Goal: Task Accomplishment & Management: Manage account settings

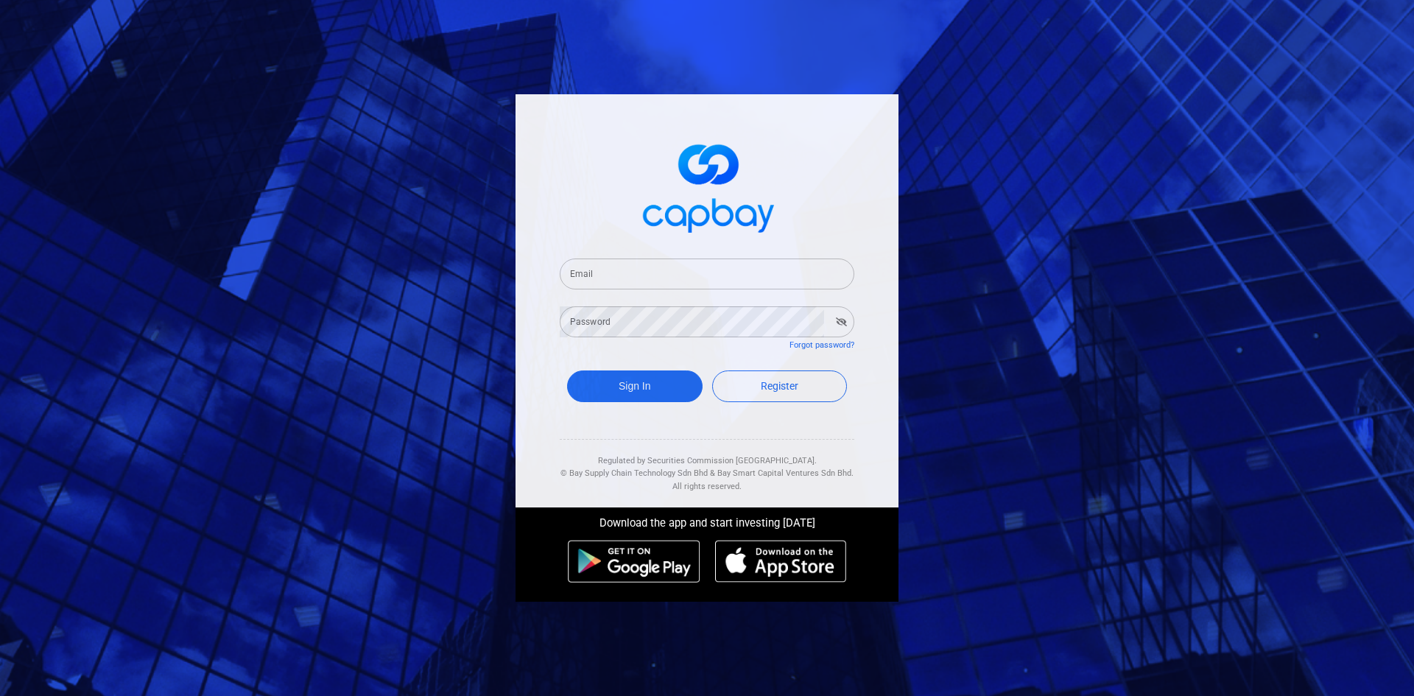
click at [606, 276] on input "Email" at bounding box center [707, 274] width 295 height 31
type input "[EMAIL_ADDRESS][DOMAIN_NAME]"
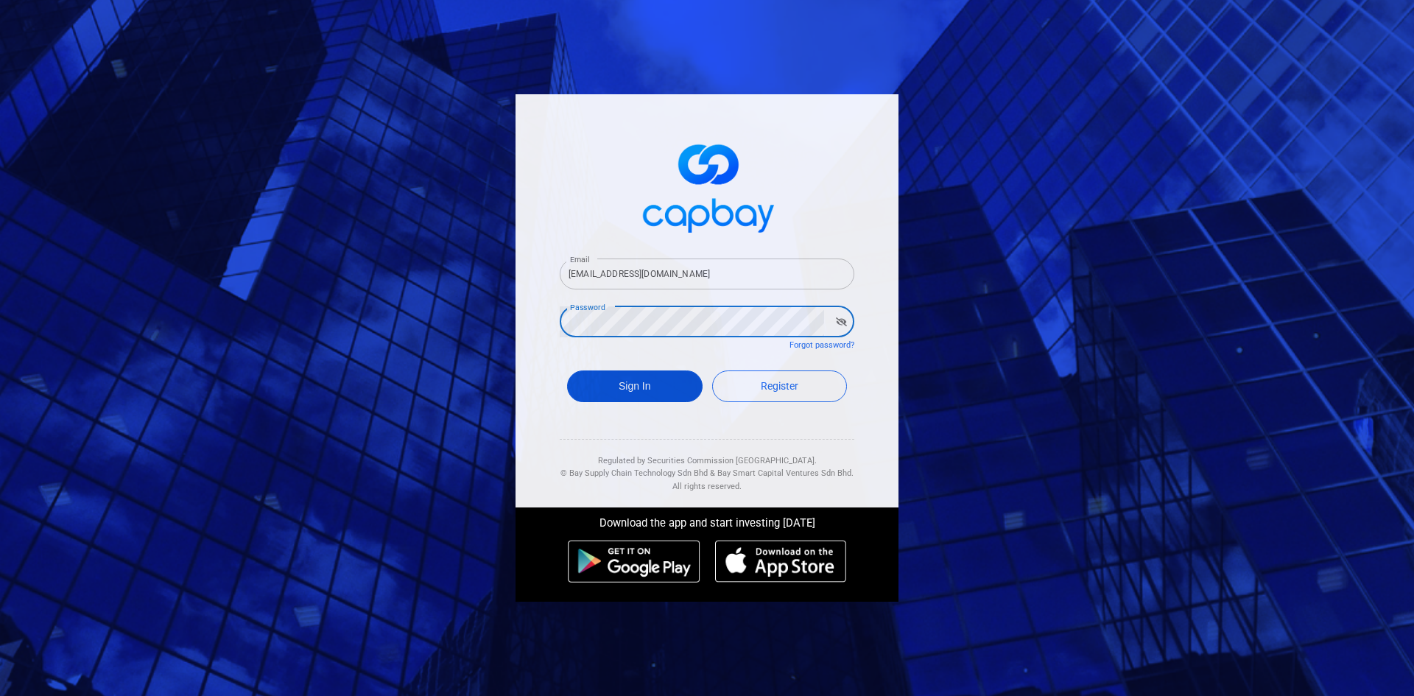
click at [635, 385] on button "Sign In" at bounding box center [635, 387] width 136 height 32
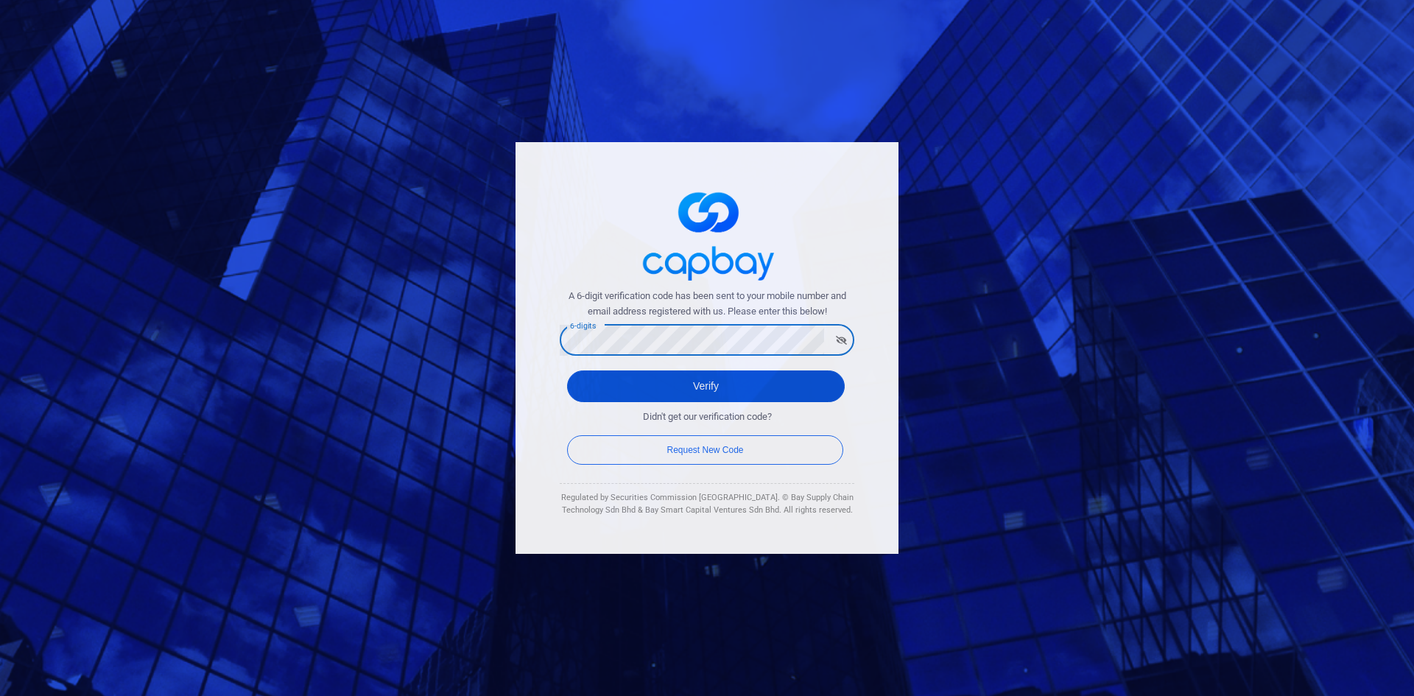
click at [676, 378] on button "Verify" at bounding box center [706, 387] width 278 height 32
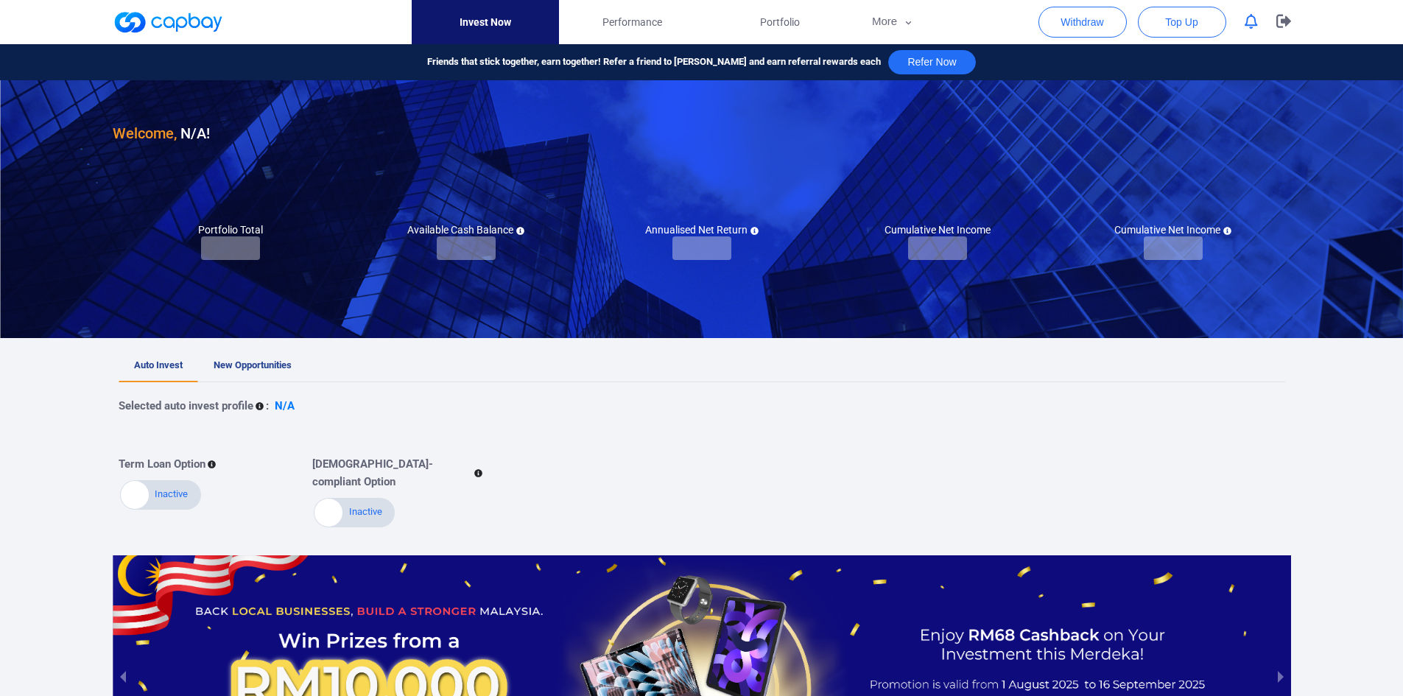
checkbox input "true"
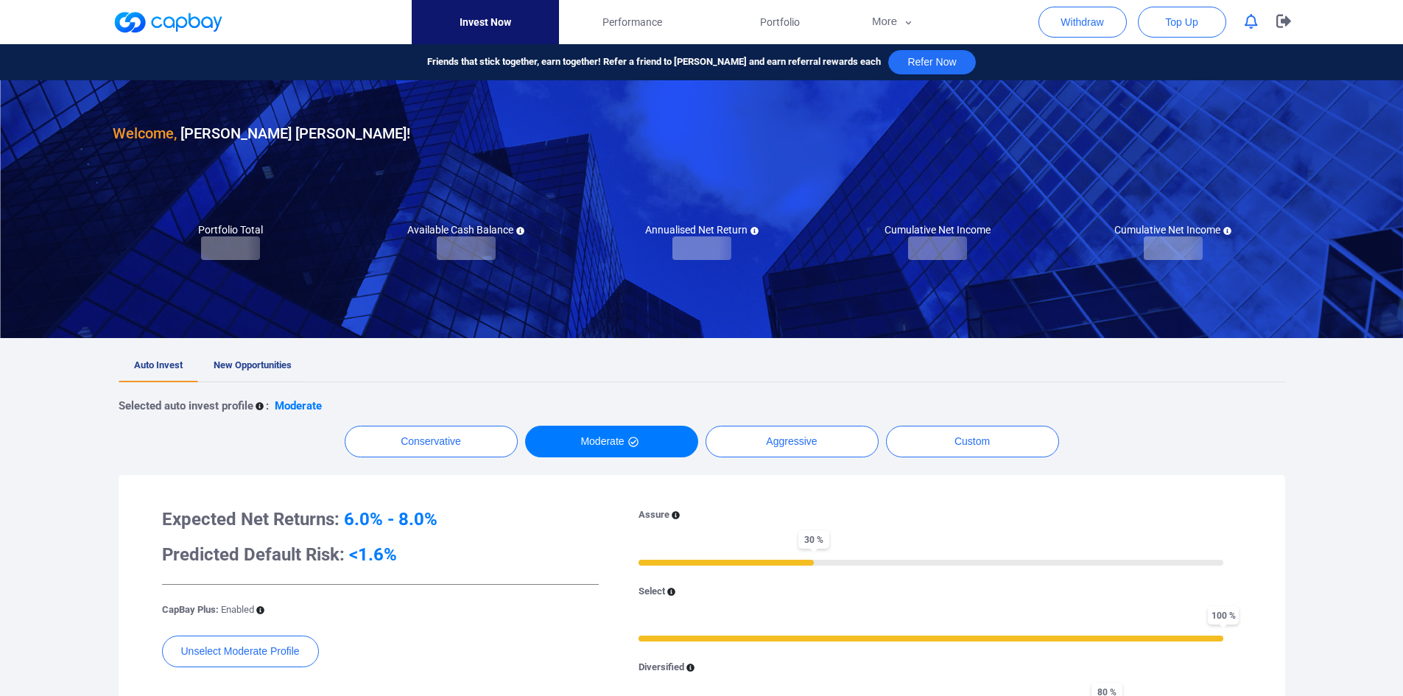
click at [249, 367] on span "New Opportunities" at bounding box center [253, 365] width 78 height 11
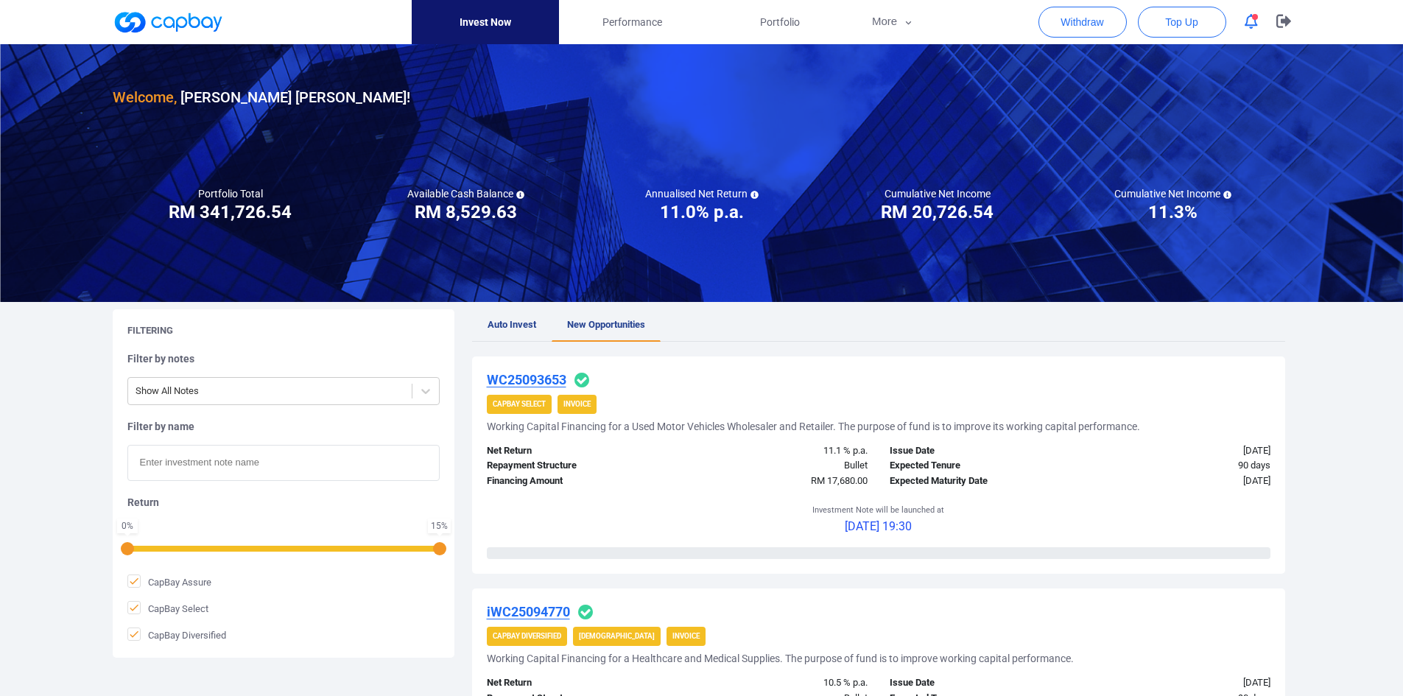
click at [180, 460] on input "text" at bounding box center [283, 463] width 312 height 36
paste input "iWC25094770"
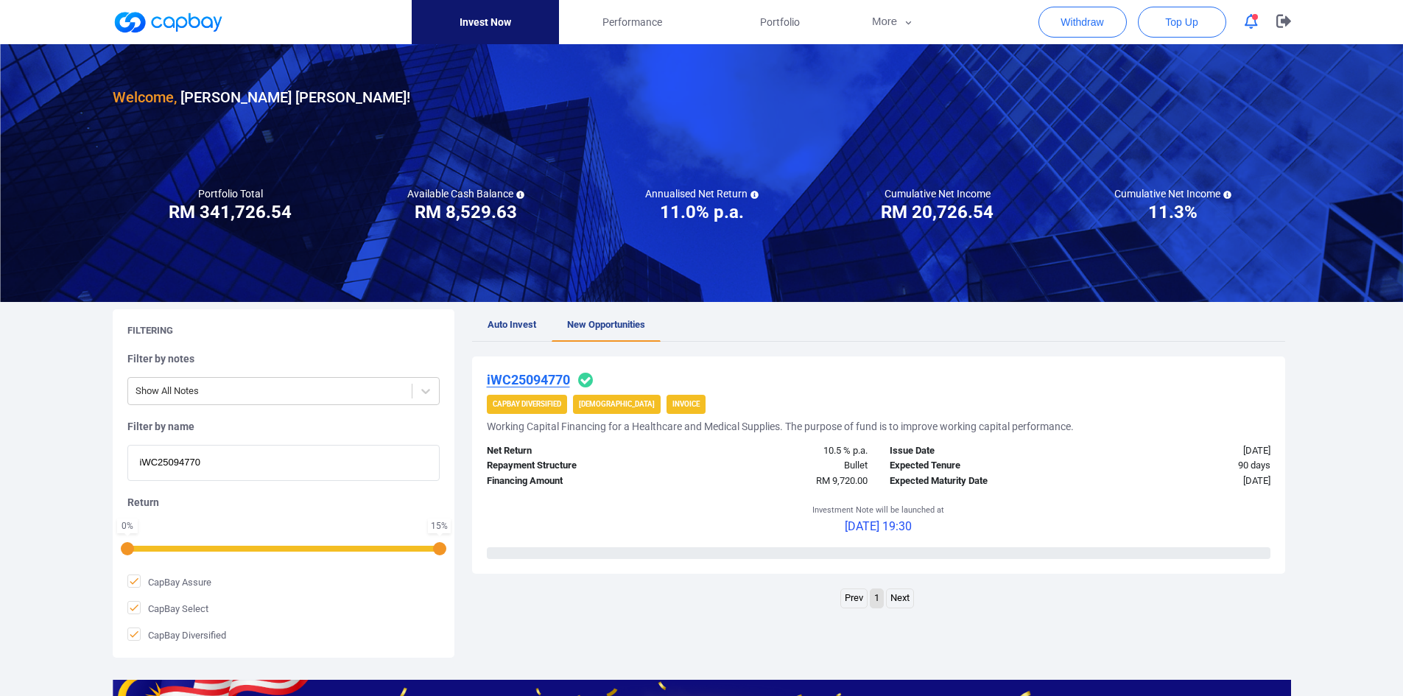
type input "iWC25094770"
click at [525, 379] on u "iWC25094770" at bounding box center [528, 379] width 83 height 15
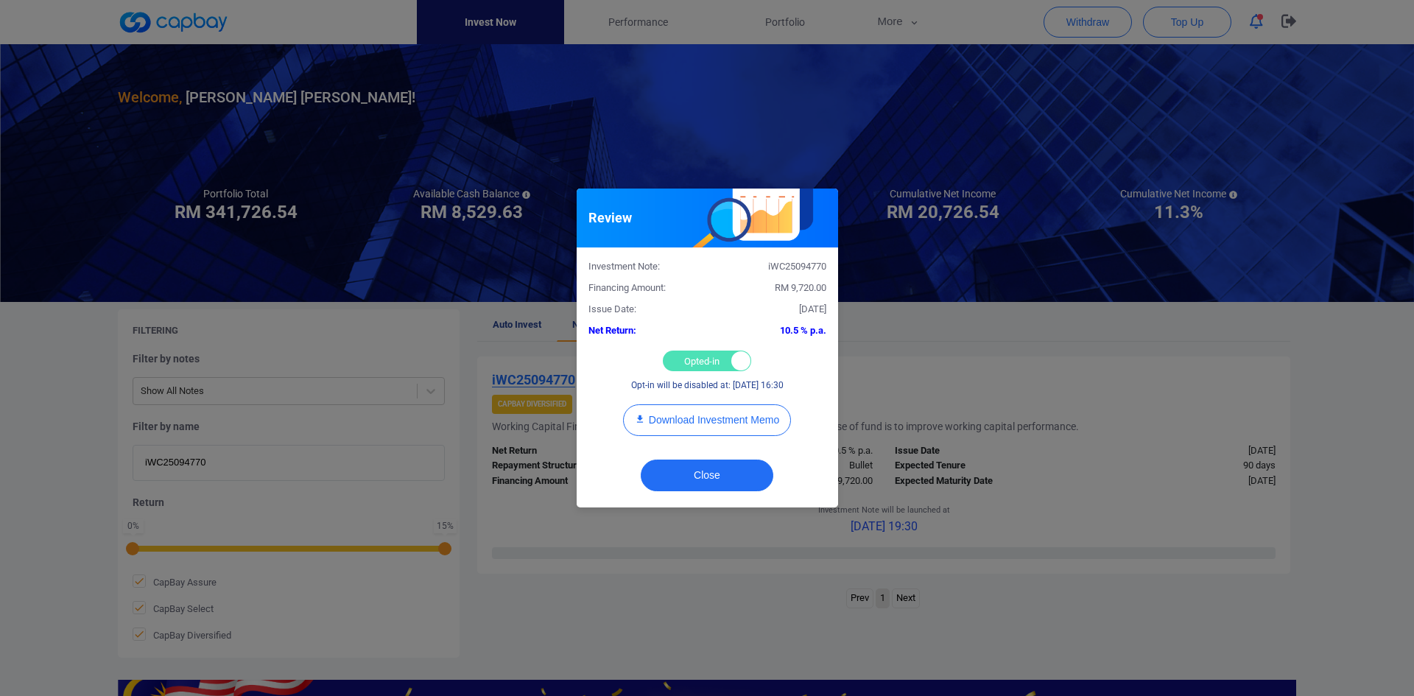
click at [706, 360] on div "Opted-in Opted-out" at bounding box center [707, 361] width 88 height 21
checkbox input "false"
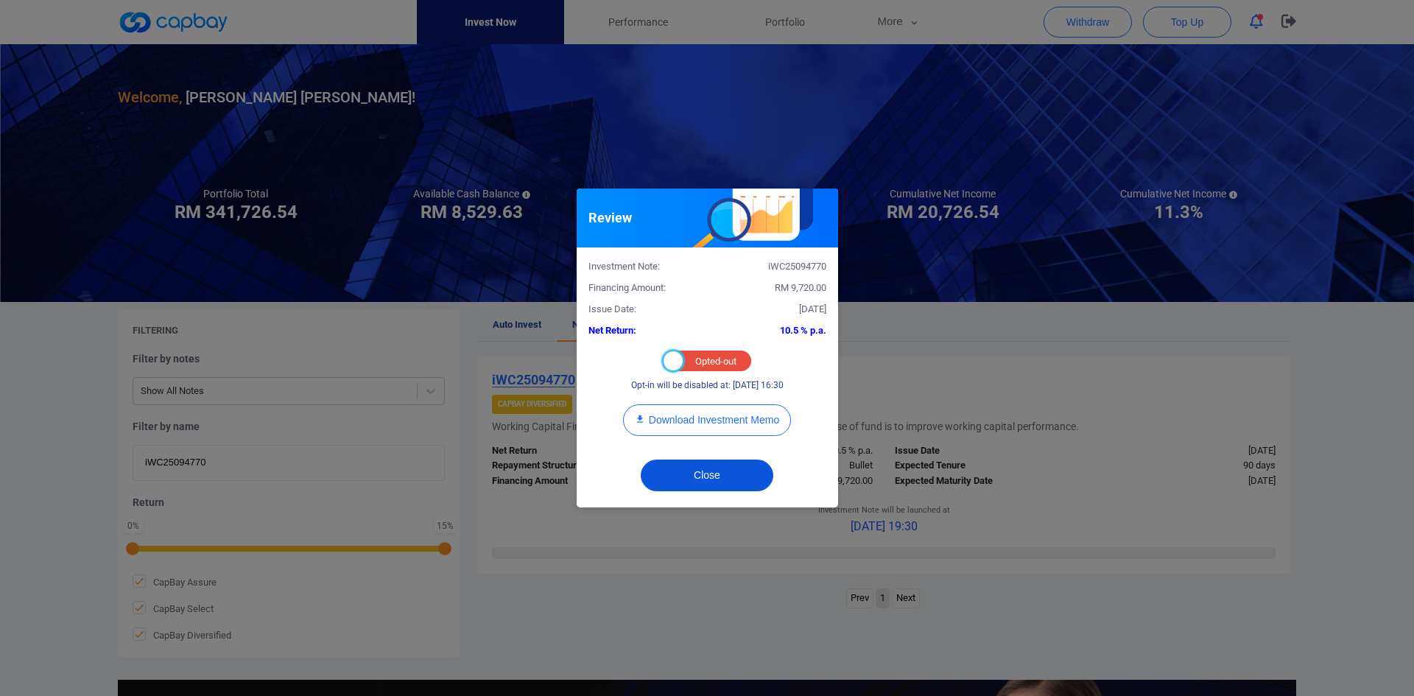
drag, startPoint x: 733, startPoint y: 470, endPoint x: 731, endPoint y: 463, distance: 7.7
click at [734, 470] on button "Close" at bounding box center [707, 476] width 133 height 32
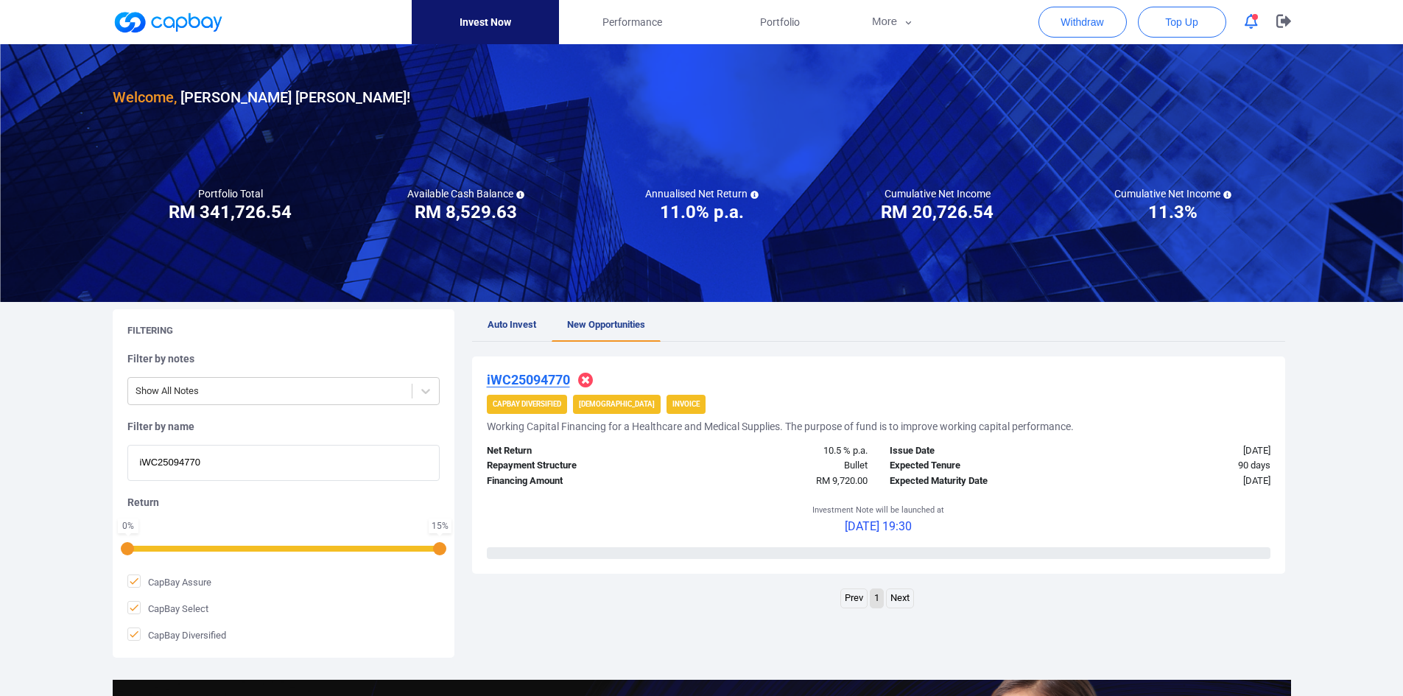
drag, startPoint x: 215, startPoint y: 467, endPoint x: 52, endPoint y: 455, distance: 164.0
click at [52, 455] on div "Welcome, [PERSON_NAME] [PERSON_NAME] ! Portfolio Total Portfolio Total RM *****…" at bounding box center [701, 491] width 1403 height 894
paste input "iIF25094876"
type input "iIF25094876"
click at [508, 377] on u "iIF25094876" at bounding box center [524, 379] width 74 height 15
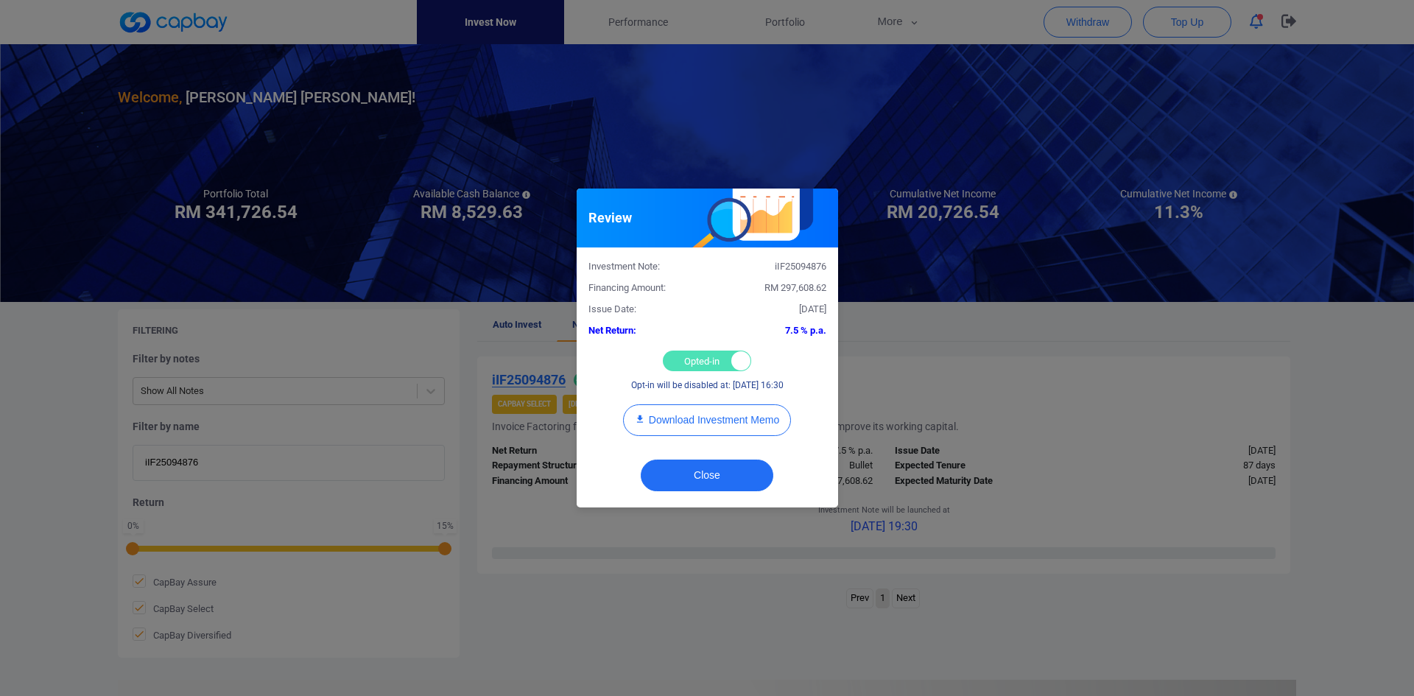
click at [678, 361] on div "Opted-in Opted-out" at bounding box center [707, 361] width 88 height 21
checkbox input "false"
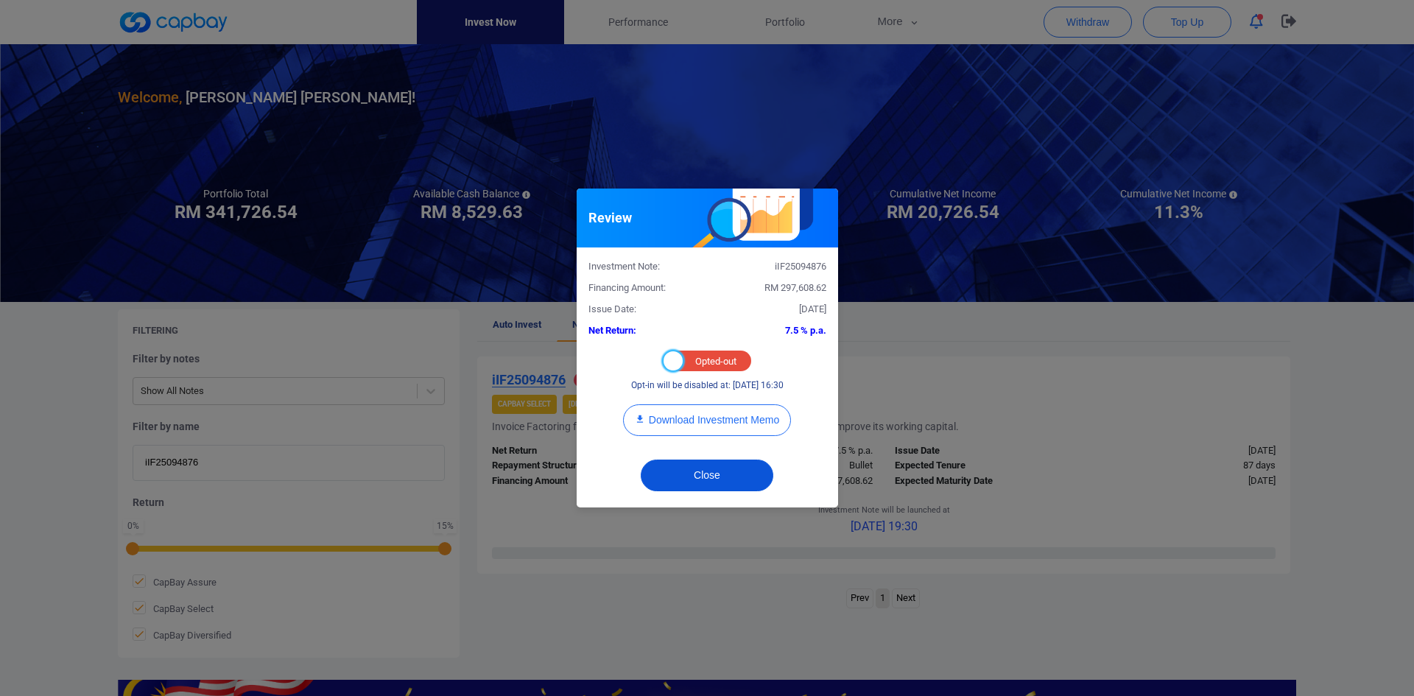
click at [688, 472] on button "Close" at bounding box center [707, 476] width 133 height 32
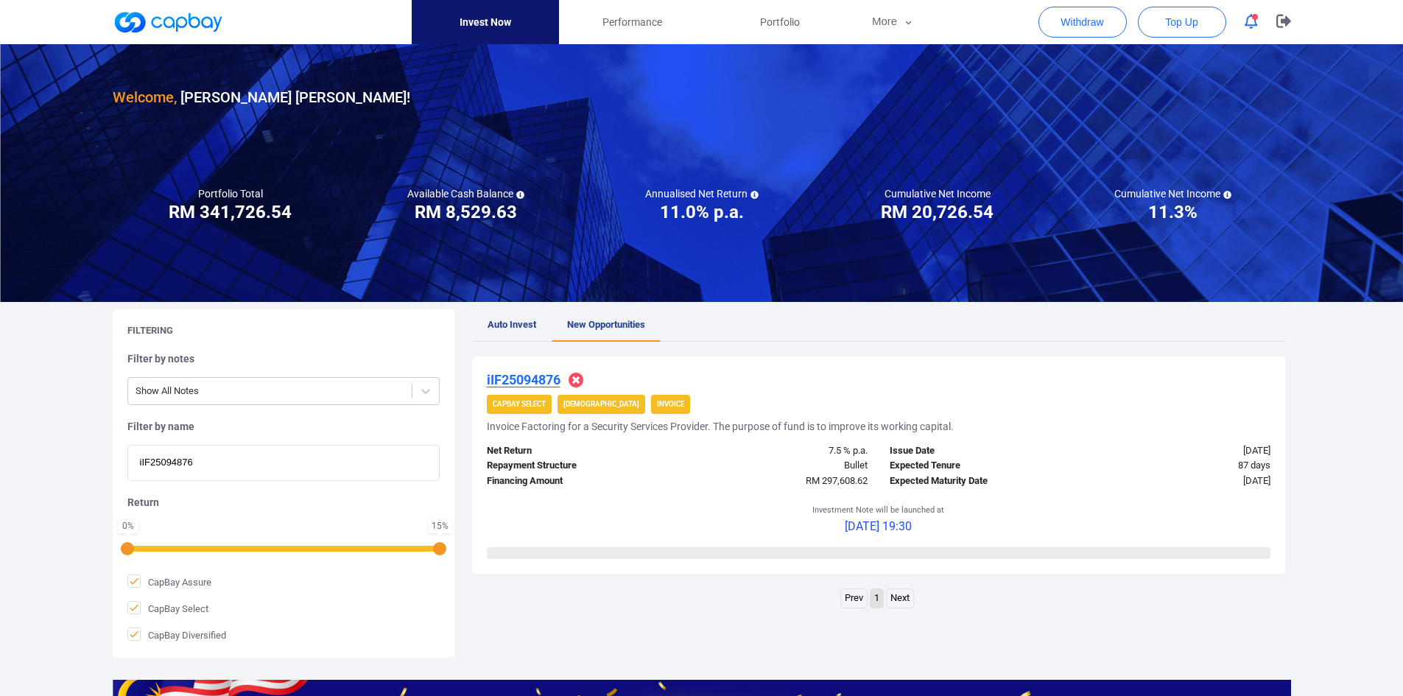
drag, startPoint x: 234, startPoint y: 460, endPoint x: 47, endPoint y: 452, distance: 186.6
click at [47, 452] on div "Welcome, [PERSON_NAME] [PERSON_NAME] ! Portfolio Total Portfolio Total RM *****…" at bounding box center [701, 491] width 1403 height 894
paste input "iWC25097820"
type input "iWC25097820"
click at [533, 374] on u "iWC25097820" at bounding box center [528, 379] width 83 height 15
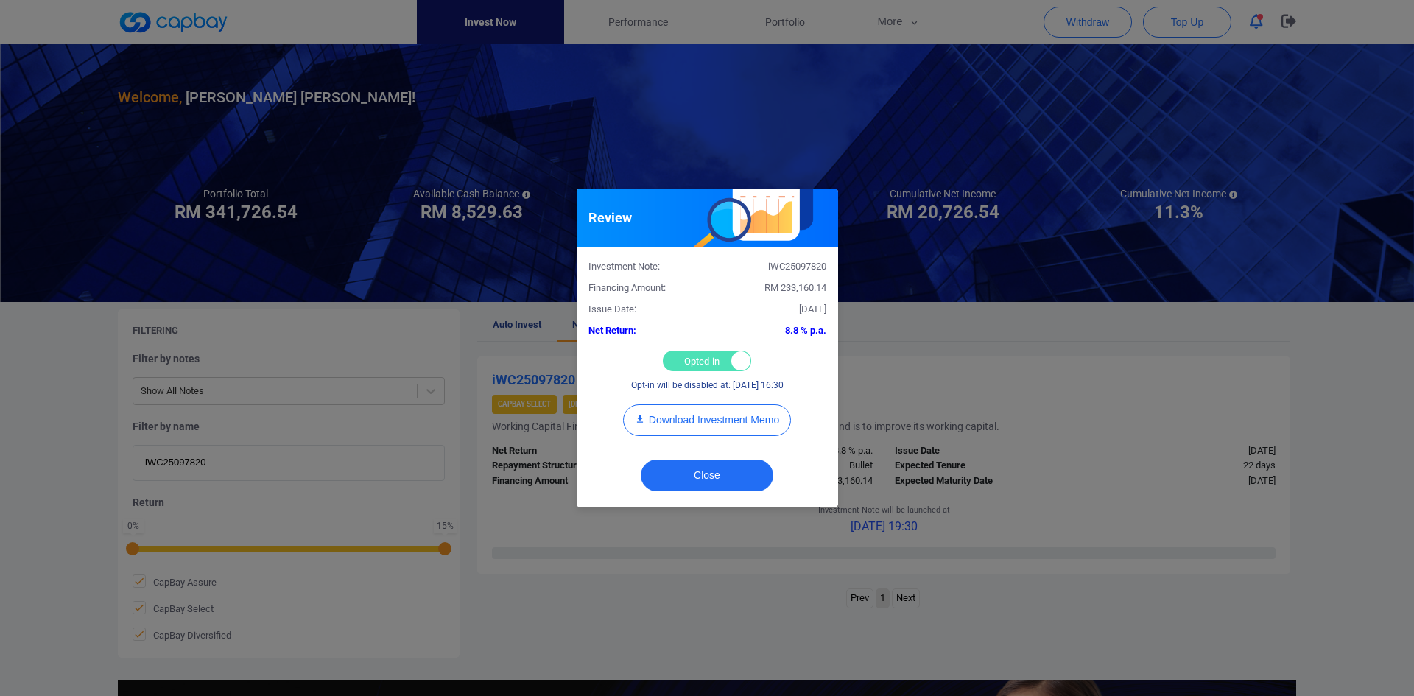
click at [679, 361] on div "Opted-in Opted-out" at bounding box center [707, 361] width 88 height 21
checkbox input "false"
drag, startPoint x: 719, startPoint y: 474, endPoint x: 597, endPoint y: 317, distance: 198.5
click at [718, 473] on button "Close" at bounding box center [707, 476] width 133 height 32
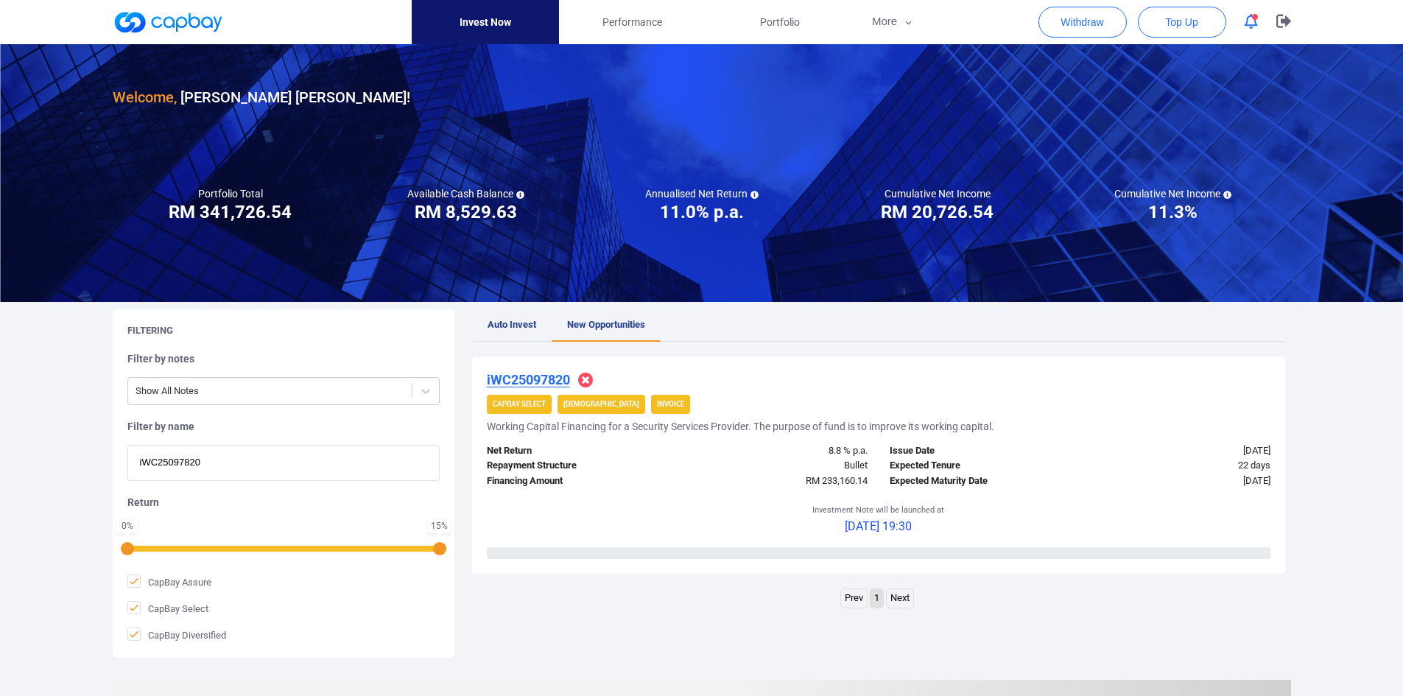
drag, startPoint x: 203, startPoint y: 458, endPoint x: 7, endPoint y: 438, distance: 197.0
click at [7, 438] on div "Welcome, [PERSON_NAME] [PERSON_NAME] ! Portfolio Total Portfolio Total RM *****…" at bounding box center [701, 491] width 1403 height 894
paste input "iWC25096241"
type input "iWC25096241"
click at [543, 375] on u "iWC25096241" at bounding box center [528, 379] width 83 height 15
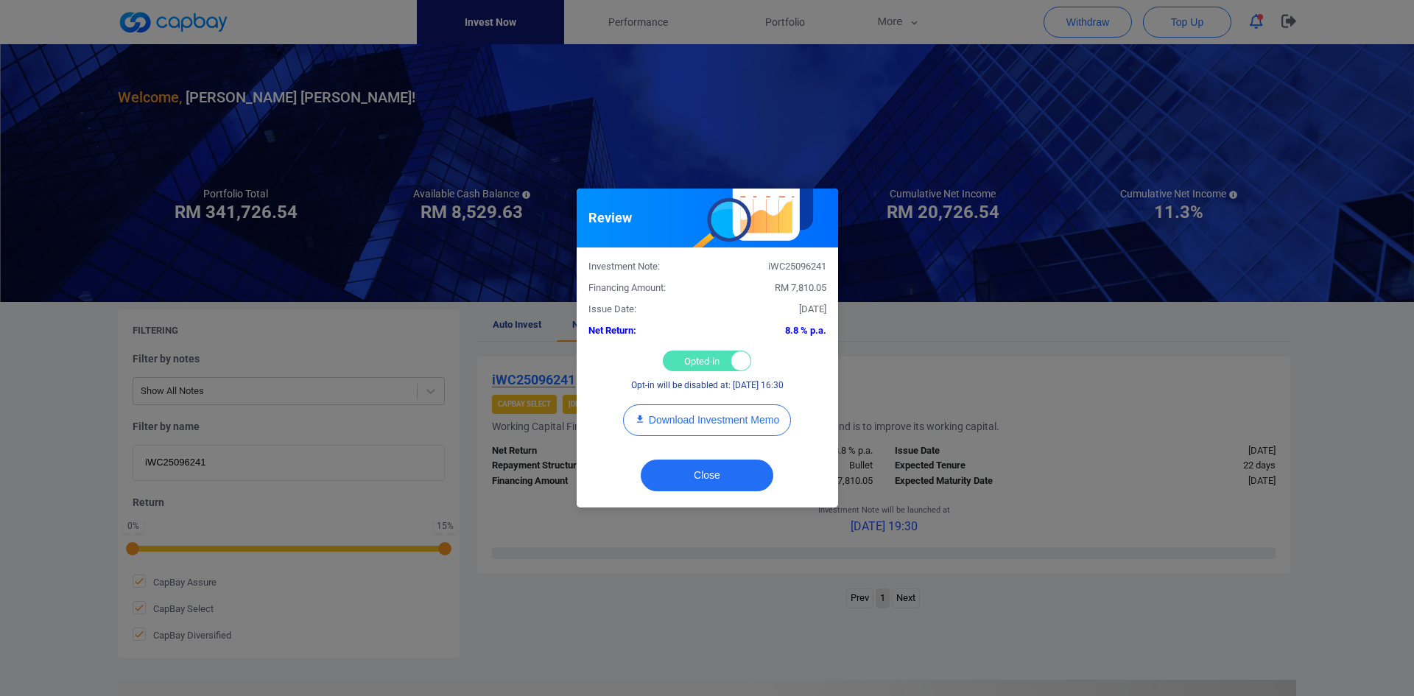
drag, startPoint x: 693, startPoint y: 360, endPoint x: 693, endPoint y: 369, distance: 9.6
click at [692, 360] on div "Opted-in Opted-out" at bounding box center [707, 361] width 88 height 21
checkbox input "false"
click at [706, 471] on button "Close" at bounding box center [707, 476] width 133 height 32
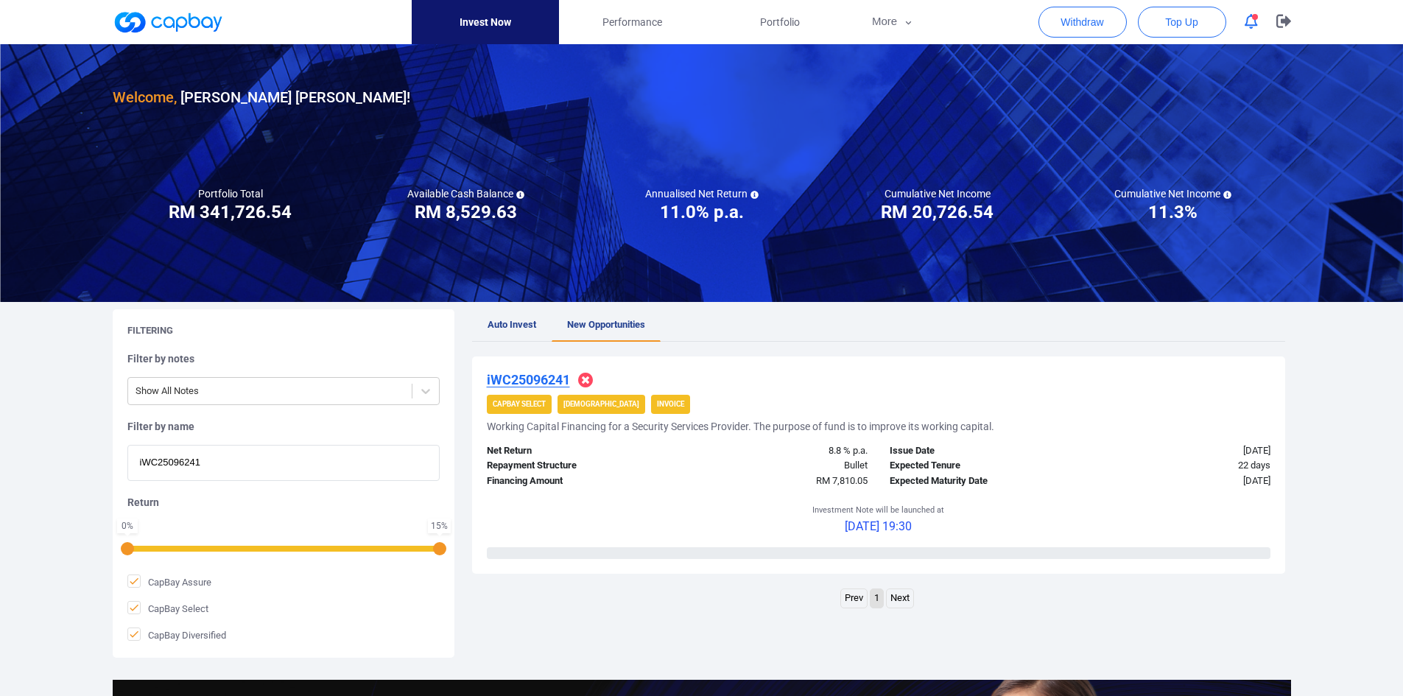
drag, startPoint x: 242, startPoint y: 467, endPoint x: 43, endPoint y: 445, distance: 200.1
click at [43, 445] on div "Welcome, [PERSON_NAME] [PERSON_NAME] ! Portfolio Total Portfolio Total RM *****…" at bounding box center [701, 491] width 1403 height 894
paste input "096"
type input "iWC25096096"
click at [530, 376] on u "iWC25096096" at bounding box center [528, 379] width 83 height 15
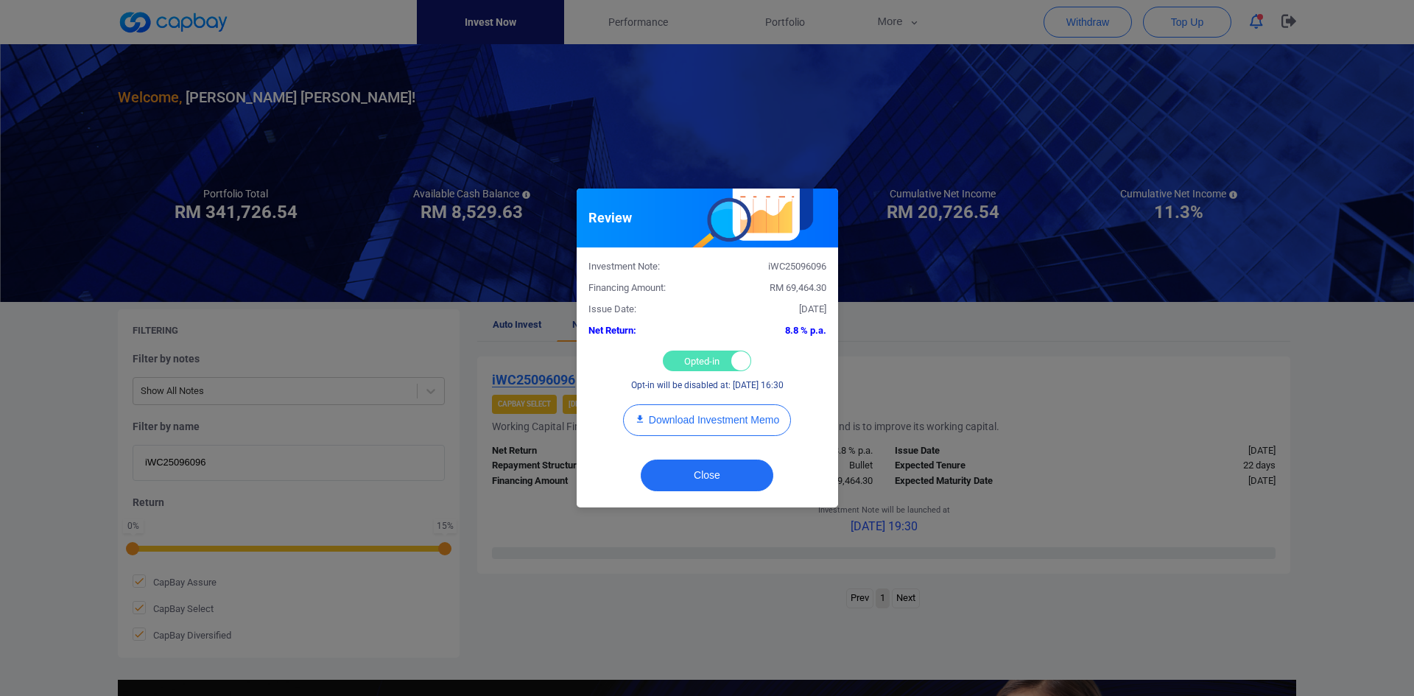
click at [688, 351] on div "Opted-in Opted-out" at bounding box center [707, 361] width 88 height 21
checkbox input "false"
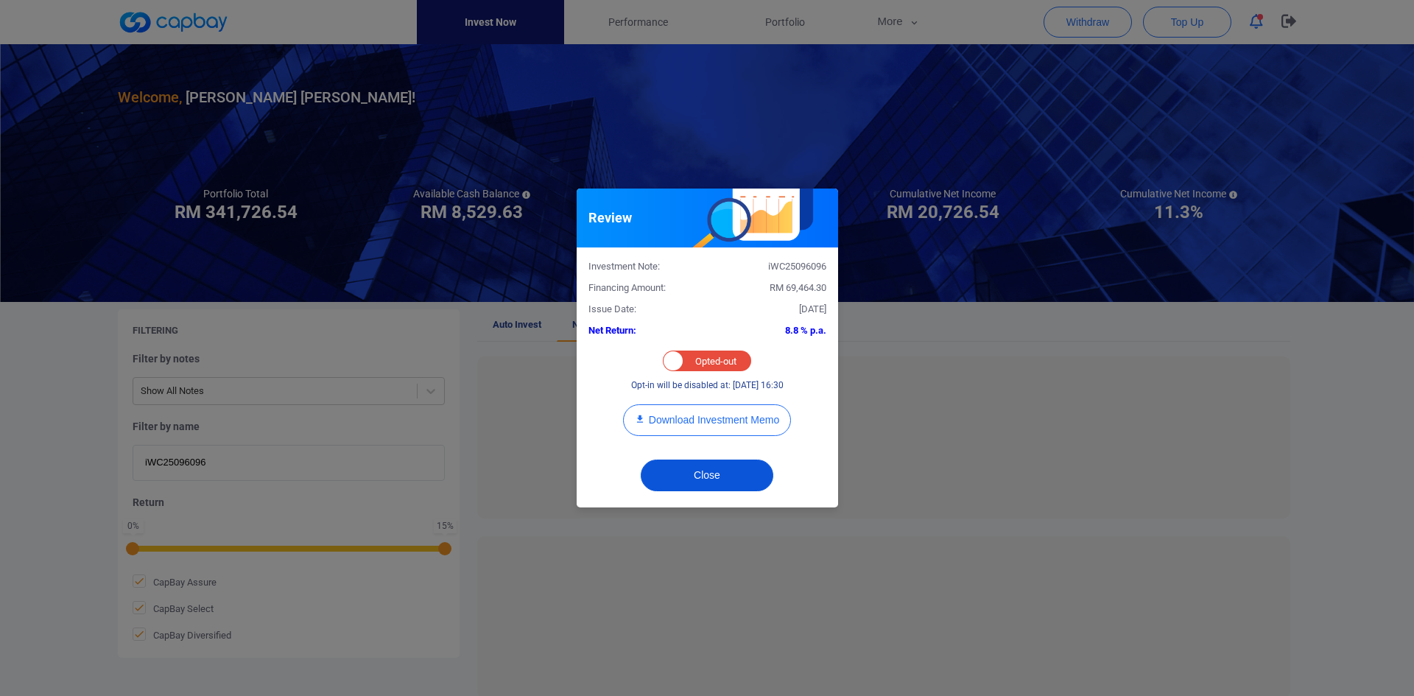
drag, startPoint x: 707, startPoint y: 475, endPoint x: 700, endPoint y: 470, distance: 9.0
click at [707, 474] on button "Close" at bounding box center [707, 476] width 133 height 32
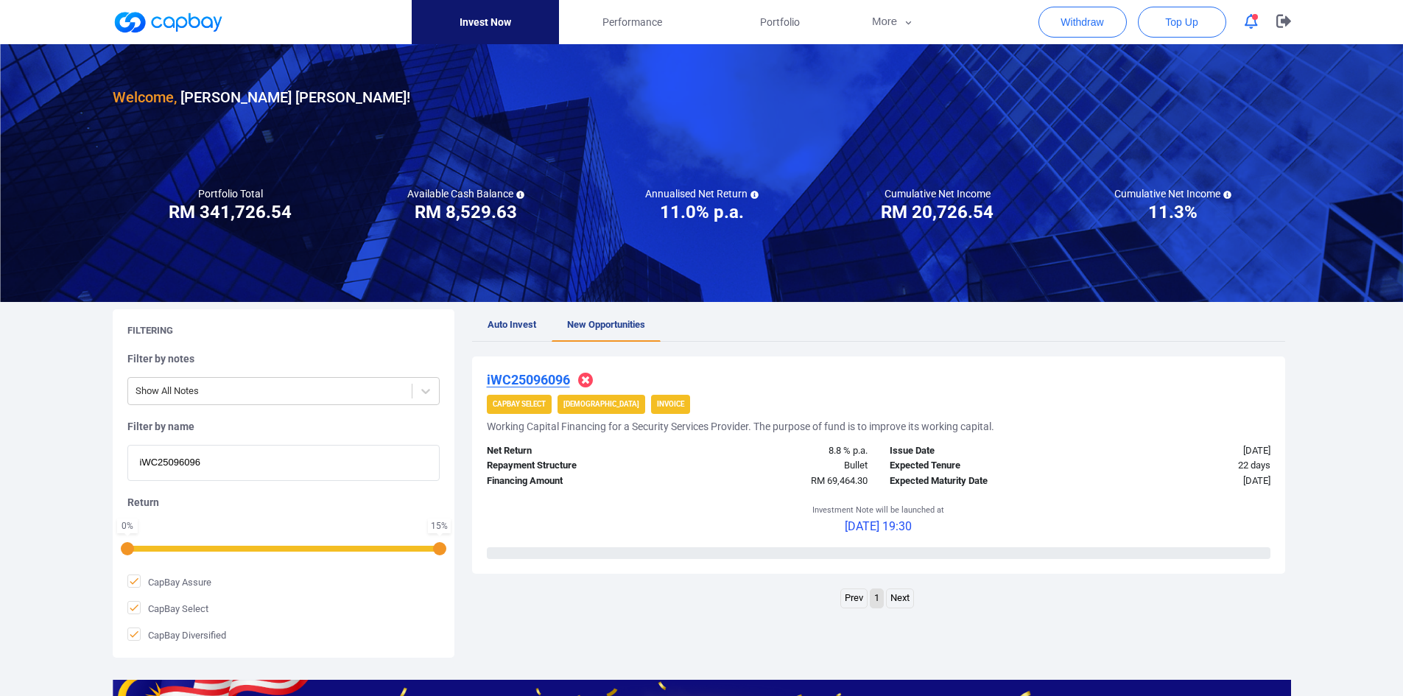
drag, startPoint x: 238, startPoint y: 464, endPoint x: 94, endPoint y: 460, distance: 144.4
click at [94, 460] on div "Welcome, [PERSON_NAME] [PERSON_NAME] ! Portfolio Total Portfolio Total RM *****…" at bounding box center [701, 491] width 1403 height 894
paste input "1208"
type input "iWC25091208"
click at [546, 376] on u "iWC25091208" at bounding box center [528, 379] width 83 height 15
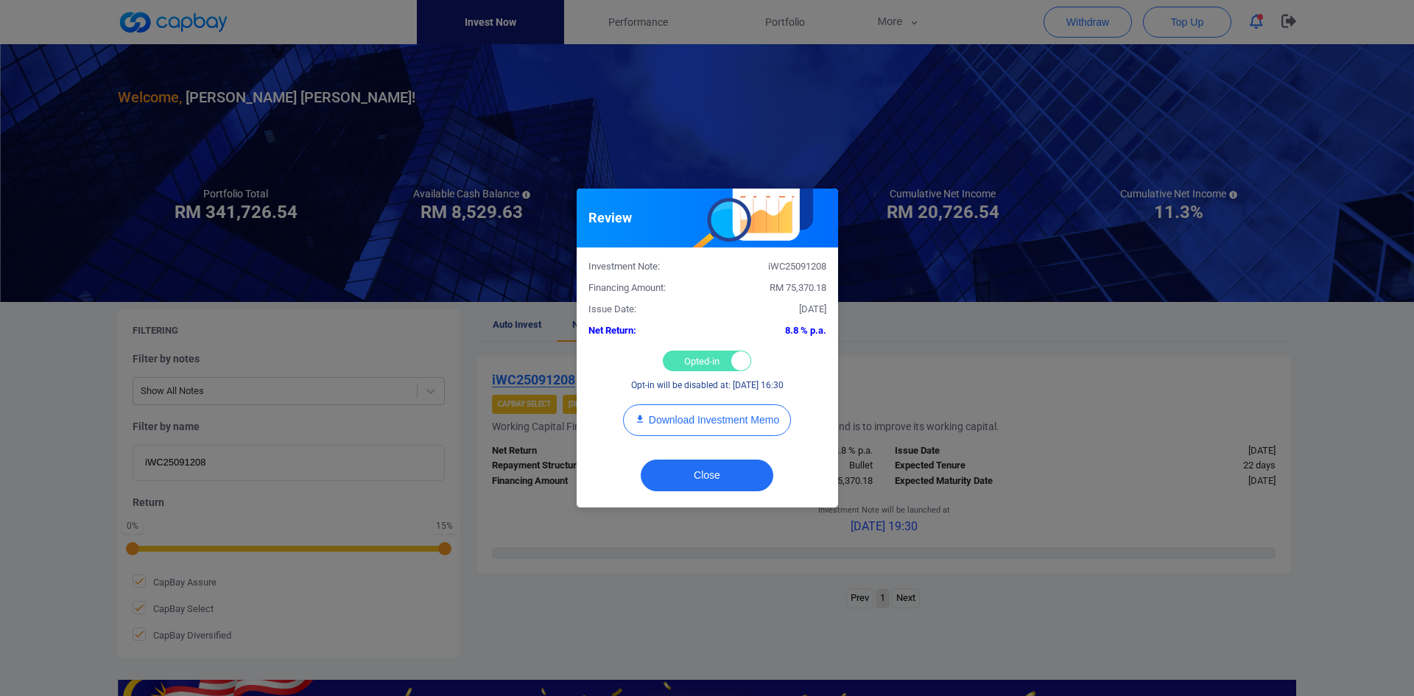
click at [686, 361] on div "Opted-in Opted-out" at bounding box center [707, 361] width 88 height 21
checkbox input "false"
click at [698, 467] on button "Close" at bounding box center [707, 476] width 133 height 32
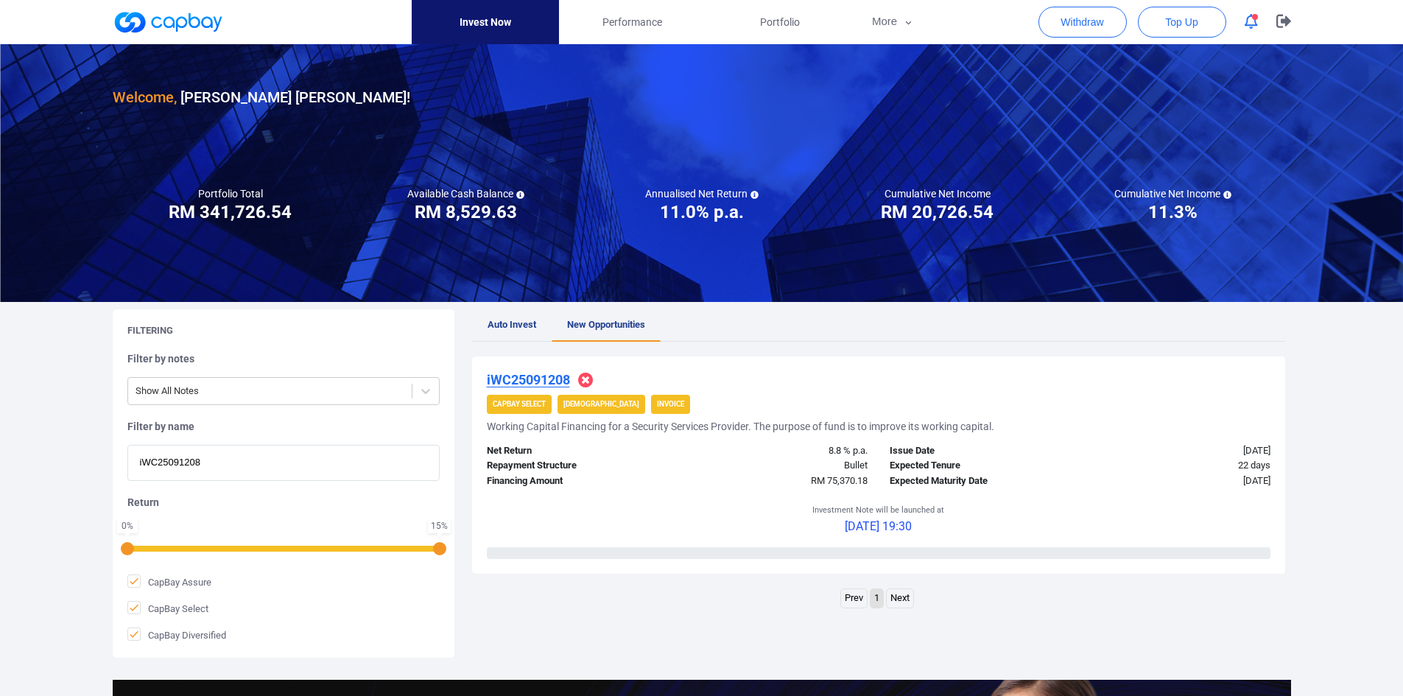
drag, startPoint x: 255, startPoint y: 464, endPoint x: -28, endPoint y: 450, distance: 283.2
click at [0, 450] on html "Invest Now Performance Portfolio More Transaction My Statements My Profile FAQs…" at bounding box center [701, 506] width 1403 height 1012
paste input "3207"
type input "iWC25093207"
click at [534, 380] on u "iWC25093207" at bounding box center [528, 379] width 83 height 15
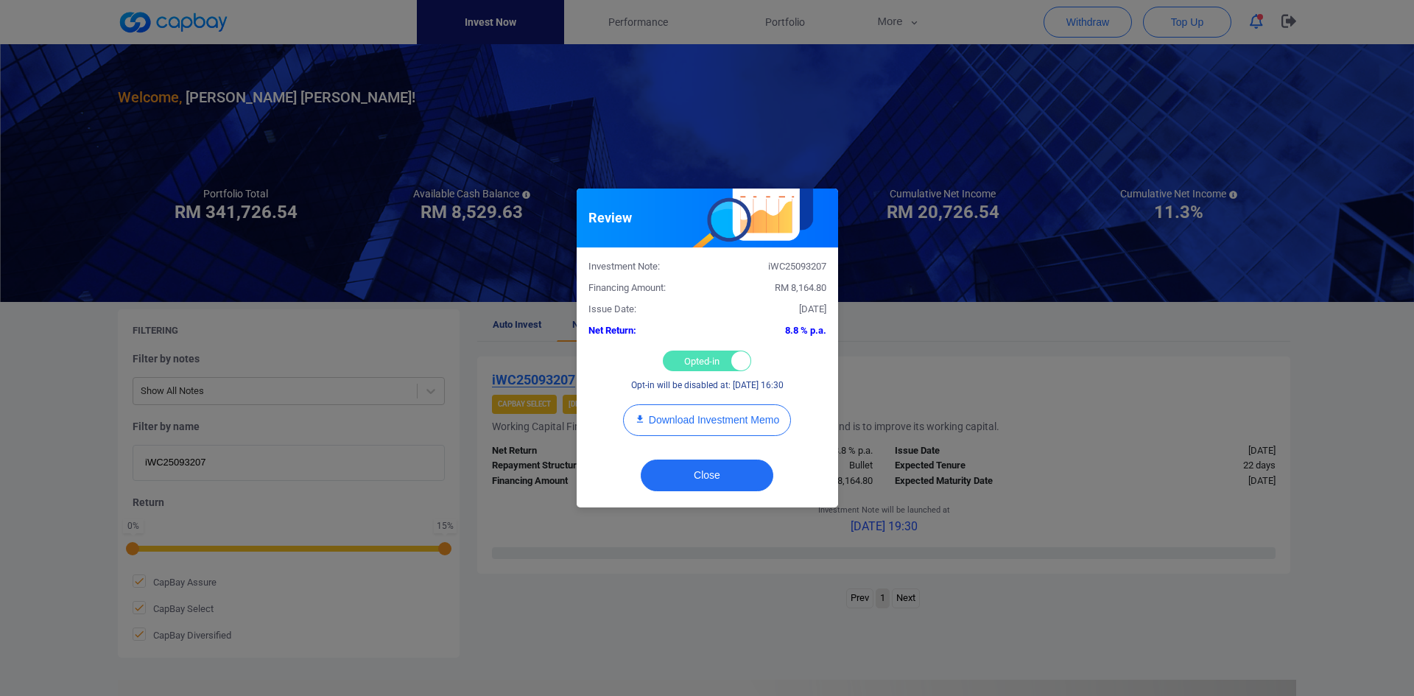
click at [685, 355] on div "Opted-in Opted-out" at bounding box center [707, 361] width 88 height 21
checkbox input "false"
click at [709, 470] on button "Close" at bounding box center [707, 476] width 133 height 32
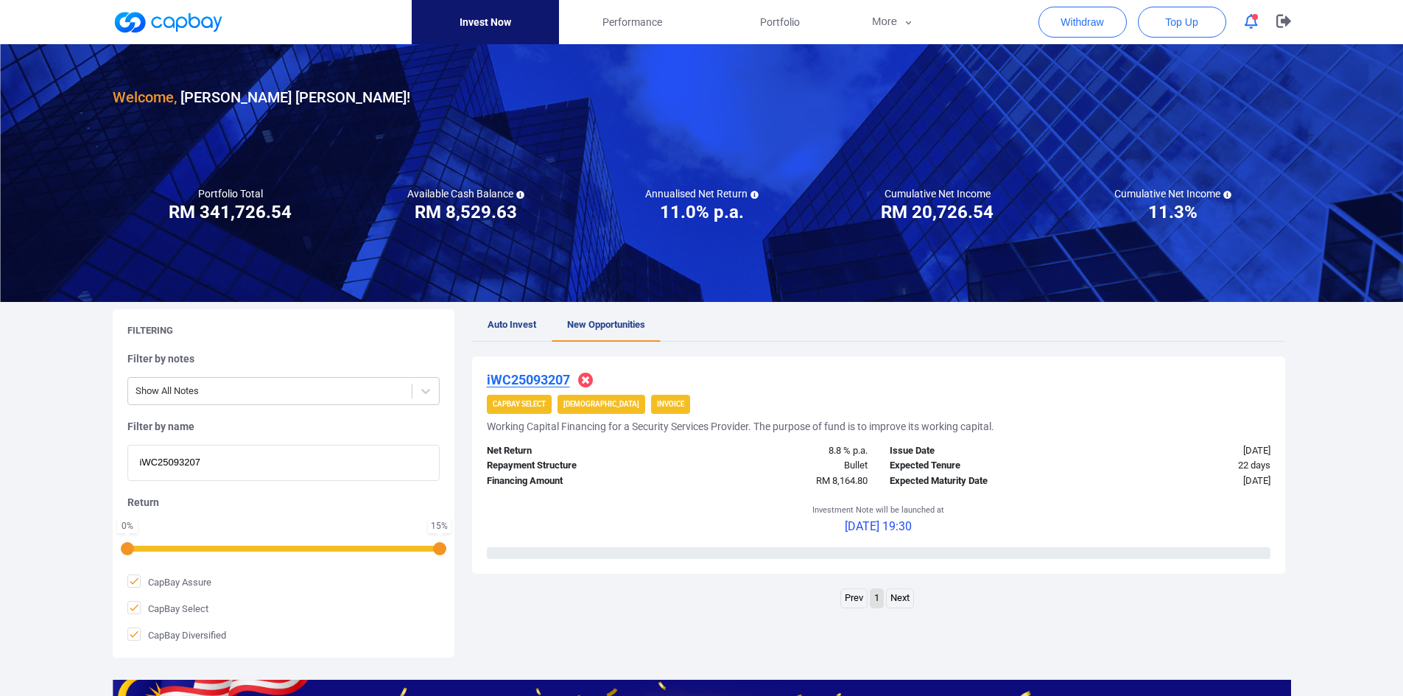
drag, startPoint x: 225, startPoint y: 462, endPoint x: 52, endPoint y: 441, distance: 173.7
click at [53, 445] on div "Welcome, [PERSON_NAME] [PERSON_NAME] ! Portfolio Total Portfolio Total RM *****…" at bounding box center [701, 491] width 1403 height 894
paste input "1761"
type input "iWC25091761"
click at [544, 378] on u "iWC25091761" at bounding box center [528, 379] width 83 height 15
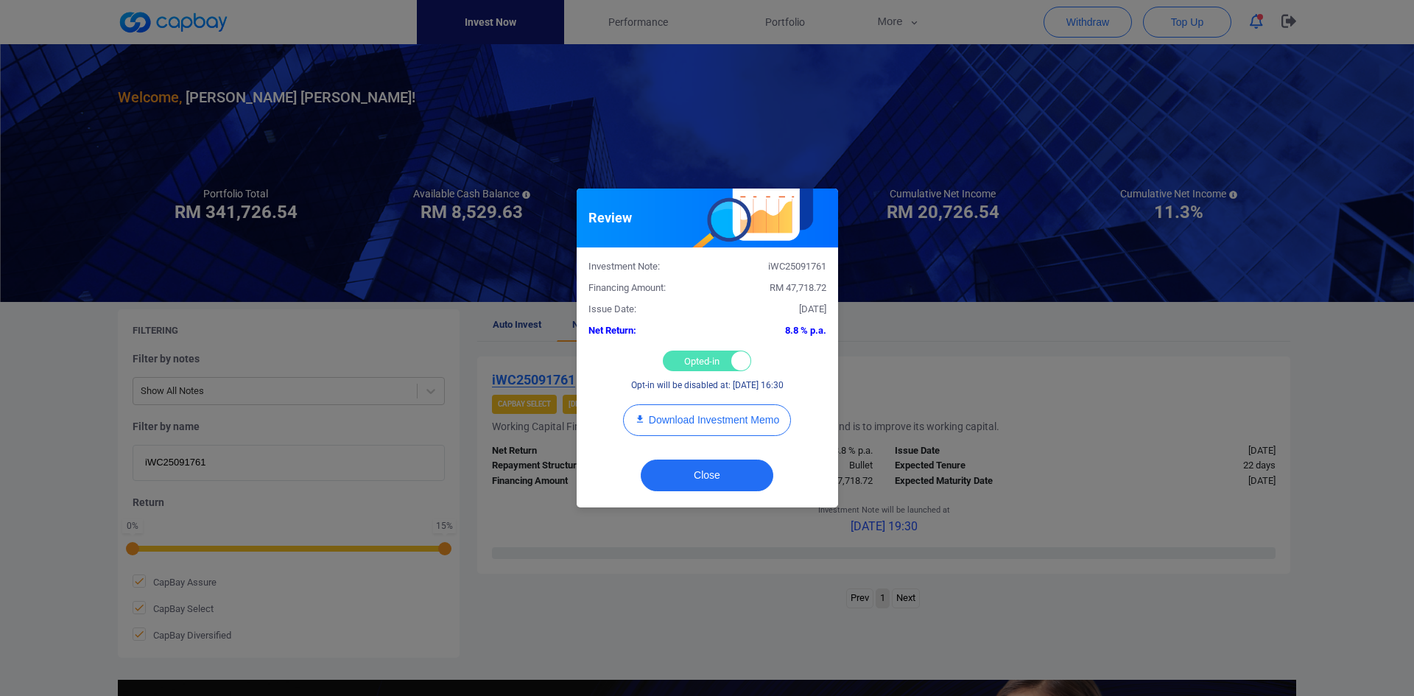
click at [690, 356] on div "Opted-in Opted-out" at bounding box center [707, 361] width 88 height 21
checkbox input "false"
click at [705, 468] on button "Close" at bounding box center [707, 476] width 133 height 32
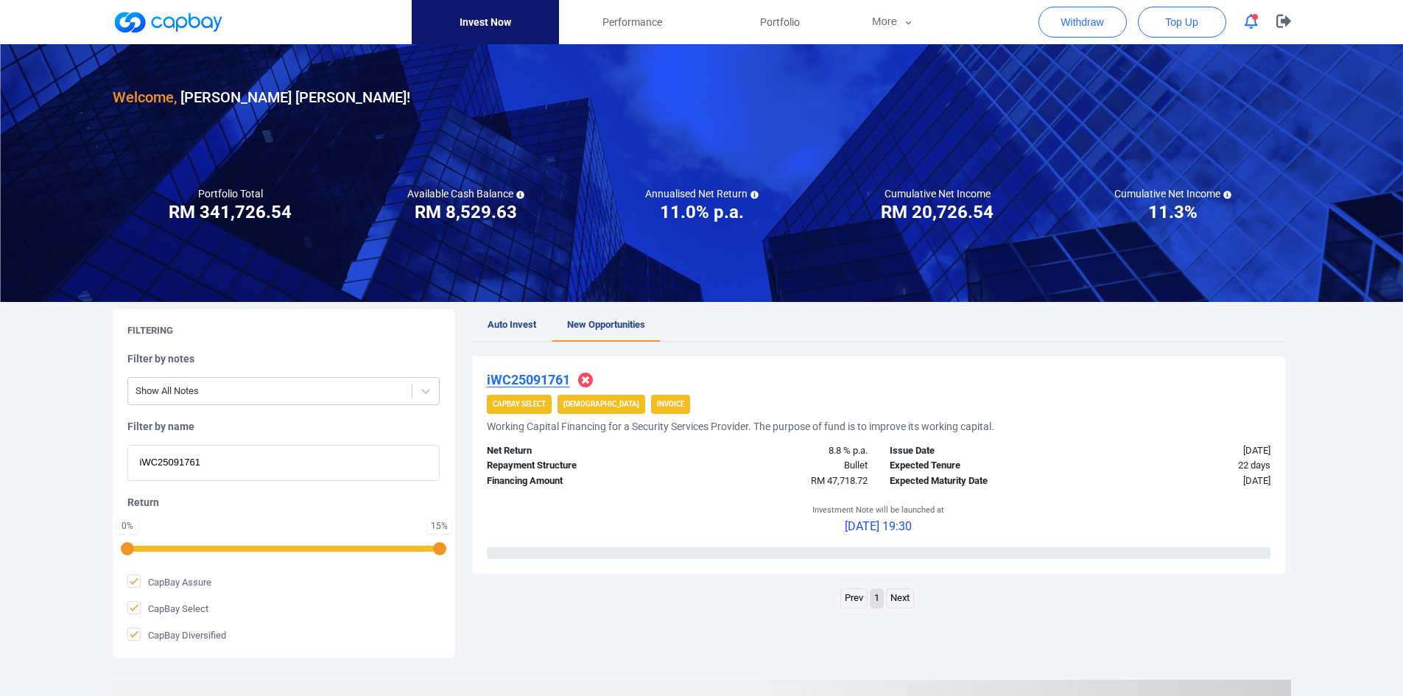
drag, startPoint x: 235, startPoint y: 455, endPoint x: 63, endPoint y: 445, distance: 171.9
click at [63, 445] on div "Welcome, [PERSON_NAME] [PERSON_NAME] ! Portfolio Total Portfolio Total RM *****…" at bounding box center [701, 491] width 1403 height 894
paste input "3093"
type input "iWC25093093"
click at [536, 373] on u "iWC25093093" at bounding box center [528, 379] width 83 height 15
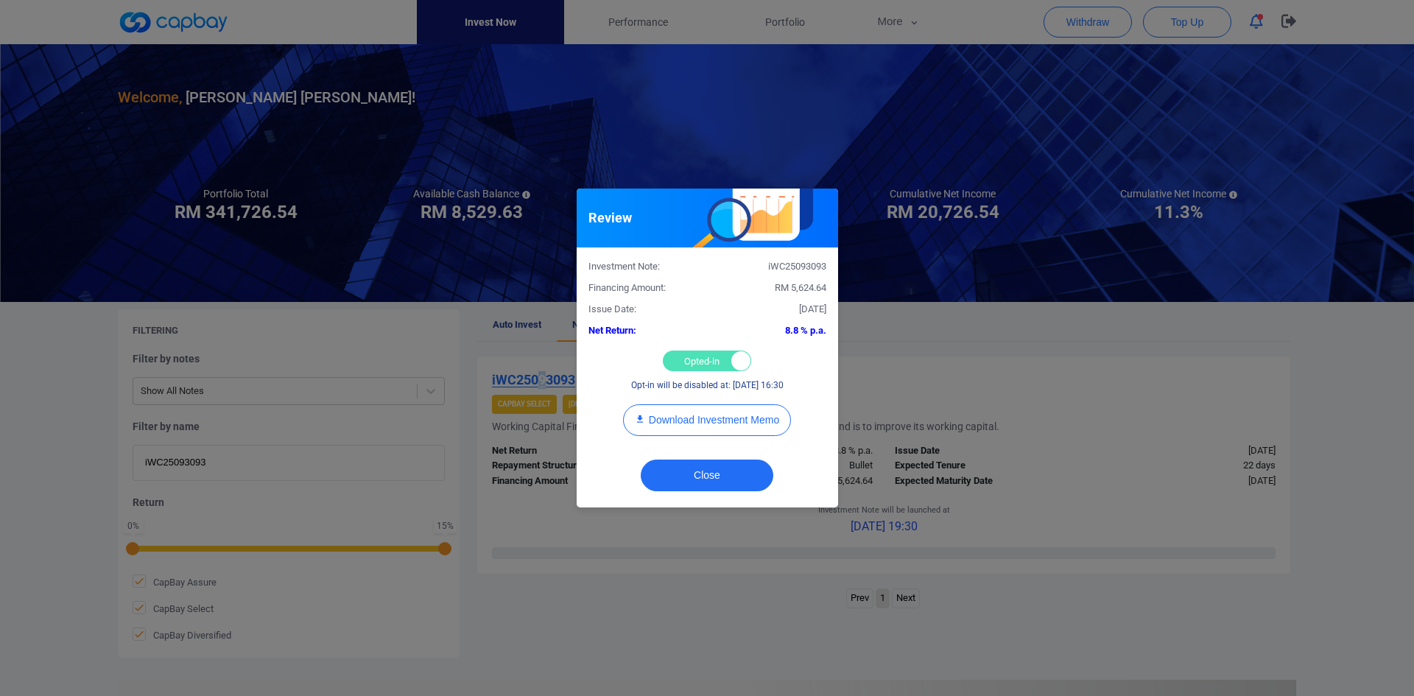
click at [707, 358] on div "Opted-in Opted-out" at bounding box center [707, 361] width 88 height 21
checkbox input "false"
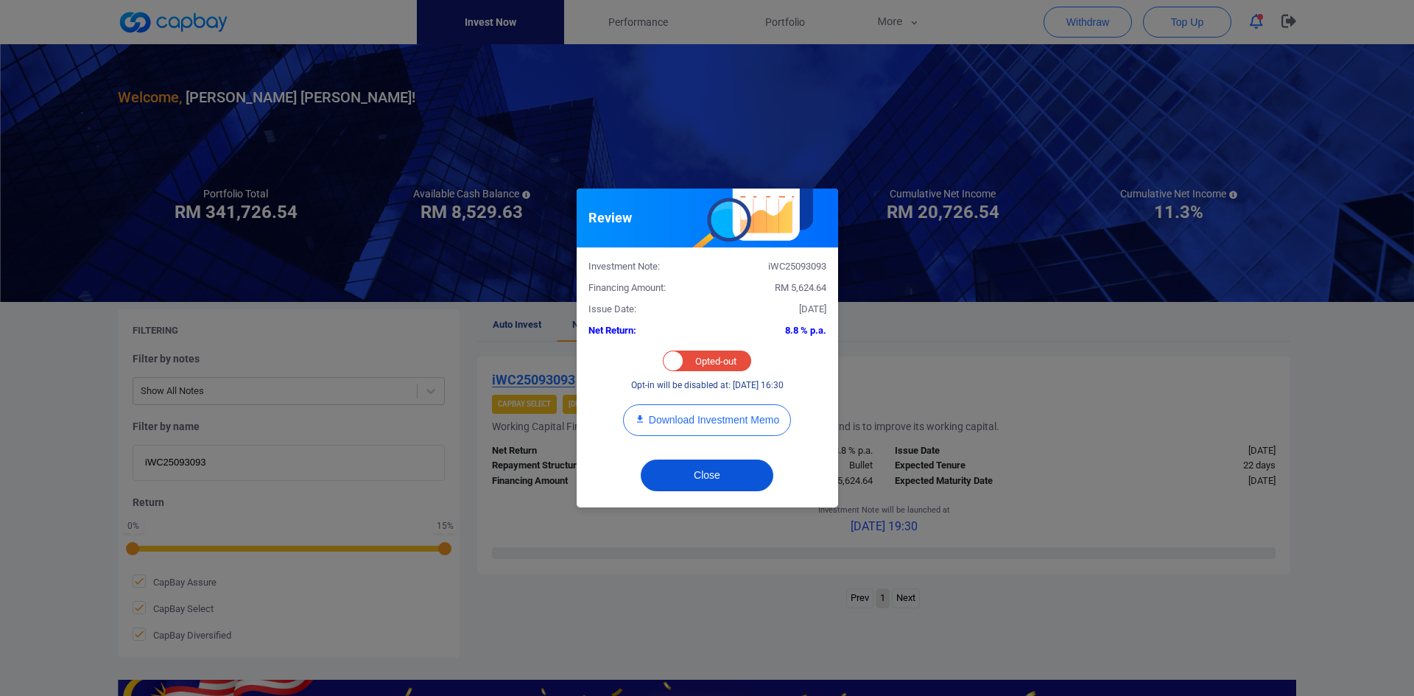
click at [719, 464] on button "Close" at bounding box center [707, 476] width 133 height 32
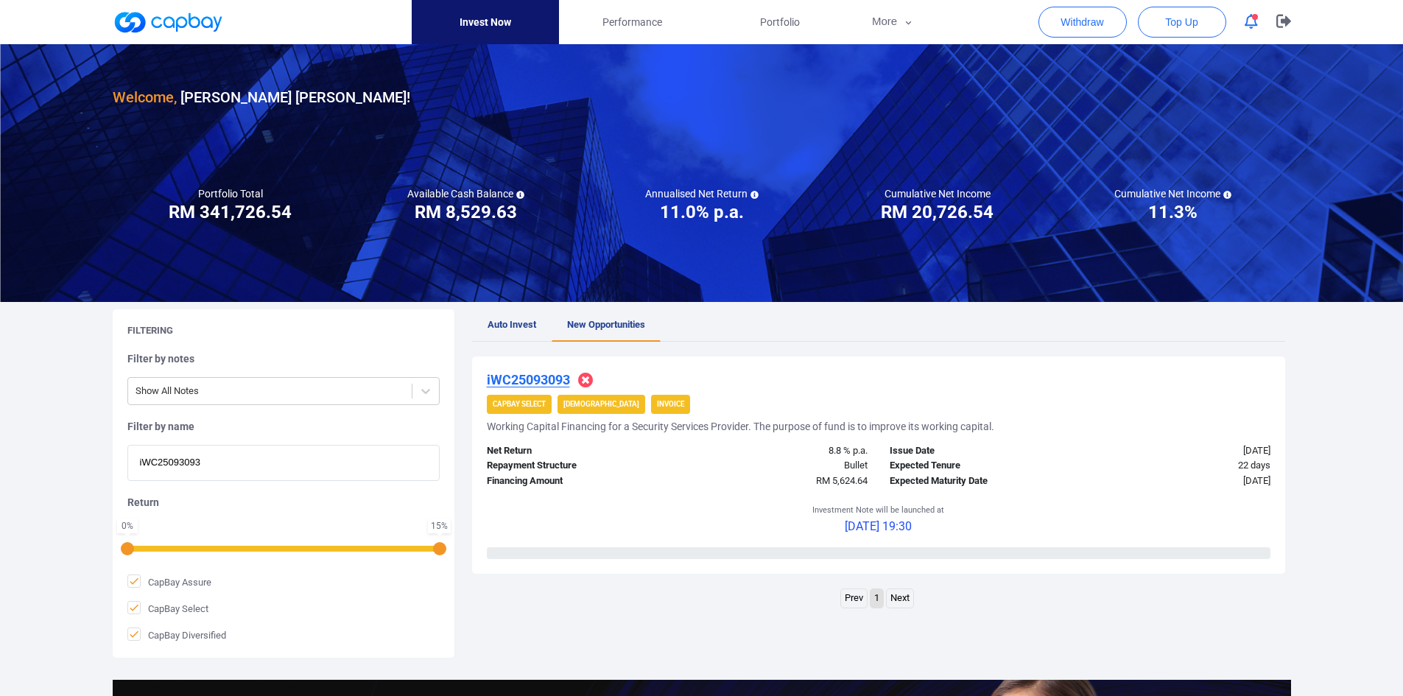
drag, startPoint x: 207, startPoint y: 453, endPoint x: 23, endPoint y: 458, distance: 184.2
click at [24, 461] on div "Welcome, [PERSON_NAME] [PERSON_NAME] ! Portfolio Total Portfolio Total RM *****…" at bounding box center [701, 491] width 1403 height 894
paste input "IF25095881"
type input "iIF25095881"
click at [522, 374] on u "iIF25095881" at bounding box center [524, 379] width 74 height 15
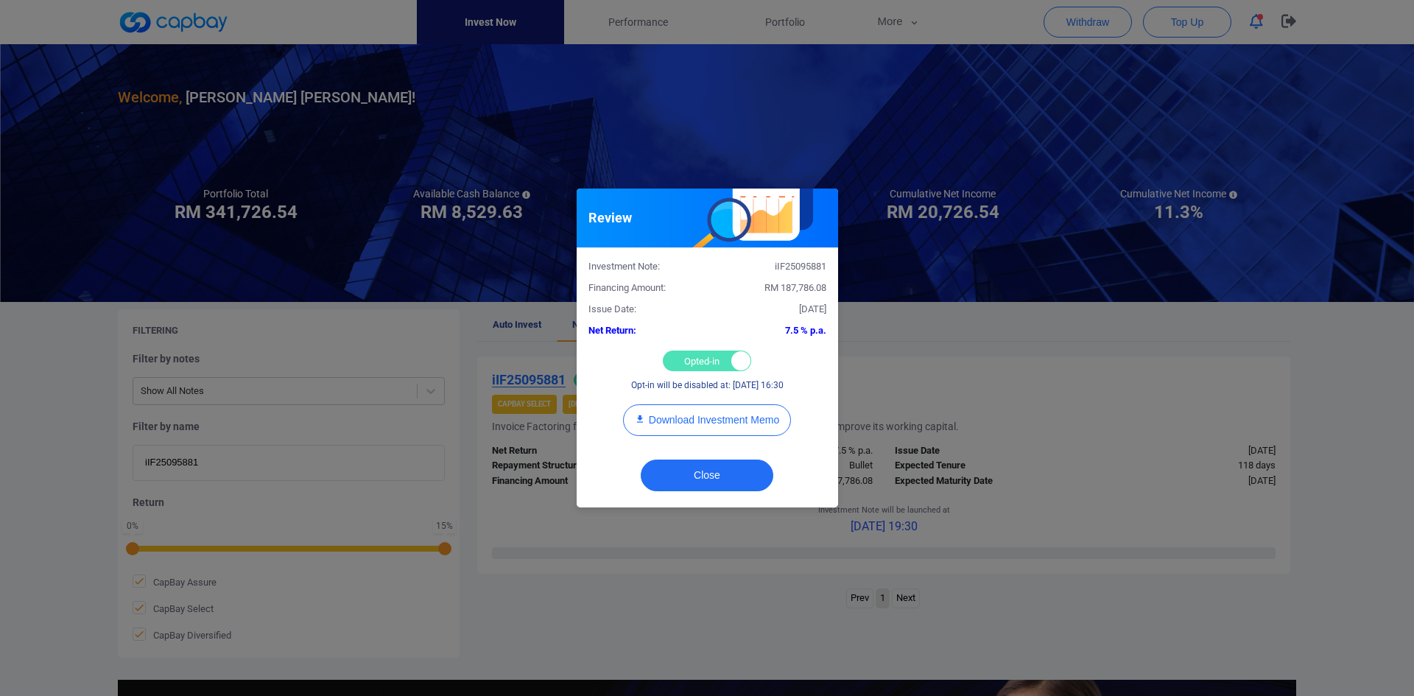
click at [684, 358] on div "Opted-in Opted-out" at bounding box center [707, 361] width 88 height 21
checkbox input "false"
click at [709, 468] on button "Close" at bounding box center [707, 476] width 133 height 32
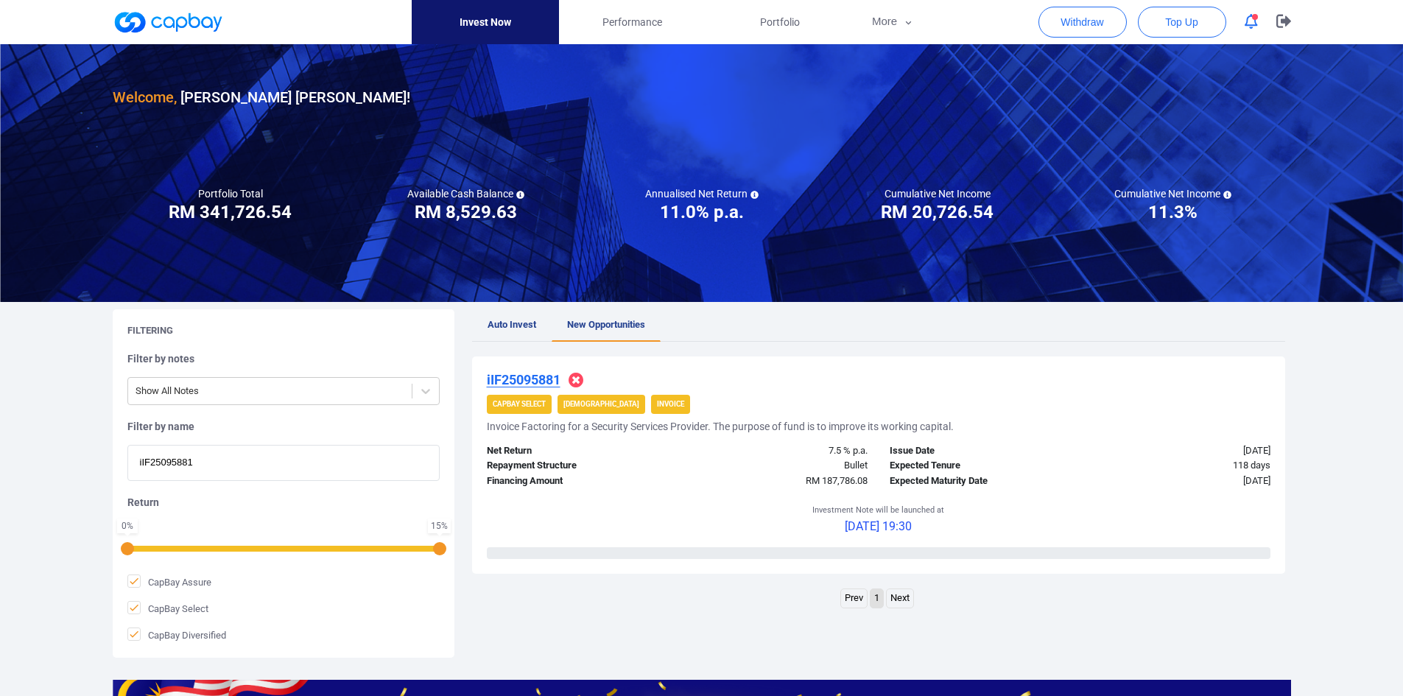
drag, startPoint x: 223, startPoint y: 467, endPoint x: -4, endPoint y: 434, distance: 230.0
click at [0, 434] on html "Invest Now Performance Portfolio More Transaction My Statements My Profile FAQs…" at bounding box center [701, 506] width 1403 height 1012
paste input "WC25099680"
type input "iWC25099680"
click at [535, 376] on u "iWC25099680" at bounding box center [528, 379] width 83 height 15
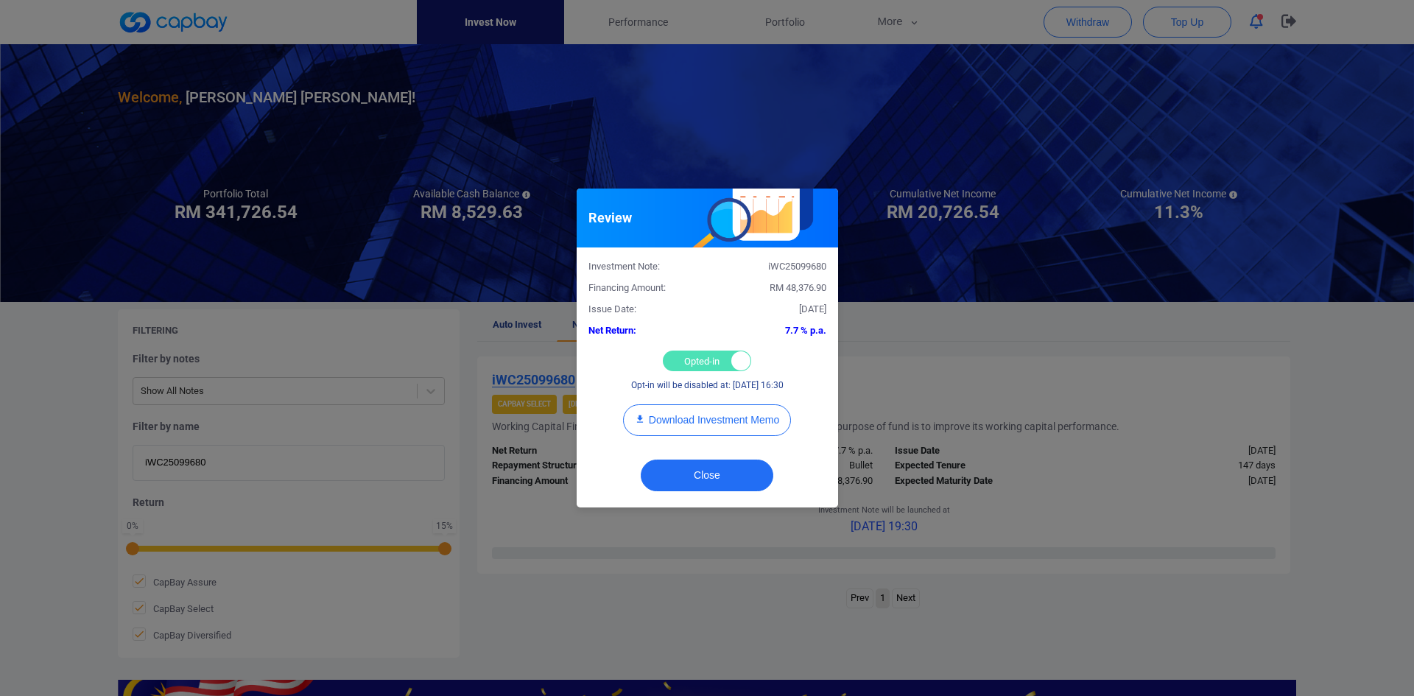
click at [684, 355] on div "Opted-in Opted-out" at bounding box center [707, 361] width 88 height 21
checkbox input "false"
drag, startPoint x: 707, startPoint y: 472, endPoint x: 702, endPoint y: 466, distance: 8.4
click at [707, 471] on button "Close" at bounding box center [707, 476] width 133 height 32
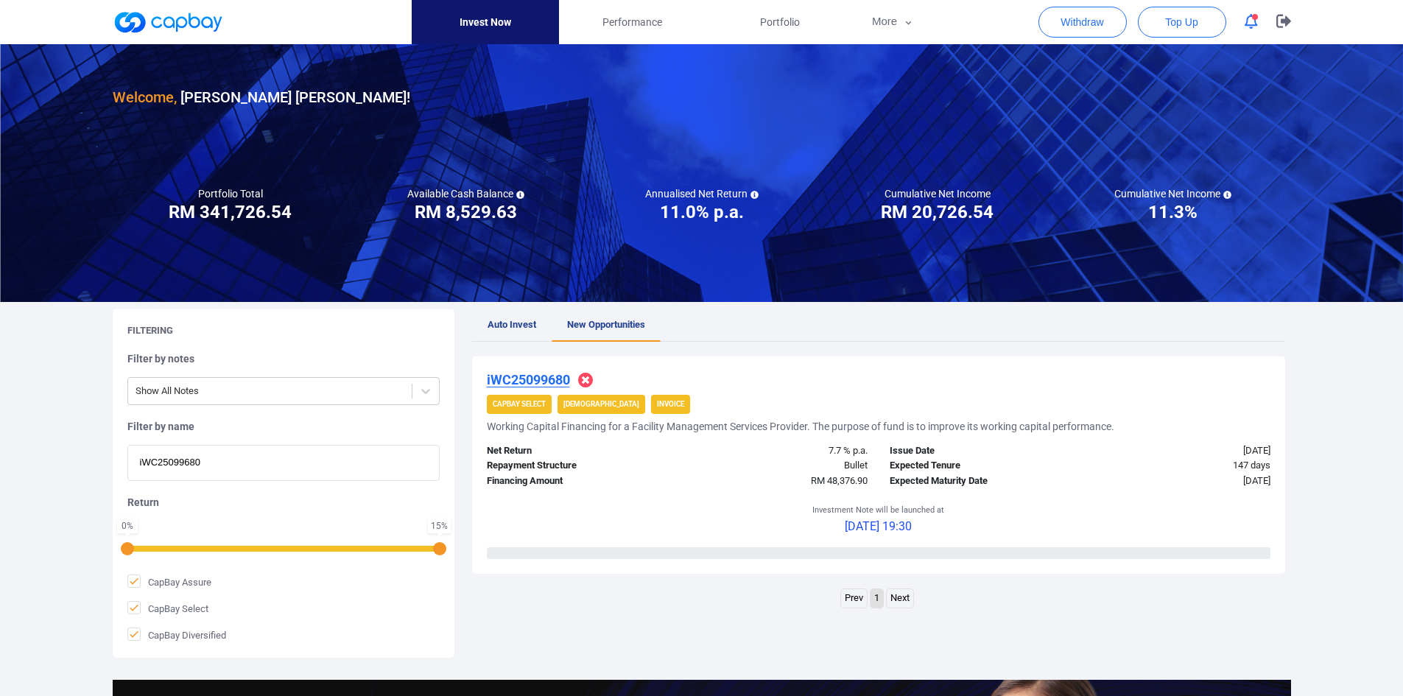
drag, startPoint x: 144, startPoint y: 454, endPoint x: -6, endPoint y: 438, distance: 150.4
click at [0, 438] on html "Invest Now Performance Portfolio More Transaction My Statements My Profile FAQs…" at bounding box center [701, 506] width 1403 height 1012
paste input "205"
type input "iWC25092050"
click at [530, 375] on u "iWC25092050" at bounding box center [528, 379] width 83 height 15
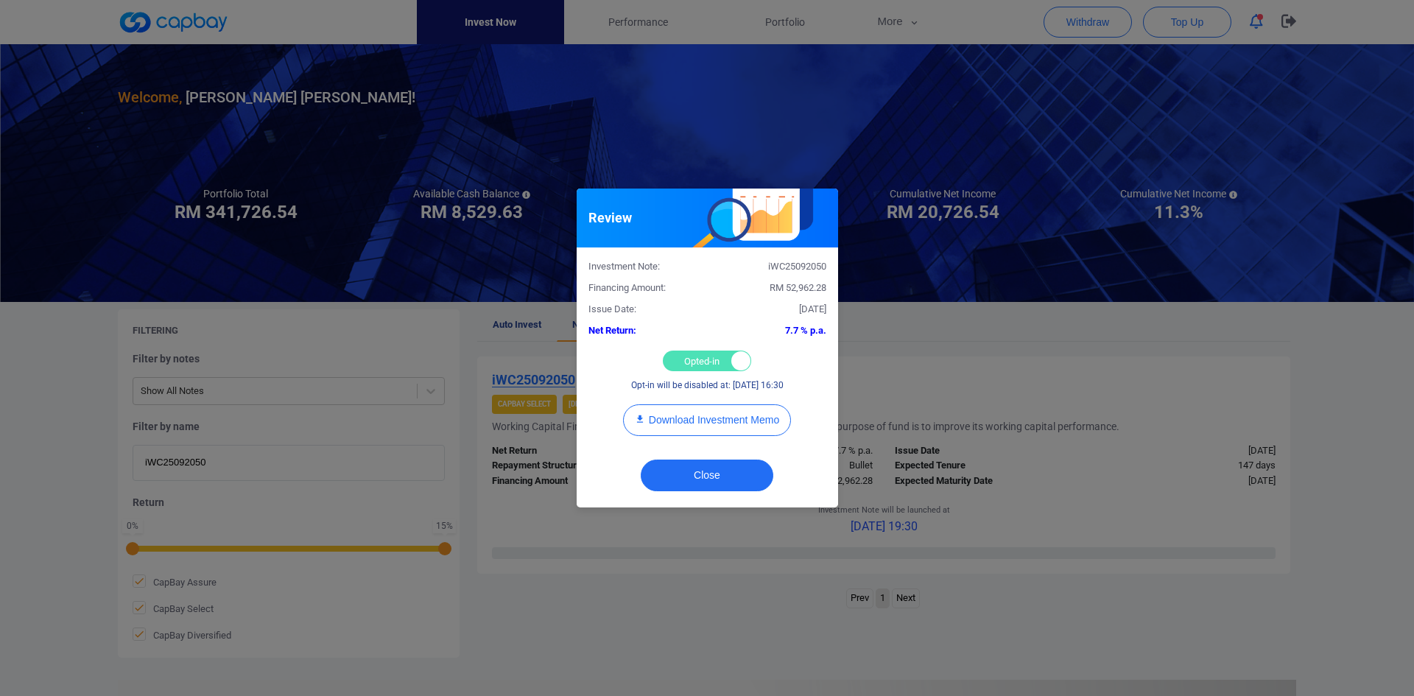
click at [688, 351] on div "Opted-in Opted-out" at bounding box center [707, 361] width 88 height 21
checkbox input "false"
drag, startPoint x: 702, startPoint y: 477, endPoint x: 696, endPoint y: 471, distance: 8.3
click at [701, 473] on button "Close" at bounding box center [707, 476] width 133 height 32
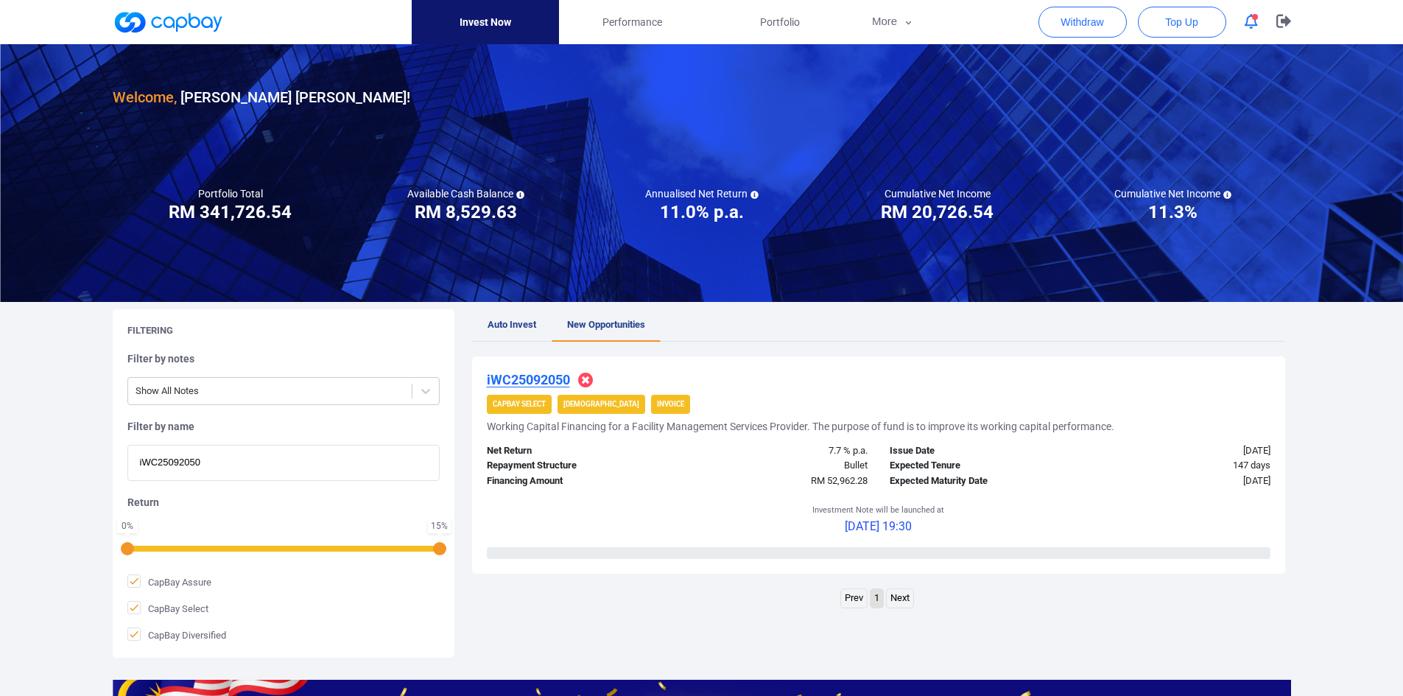
drag, startPoint x: 192, startPoint y: 453, endPoint x: 97, endPoint y: 451, distance: 95.1
click at [97, 451] on div "Welcome, [PERSON_NAME] [PERSON_NAME] ! Portfolio Total Portfolio Total RM *****…" at bounding box center [701, 491] width 1403 height 894
paste input "iWC25096457"
type input "iWC25096457"
click at [519, 377] on u "iWC25096457" at bounding box center [528, 379] width 83 height 15
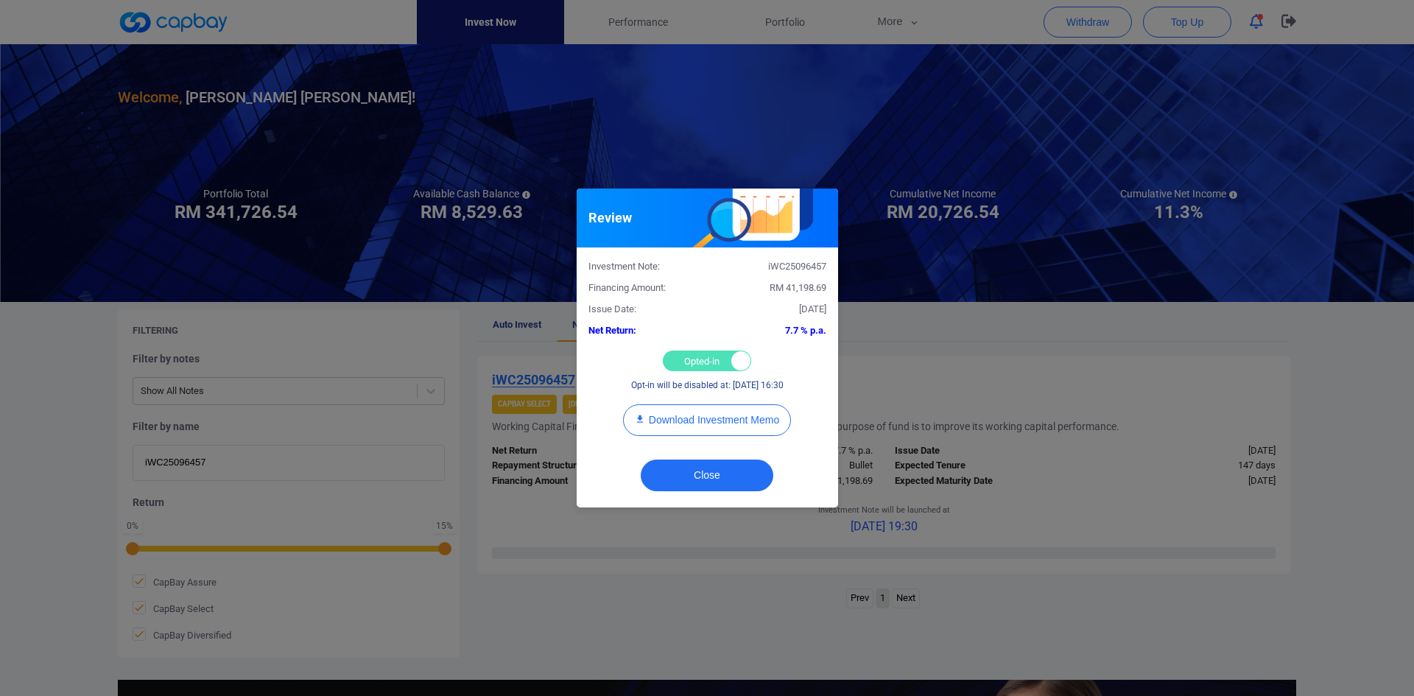
click at [663, 347] on div "Investment Note: iWC25096457 Financing Amount: RM 41,198.69 Issue Date: [DATE] …" at bounding box center [708, 349] width 262 height 203
click at [690, 357] on div "Opted-in Opted-out" at bounding box center [707, 361] width 88 height 21
checkbox input "false"
click at [698, 463] on button "Close" at bounding box center [707, 476] width 133 height 32
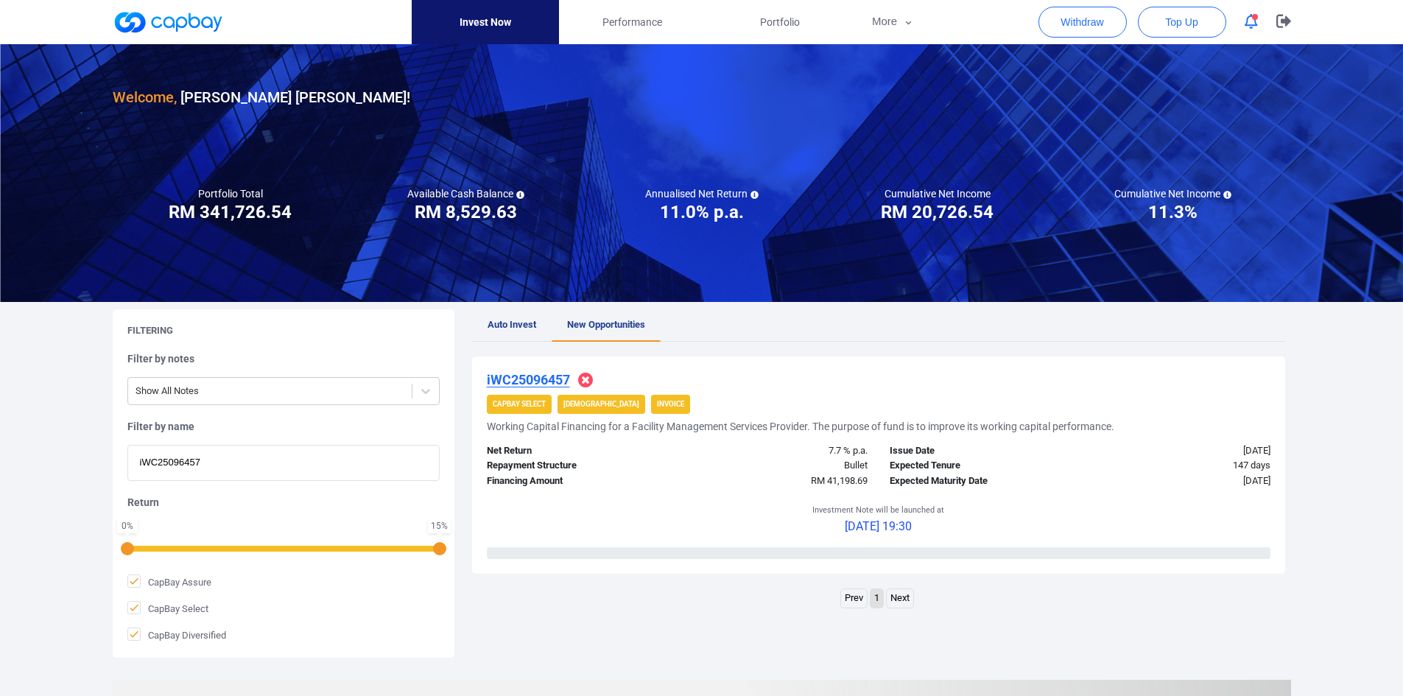
click at [61, 445] on div "Welcome, [PERSON_NAME] [PERSON_NAME] ! Portfolio Total Portfolio Total RM *****…" at bounding box center [701, 491] width 1403 height 894
paste input "iWC2509352"
type input "iWC25093527"
click at [532, 376] on u "iWC25093527" at bounding box center [528, 379] width 83 height 15
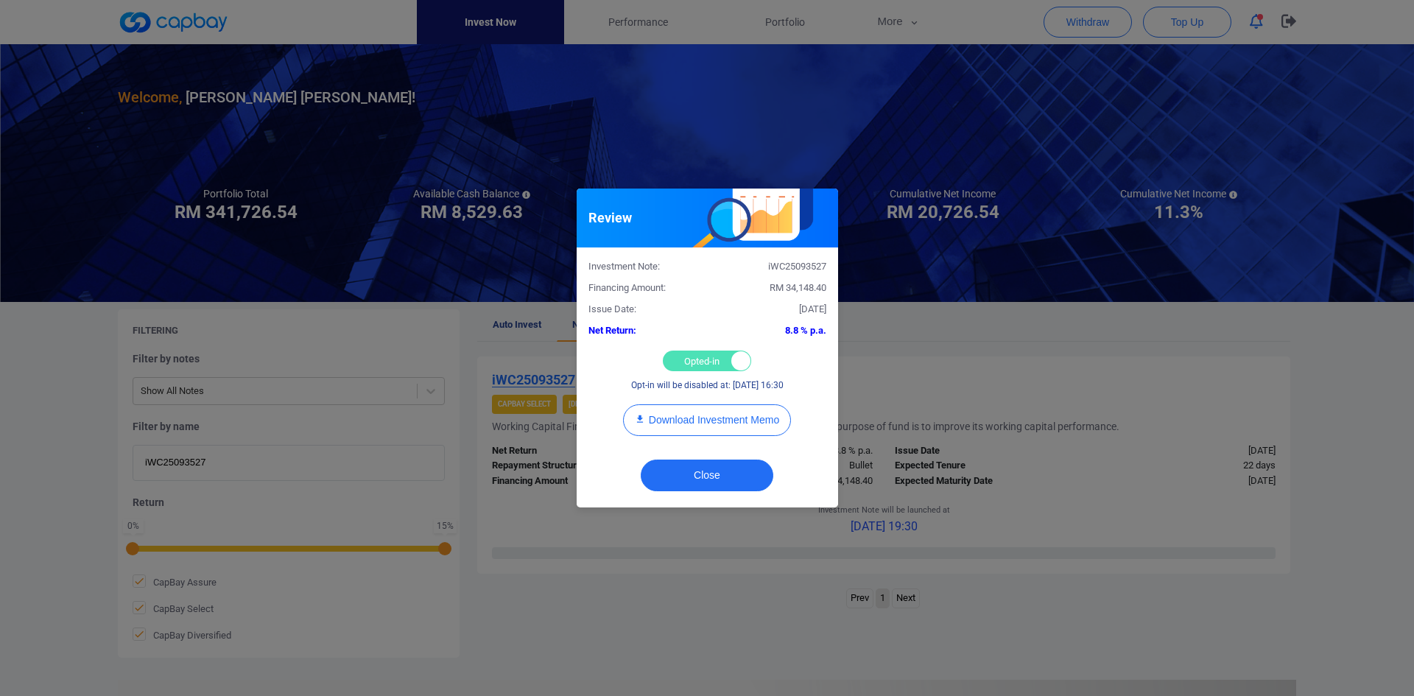
click at [698, 362] on div "Opted-in Opted-out" at bounding box center [707, 361] width 88 height 21
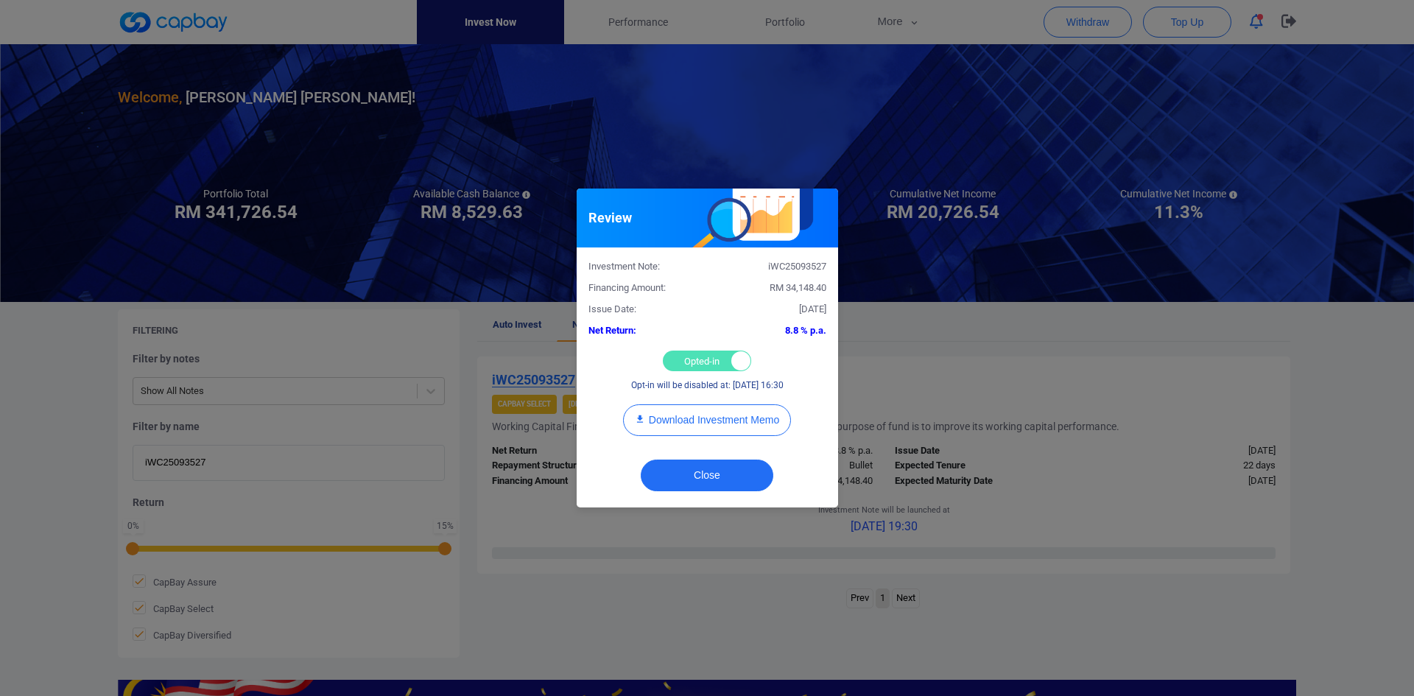
checkbox input "false"
click at [709, 475] on button "Close" at bounding box center [707, 476] width 133 height 32
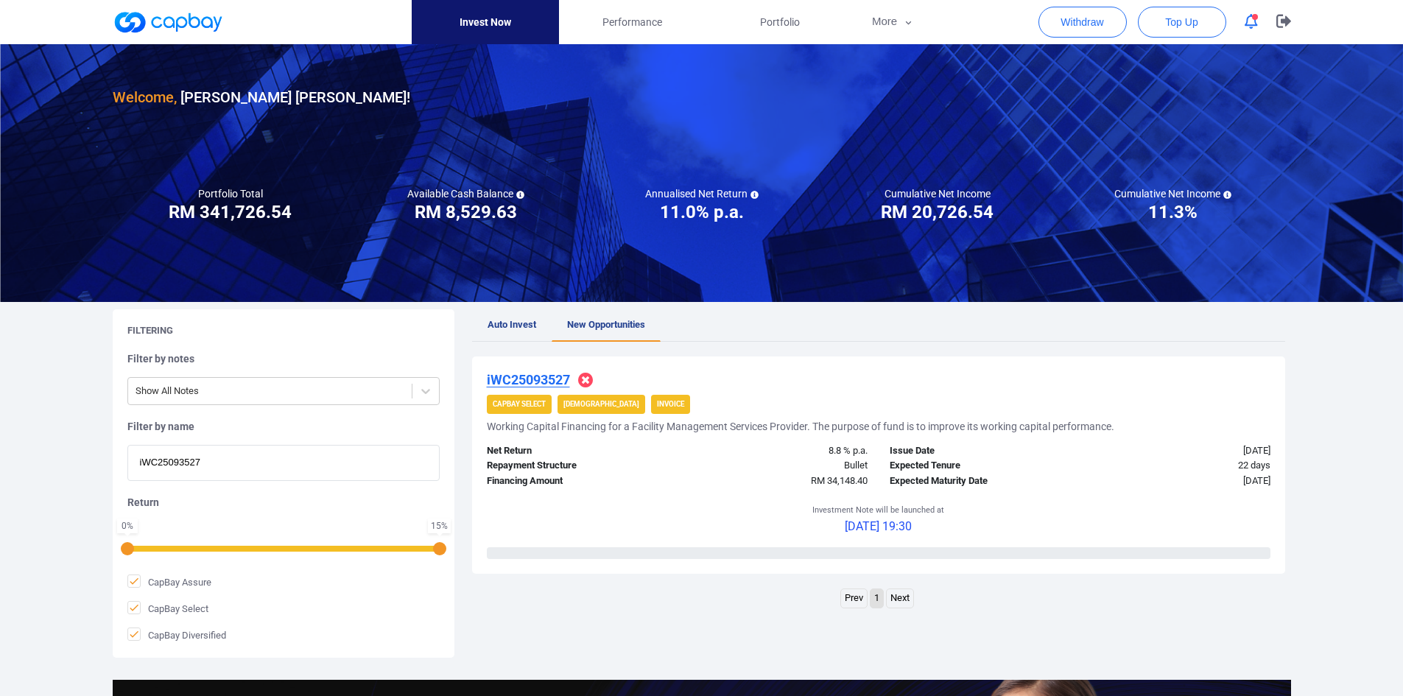
drag, startPoint x: 248, startPoint y: 469, endPoint x: 7, endPoint y: 451, distance: 241.6
click at [7, 452] on div "Welcome, [PERSON_NAME] [PERSON_NAME] ! Portfolio Total Portfolio Total RM *****…" at bounding box center [701, 491] width 1403 height 894
paste input "1344"
type input "iWC25091344"
click at [523, 378] on u "iWC25091344" at bounding box center [528, 379] width 83 height 15
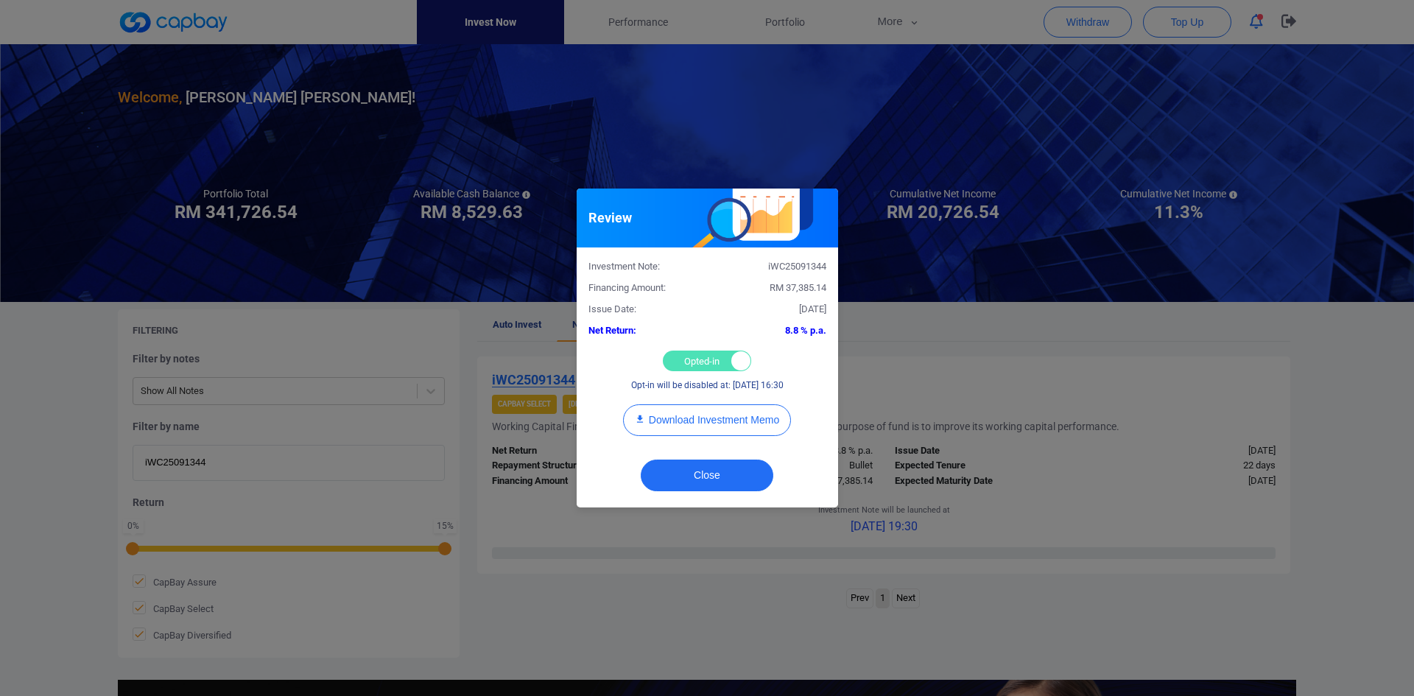
click at [677, 355] on div "Opted-in Opted-out" at bounding box center [707, 361] width 88 height 21
checkbox input "false"
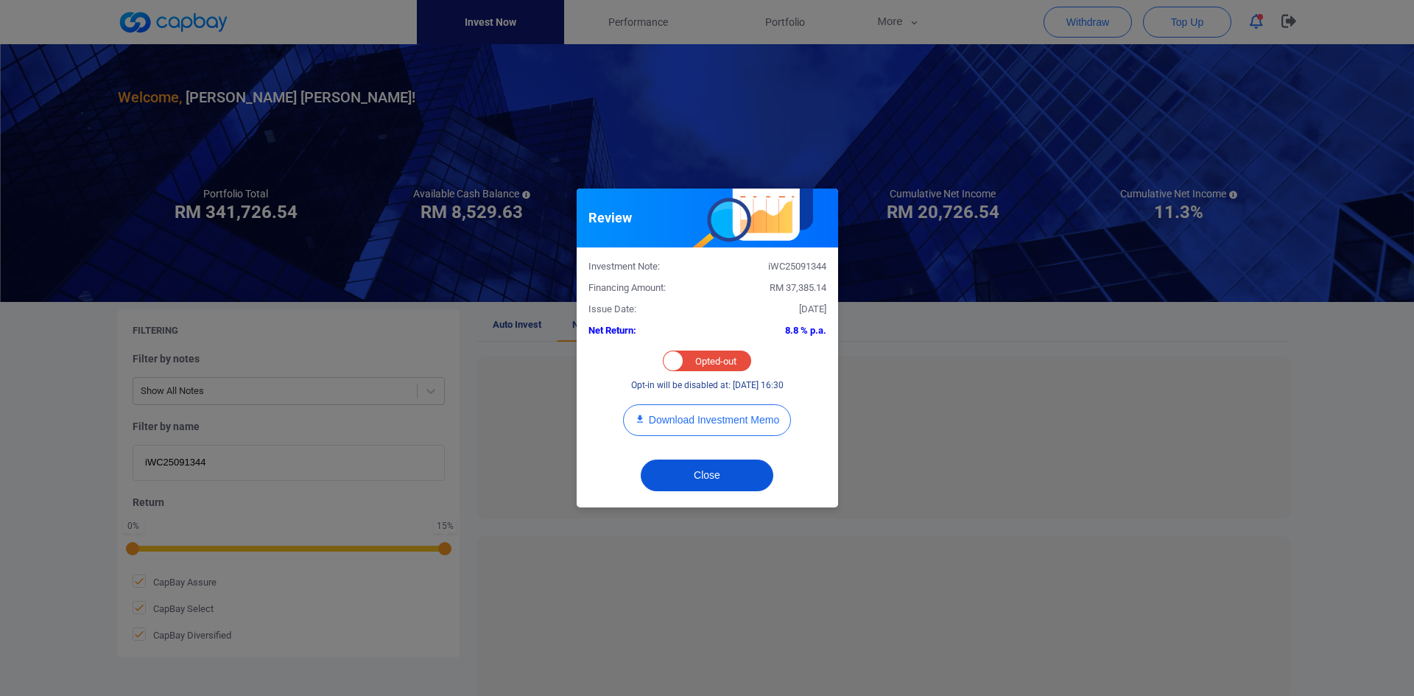
click at [704, 474] on button "Close" at bounding box center [707, 476] width 133 height 32
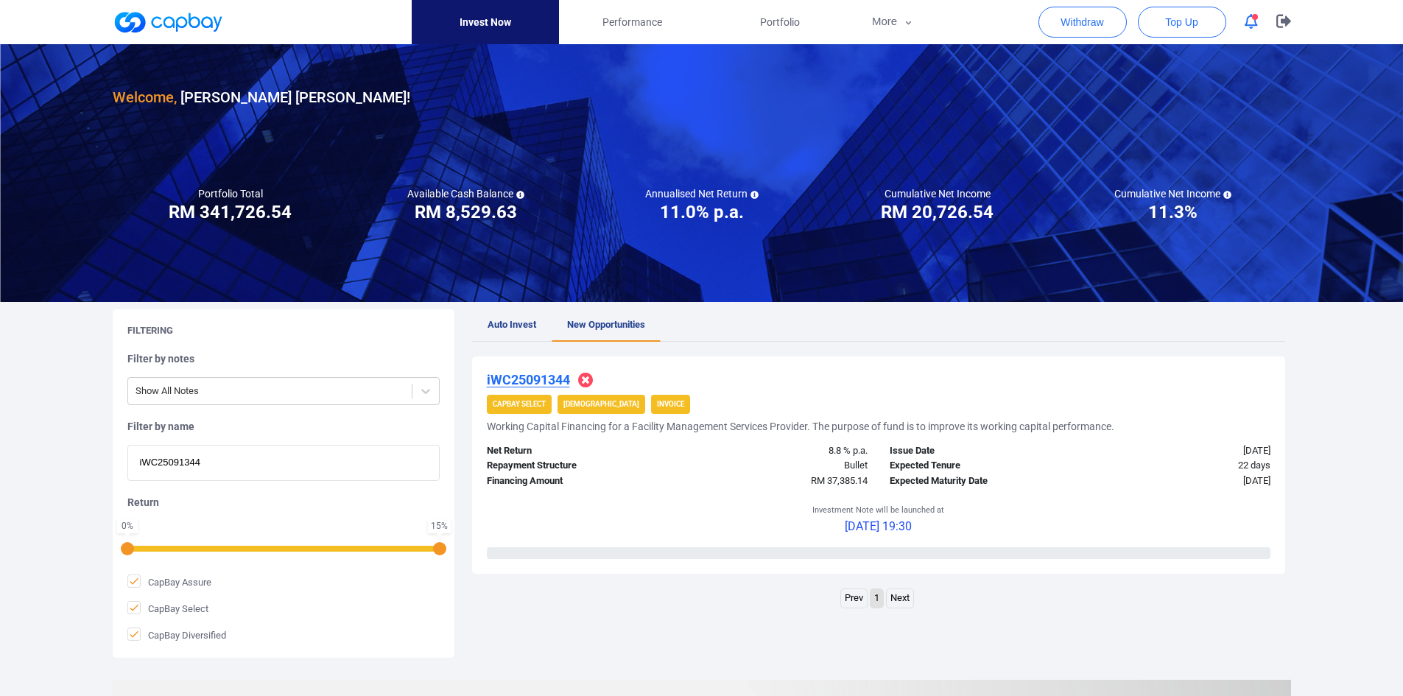
drag, startPoint x: 242, startPoint y: 469, endPoint x: 68, endPoint y: 450, distance: 174.8
click at [68, 451] on div "Welcome, [PERSON_NAME] [PERSON_NAME] ! Portfolio Total Portfolio Total RM *****…" at bounding box center [701, 491] width 1403 height 894
paste input "9746"
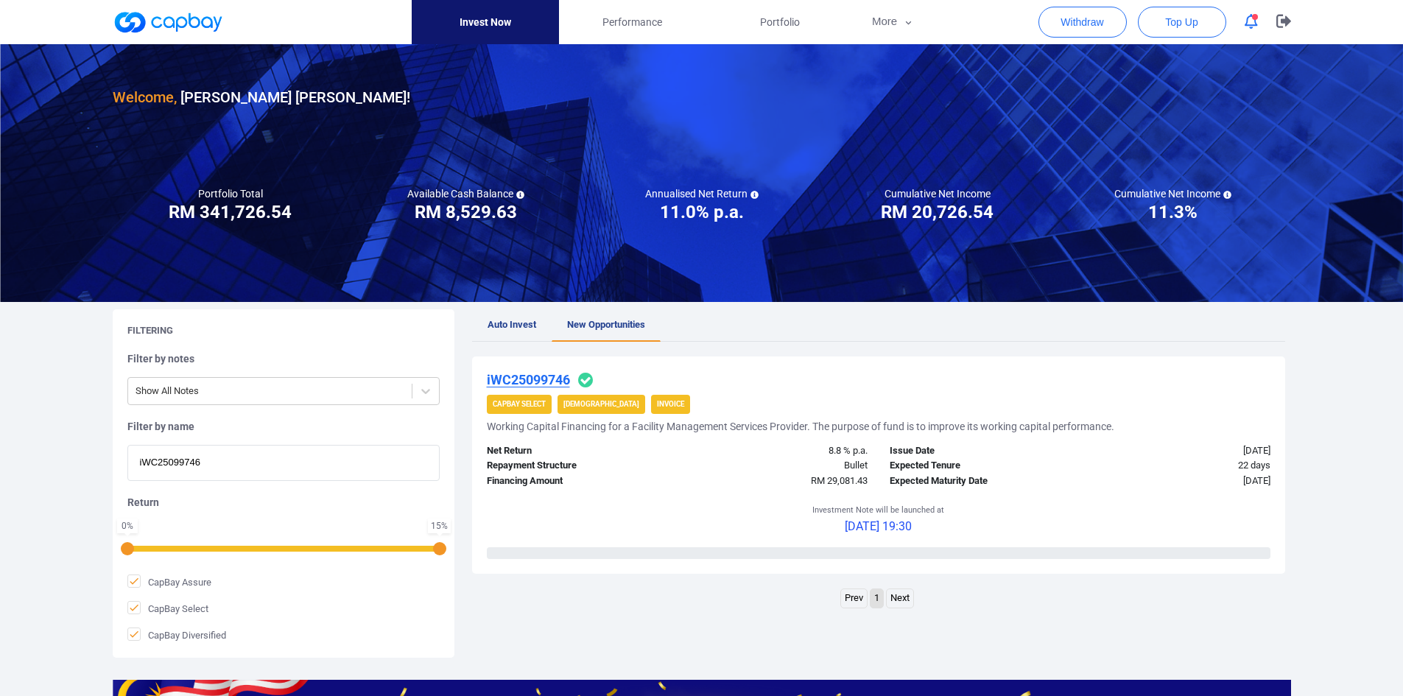
type input "iWC25099746"
click at [528, 379] on u "iWC25099746" at bounding box center [528, 379] width 83 height 15
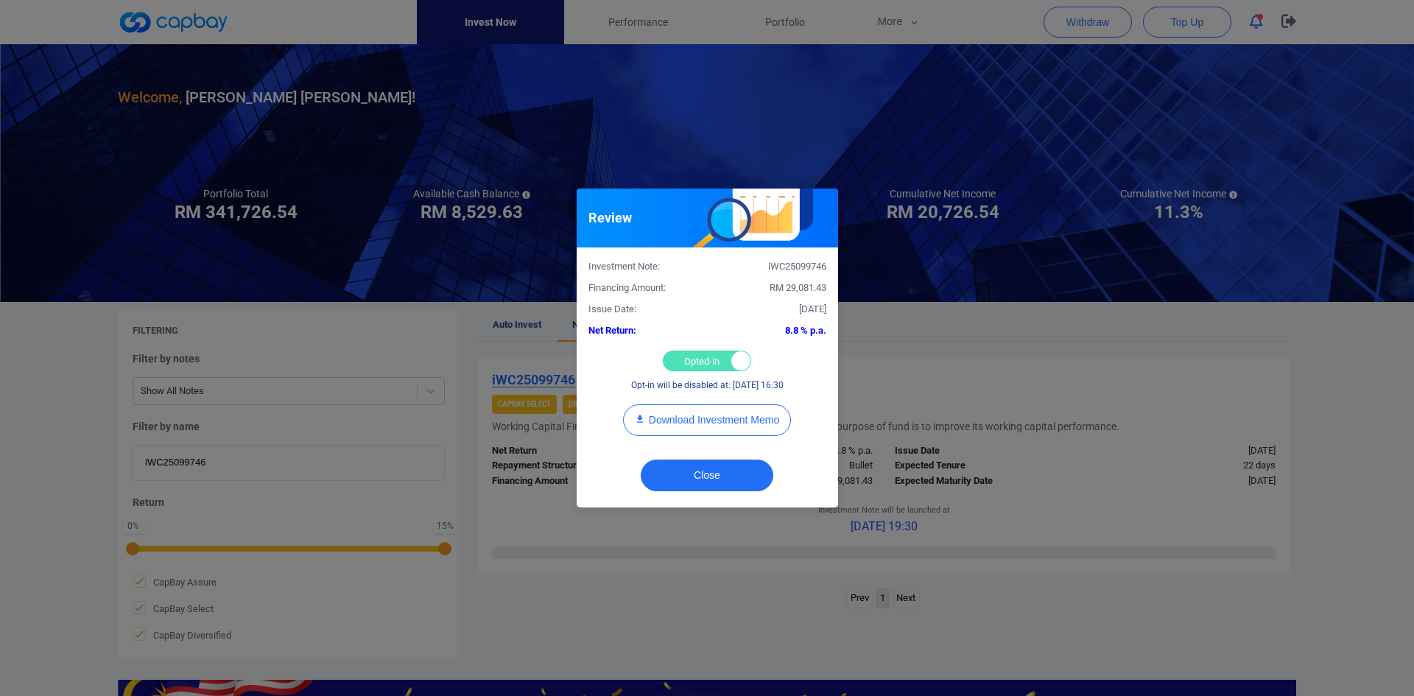
click at [689, 360] on div "Opted-in Opted-out" at bounding box center [707, 361] width 88 height 21
checkbox input "false"
click at [704, 472] on button "Close" at bounding box center [707, 476] width 133 height 32
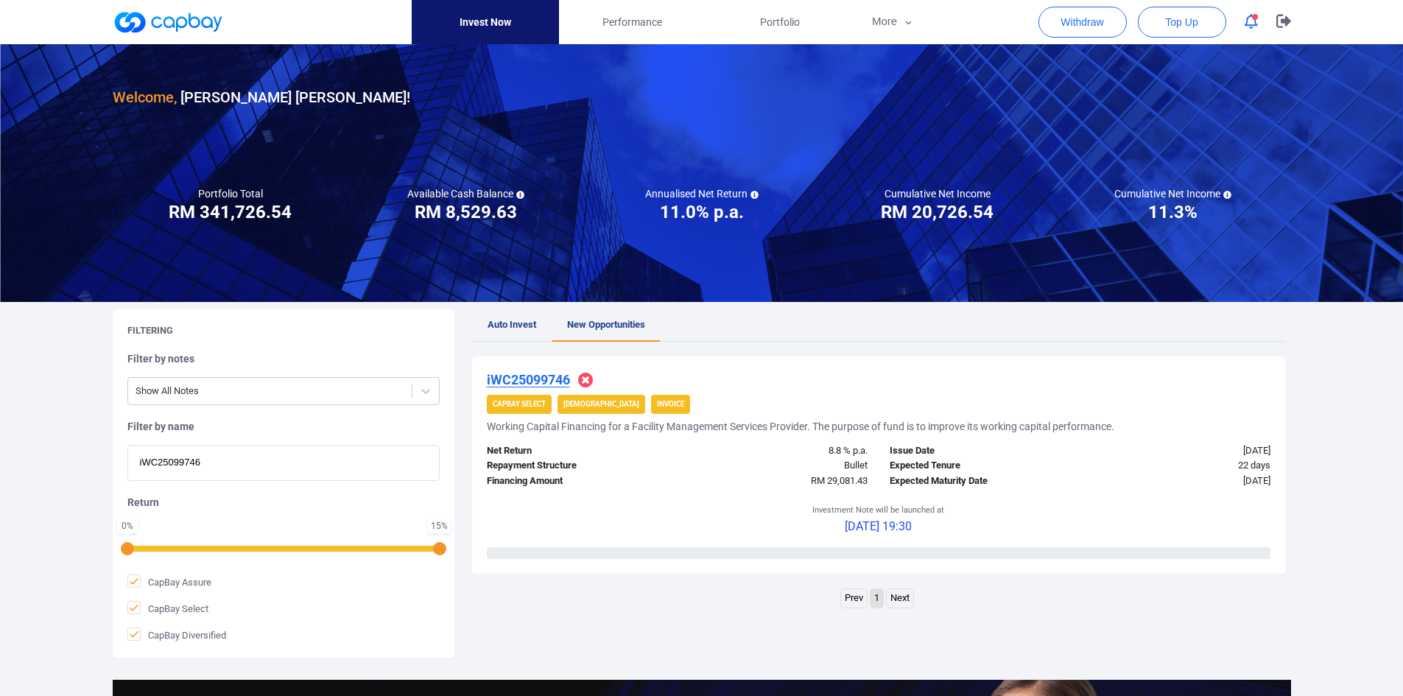
drag, startPoint x: 44, startPoint y: 456, endPoint x: 35, endPoint y: 452, distance: 9.6
click at [37, 452] on div "Welcome, [PERSON_NAME] [PERSON_NAME] ! Portfolio Total Portfolio Total RM *****…" at bounding box center [701, 491] width 1403 height 894
paste input "WC25099585"
type input "WC25099585"
click at [533, 381] on u "WC25099585" at bounding box center [527, 379] width 80 height 15
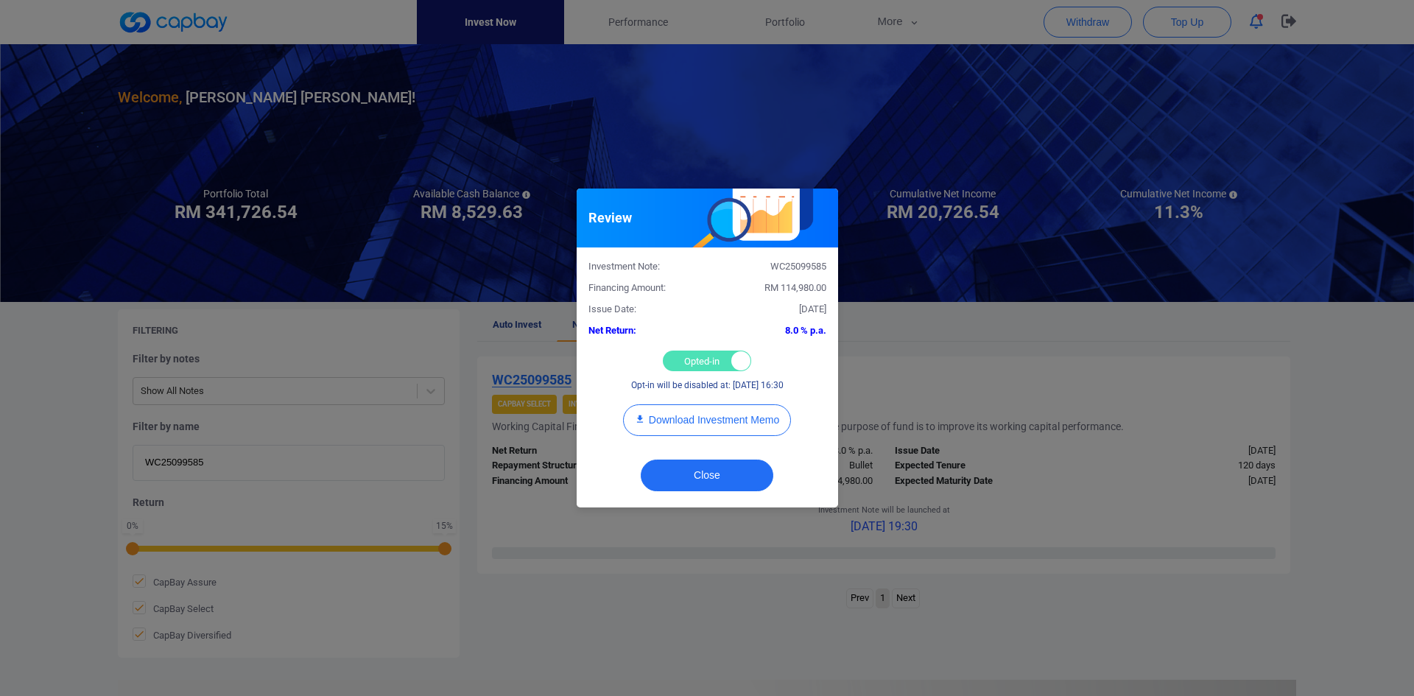
click at [680, 361] on div "Opted-in Opted-out" at bounding box center [707, 361] width 88 height 21
checkbox input "false"
click at [721, 472] on button "Close" at bounding box center [707, 476] width 133 height 32
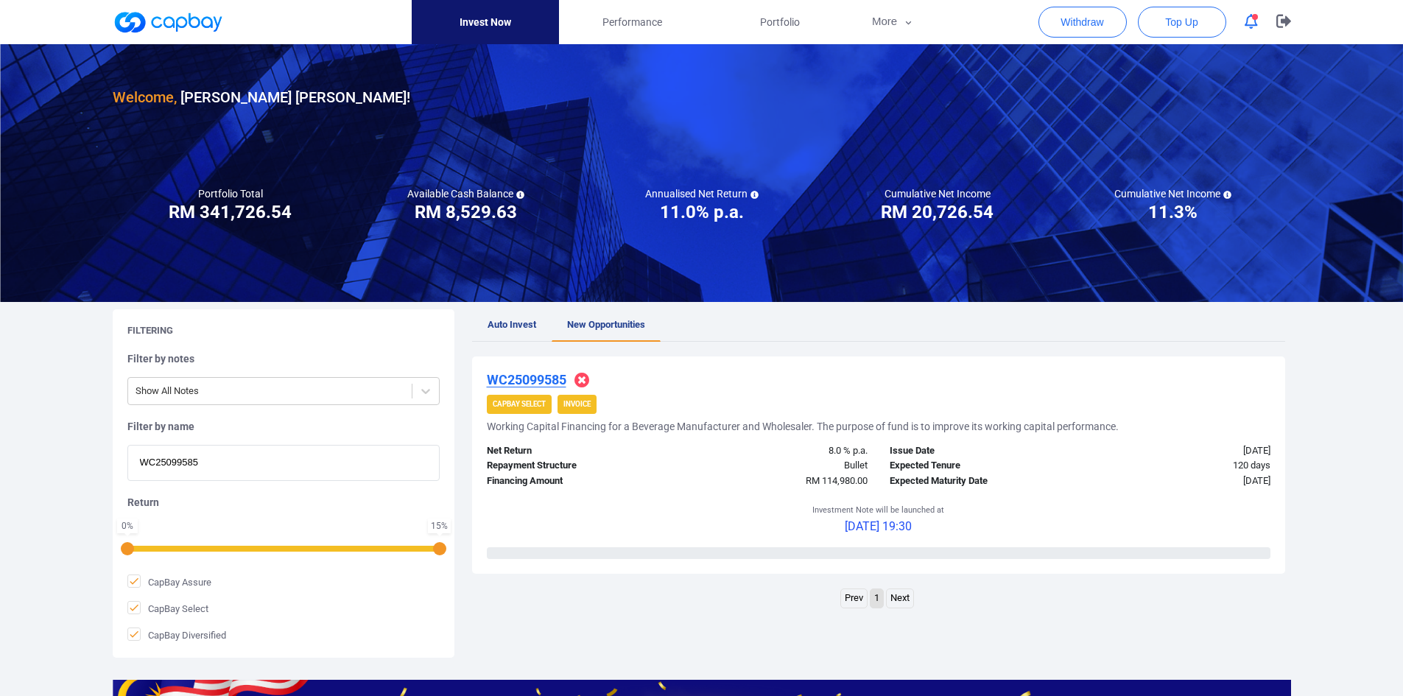
drag, startPoint x: 213, startPoint y: 458, endPoint x: 108, endPoint y: 440, distance: 106.8
click at [108, 440] on div "Filtering Filter by notes Show All Notes Filter by name WC25099585 Return 0 % 1…" at bounding box center [702, 483] width 1201 height 348
paste input "iWC25094913"
type input "iWC25094913"
click at [526, 380] on u "iWC25094913" at bounding box center [528, 379] width 83 height 15
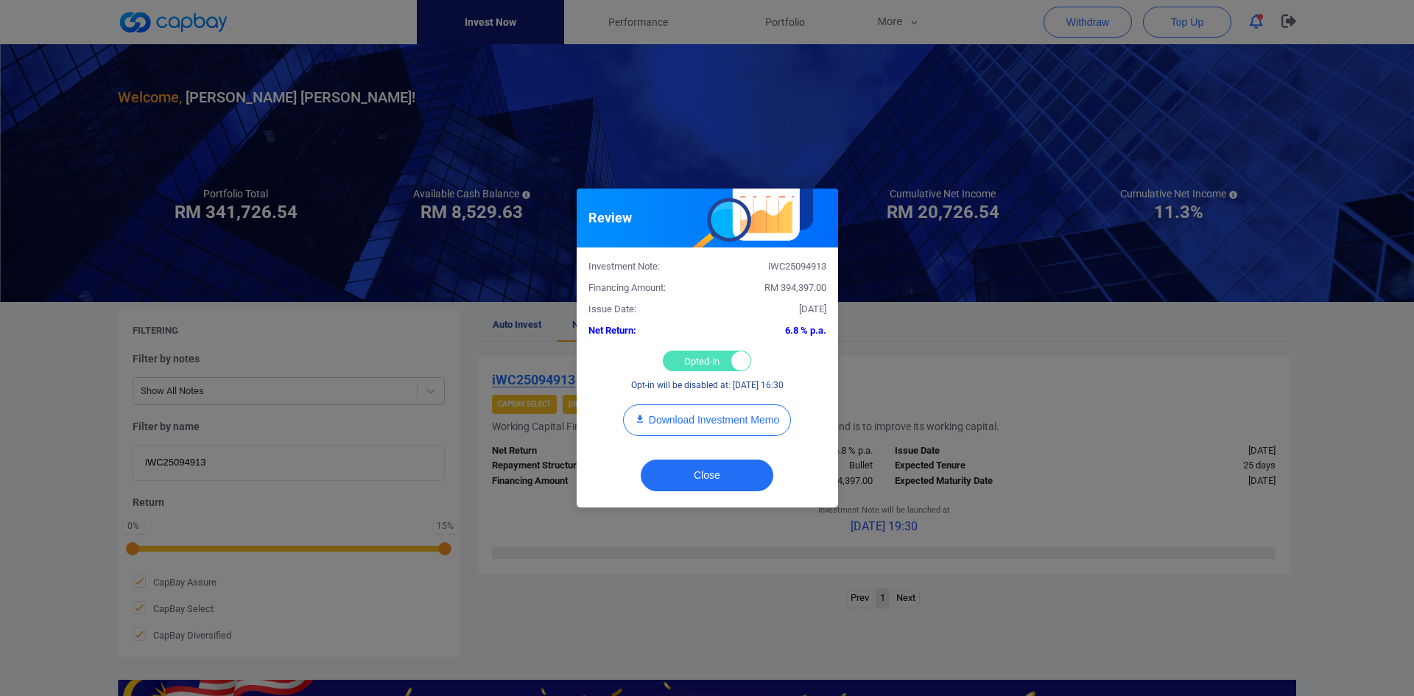
click at [696, 355] on div "Opted-in Opted-out" at bounding box center [707, 361] width 88 height 21
checkbox input "false"
click at [713, 471] on button "Close" at bounding box center [707, 476] width 133 height 32
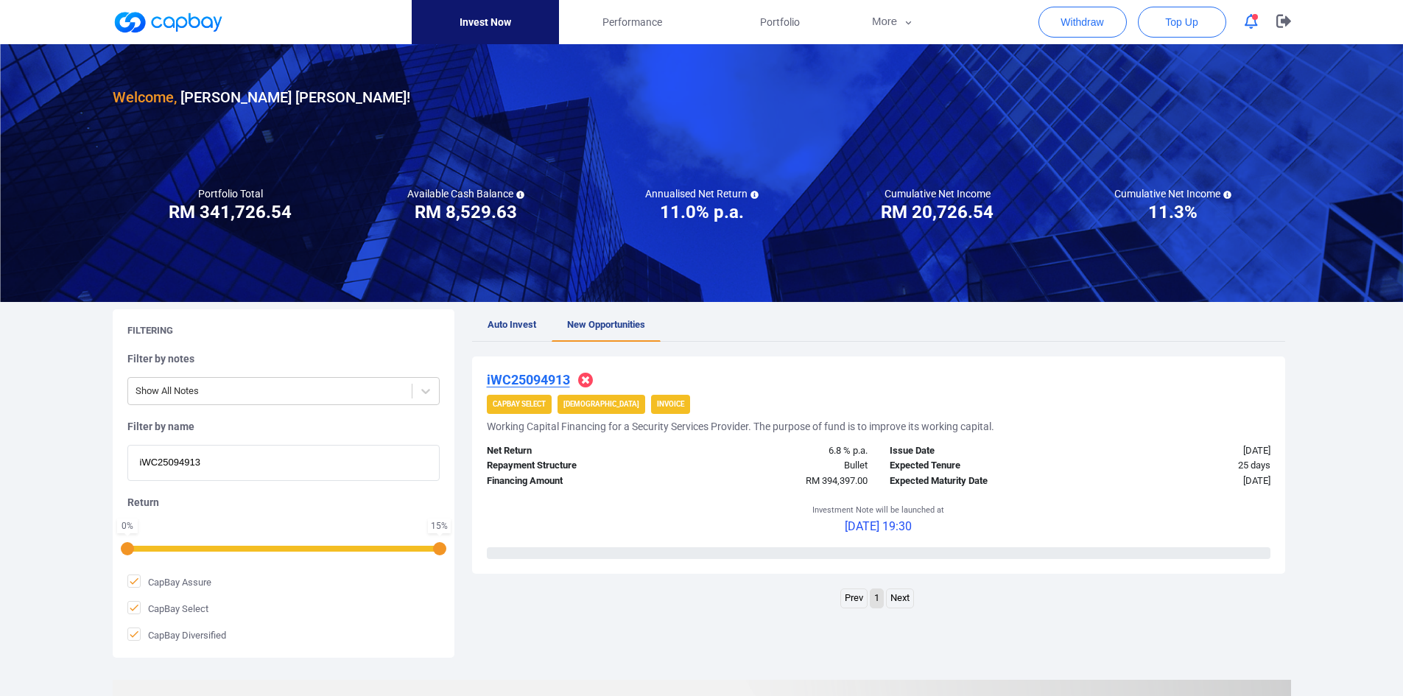
drag, startPoint x: 69, startPoint y: 458, endPoint x: 43, endPoint y: 451, distance: 26.8
click at [43, 453] on div "Welcome, [PERSON_NAME] [PERSON_NAME] ! Portfolio Total Portfolio Total RM *****…" at bounding box center [701, 491] width 1403 height 894
paste input "9220"
type input "iWC25099220"
click at [536, 376] on u "iWC25099220" at bounding box center [528, 379] width 83 height 15
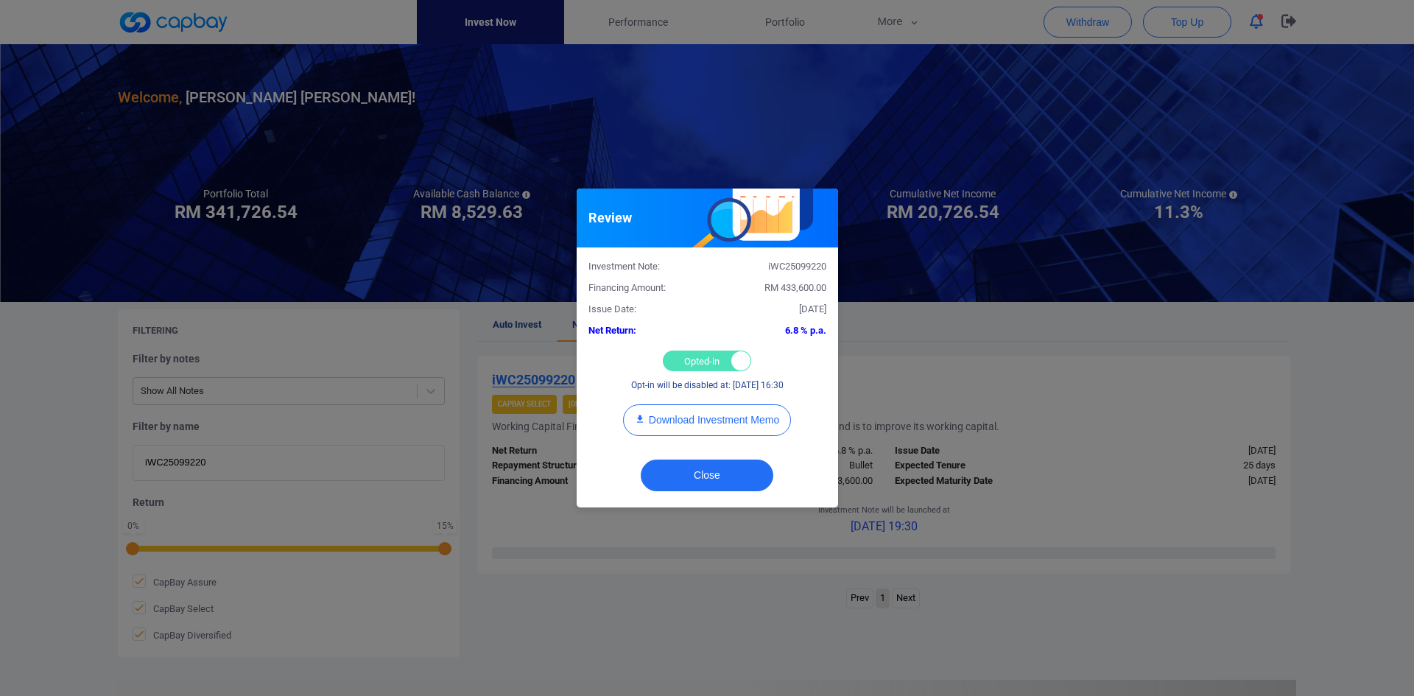
click at [696, 348] on div "Investment Note: iWC25099220 Financing Amount: RM 433,600.00 Issue Date: [DATE]…" at bounding box center [708, 349] width 262 height 203
click at [687, 364] on div "Opted-in Opted-out" at bounding box center [707, 361] width 88 height 21
checkbox input "false"
click at [703, 460] on button "Close" at bounding box center [707, 476] width 133 height 32
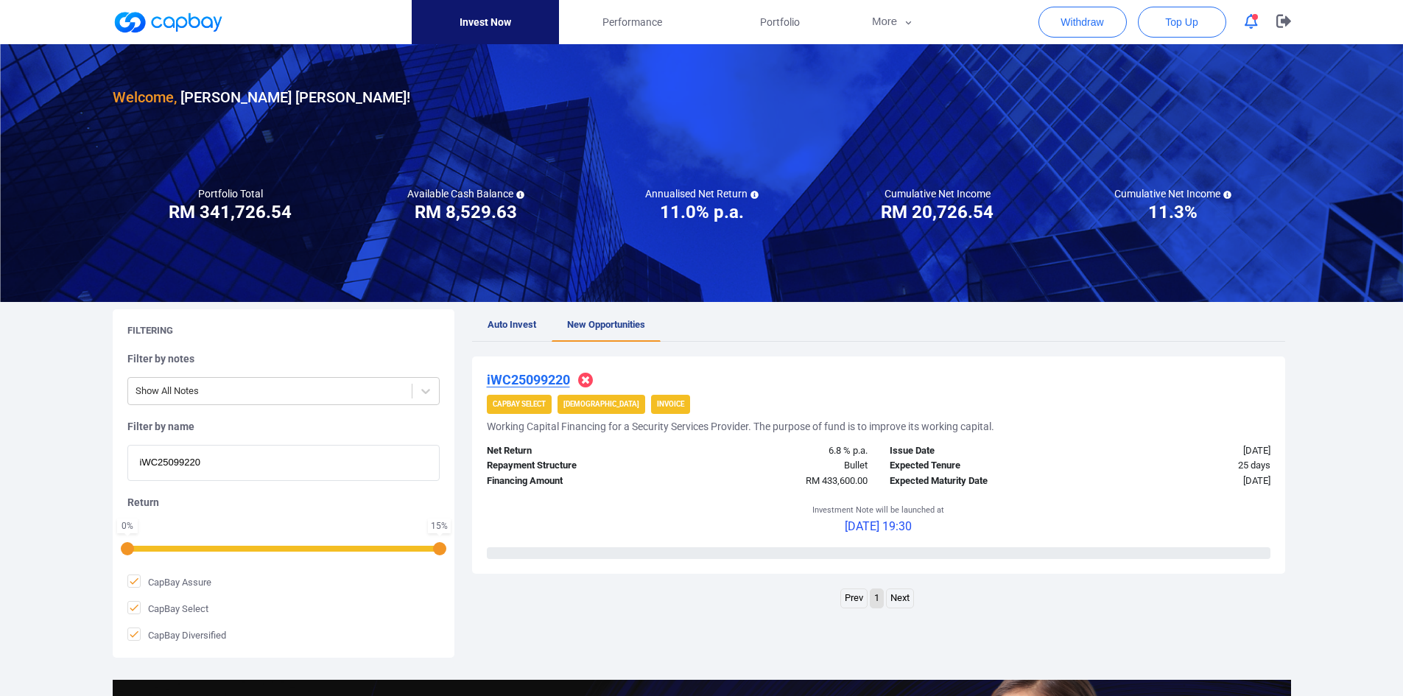
drag, startPoint x: 223, startPoint y: 467, endPoint x: 31, endPoint y: 440, distance: 194.2
click at [31, 440] on div "Welcome, [PERSON_NAME] [PERSON_NAME] ! Portfolio Total Portfolio Total RM *****…" at bounding box center [701, 491] width 1403 height 894
paste input "iAWC25099737"
type input "iAWC25099737"
click at [557, 378] on u "iAWC25099737" at bounding box center [533, 379] width 92 height 15
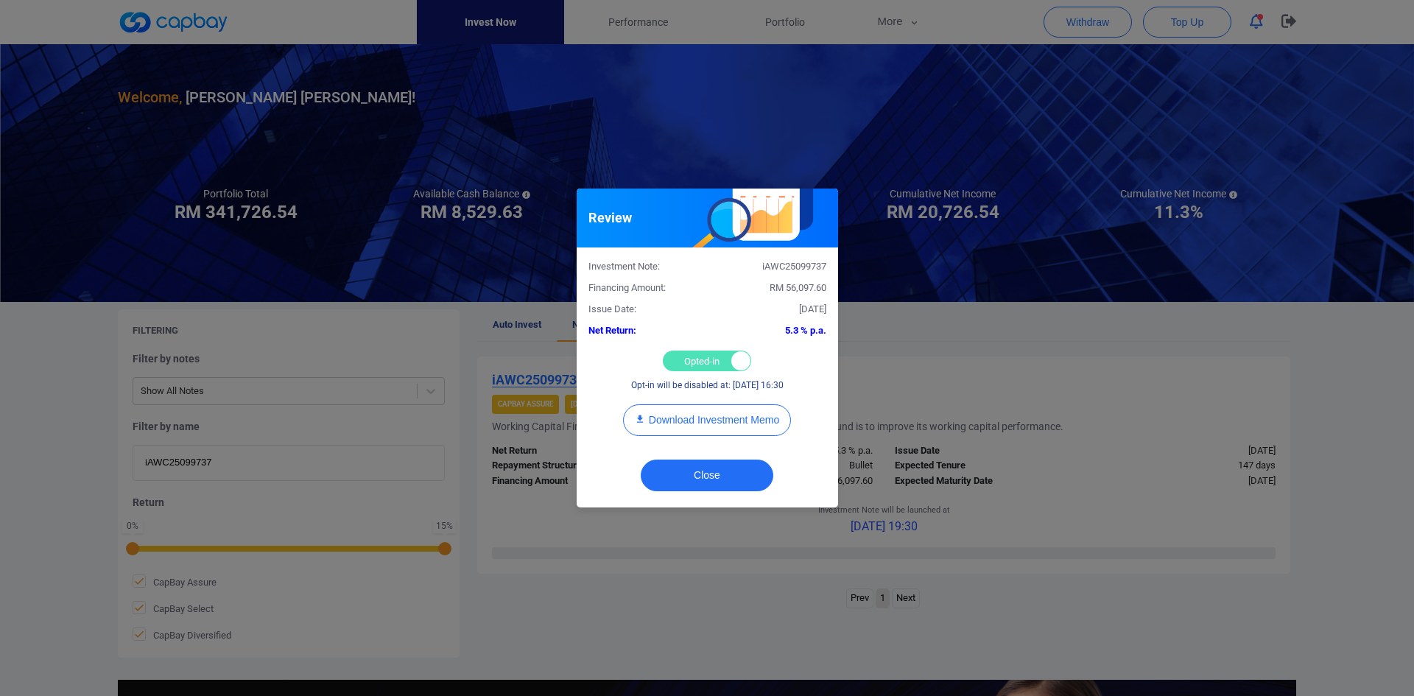
click at [708, 357] on div "Opted-in Opted-out" at bounding box center [707, 361] width 88 height 21
checkbox input "false"
click at [705, 480] on button "Close" at bounding box center [707, 476] width 133 height 32
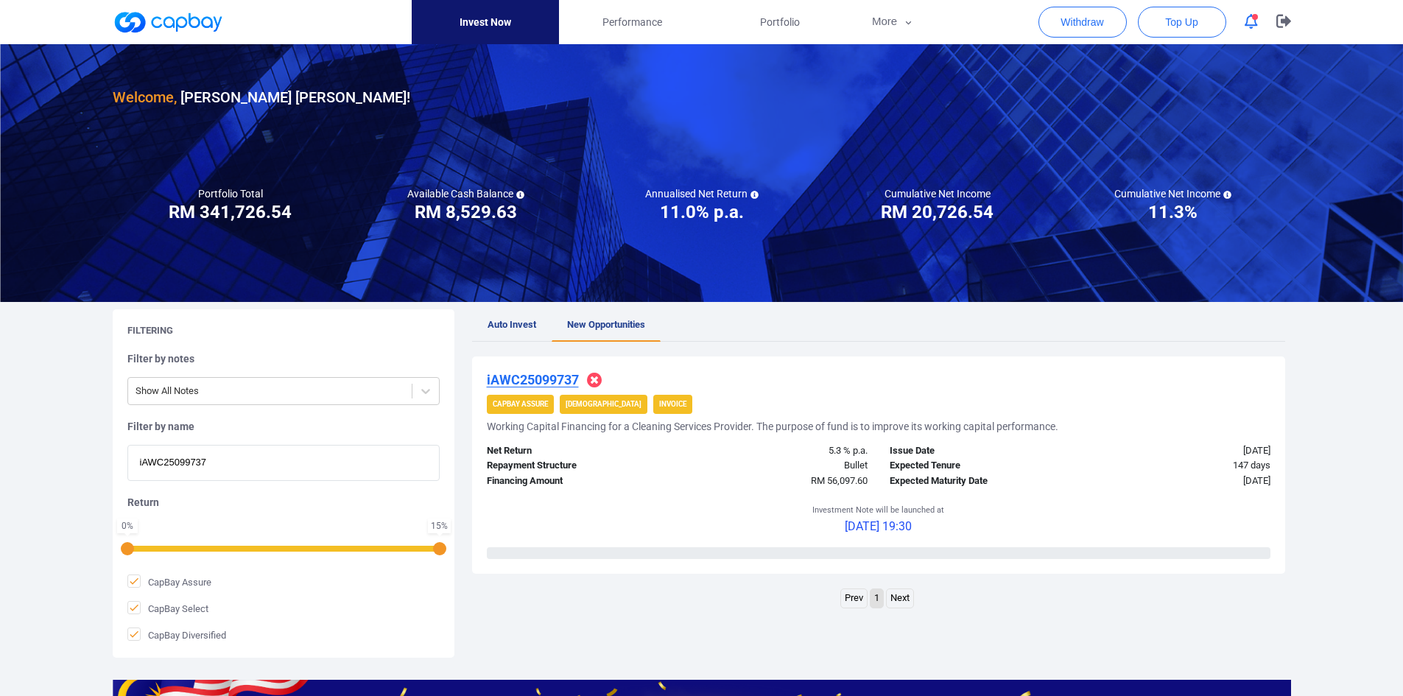
drag, startPoint x: 10, startPoint y: 435, endPoint x: -9, endPoint y: 428, distance: 19.8
click at [0, 428] on html "Invest Now Performance Portfolio More Transaction My Statements My Profile FAQs…" at bounding box center [701, 506] width 1403 height 1012
paste input "338"
type input "iAWC25099338"
click at [548, 376] on u "iAWC25099338" at bounding box center [533, 379] width 92 height 15
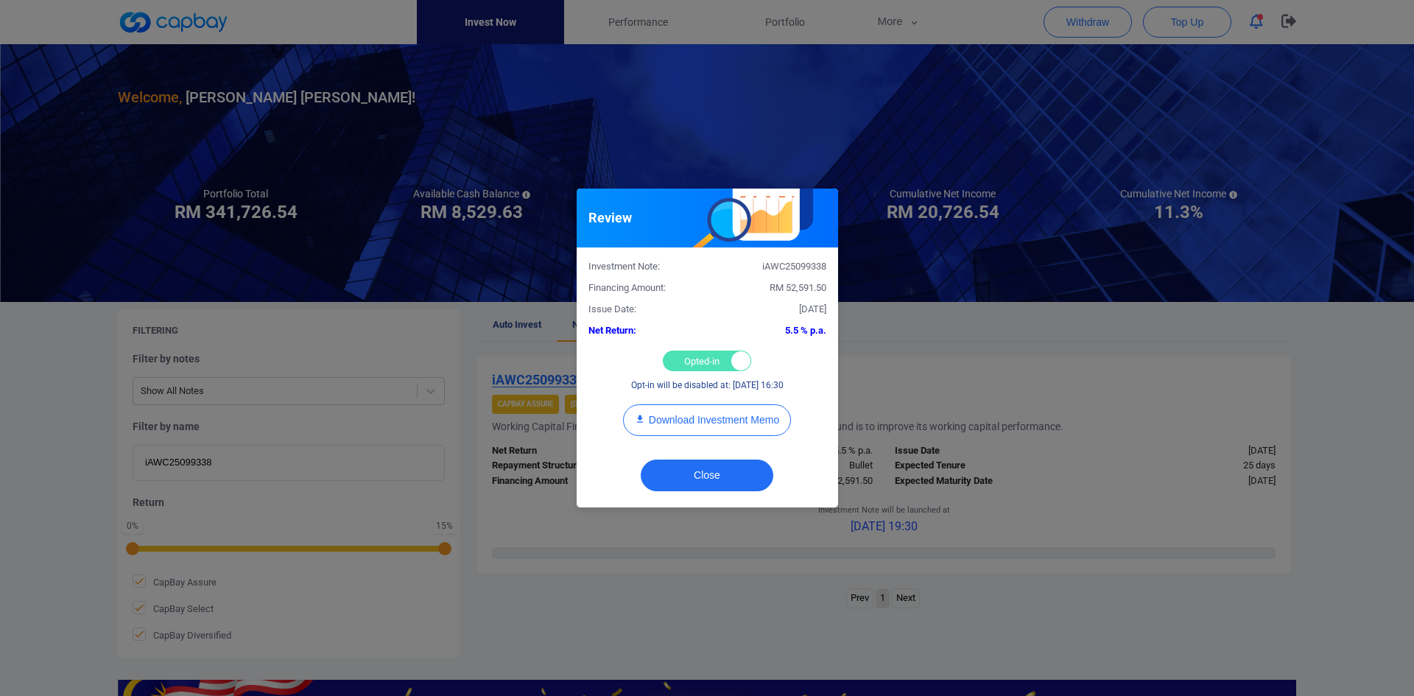
click at [690, 366] on div "Opted-in Opted-out" at bounding box center [707, 361] width 88 height 21
checkbox input "false"
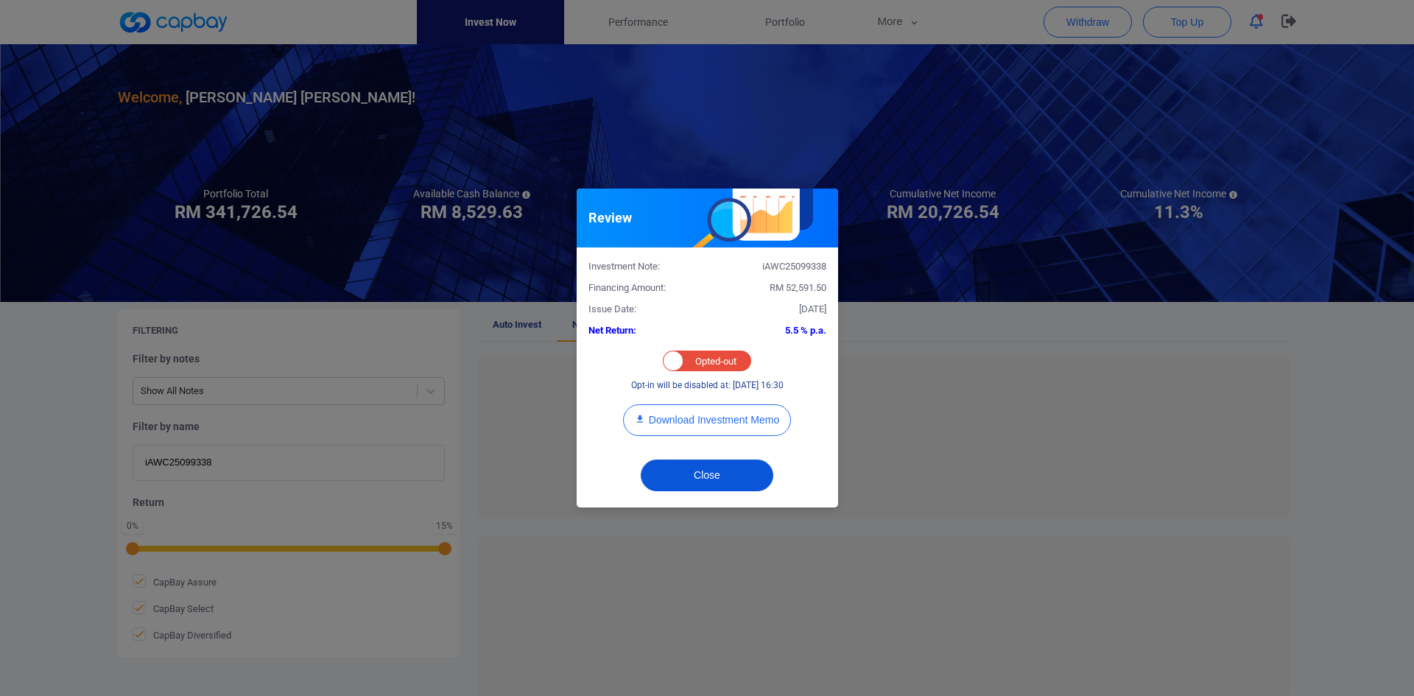
click at [706, 469] on button "Close" at bounding box center [707, 476] width 133 height 32
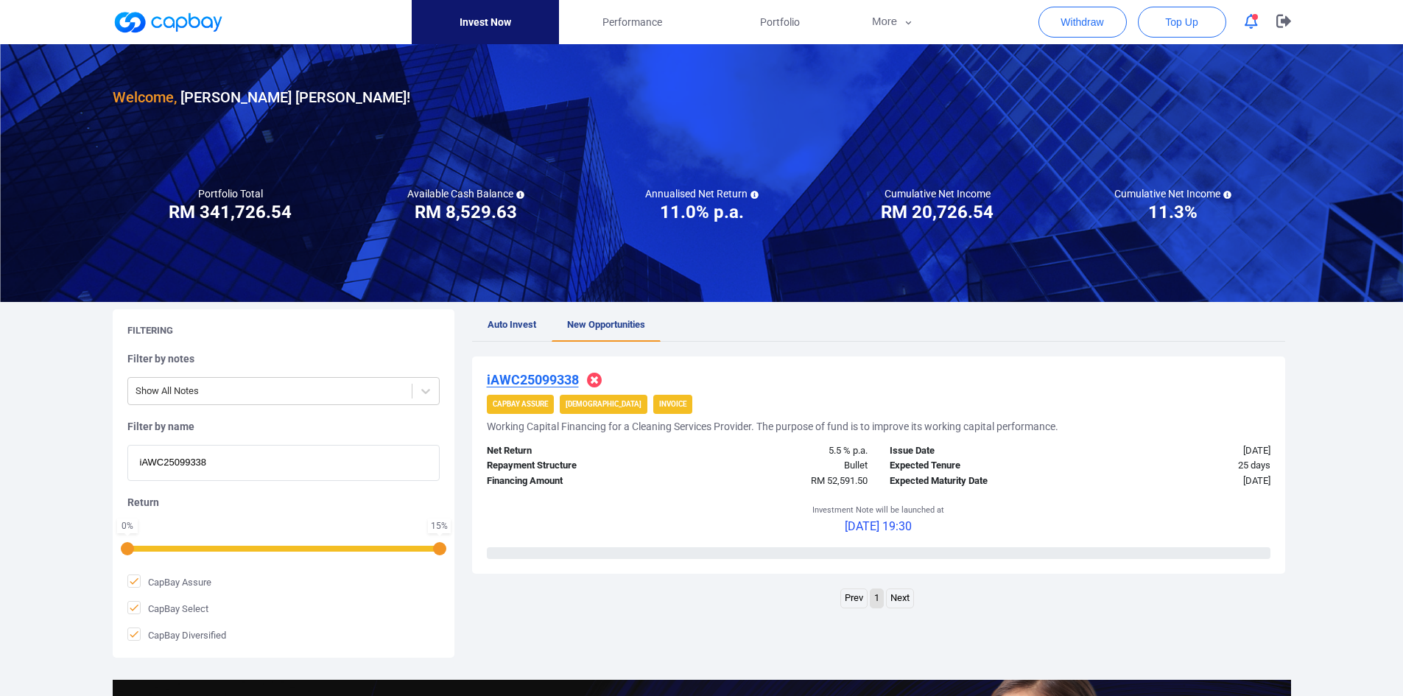
drag, startPoint x: 206, startPoint y: 460, endPoint x: 110, endPoint y: 445, distance: 97.6
click at [110, 445] on div "Filtering Filter by notes Show All Notes Filter by name iAWC25099338 Return 0 %…" at bounding box center [702, 483] width 1201 height 348
paste input "WC25099869"
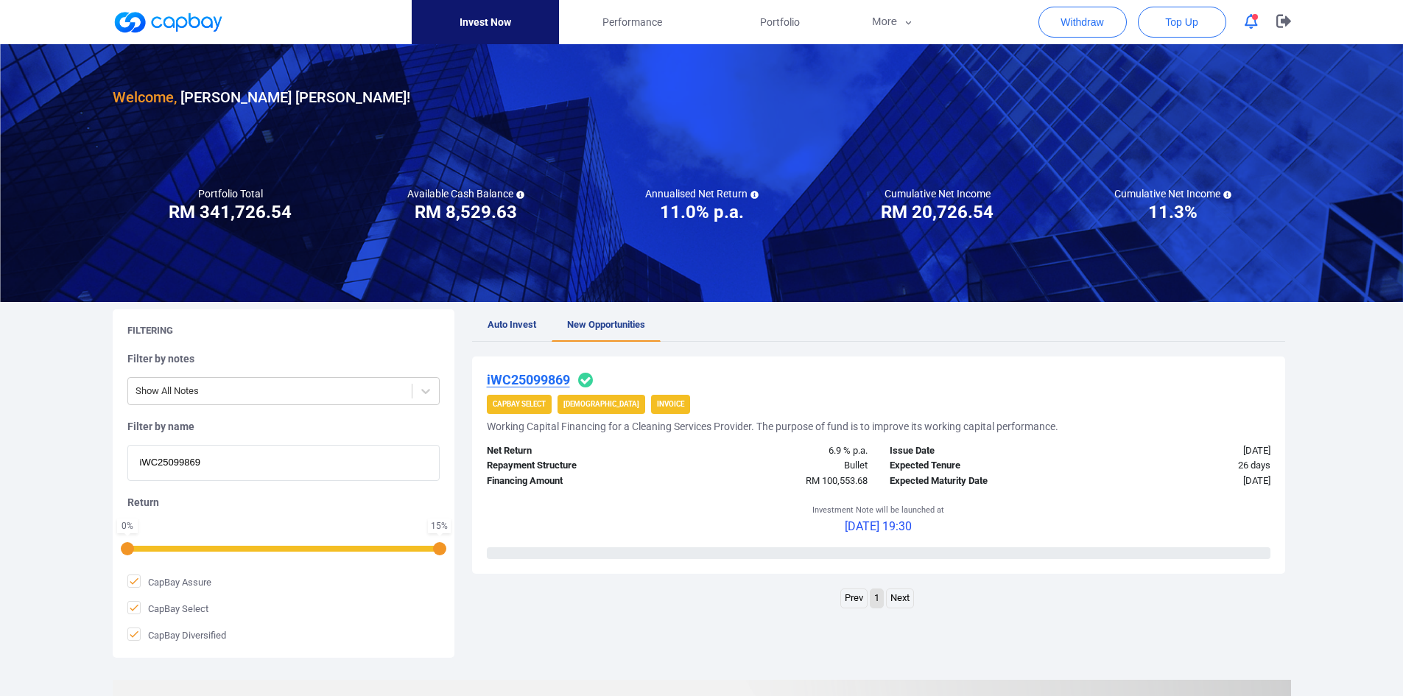
type input "iWC25099869"
click at [546, 376] on u "iWC25099869" at bounding box center [528, 379] width 83 height 15
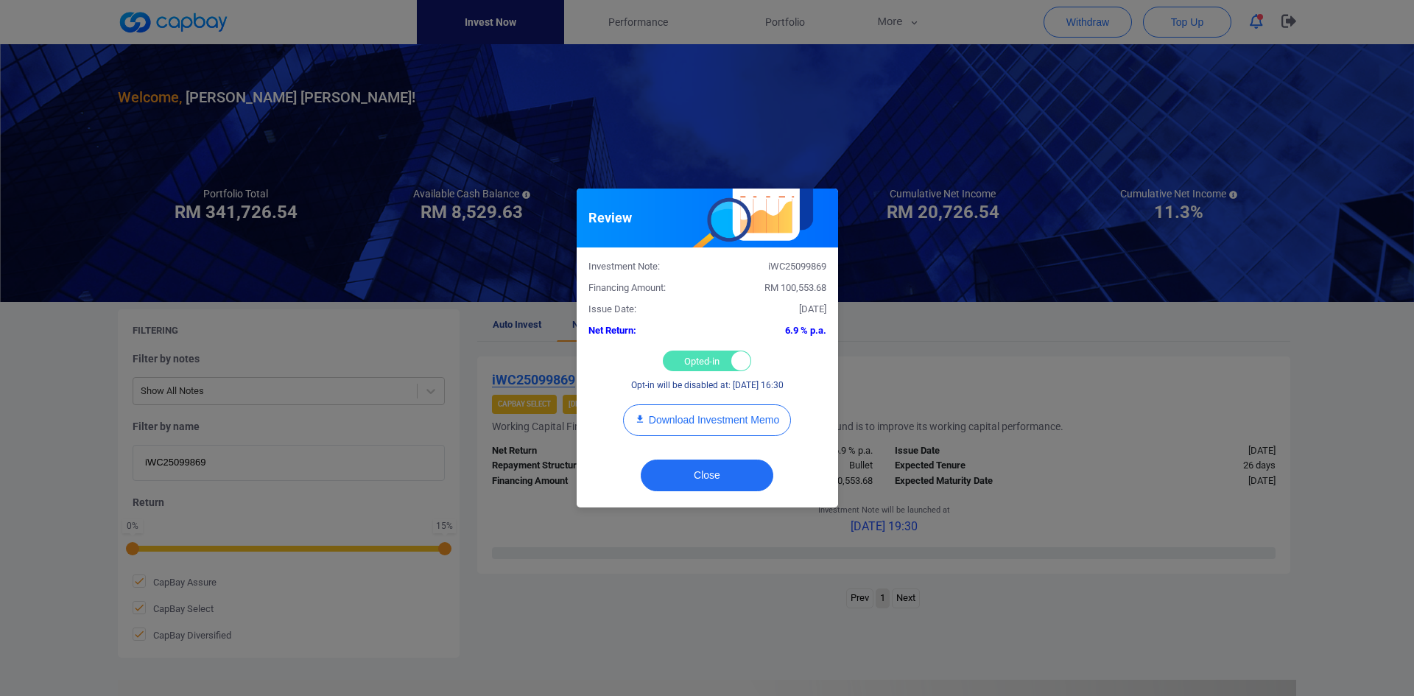
click at [695, 362] on div "Opted-in Opted-out" at bounding box center [707, 361] width 88 height 21
checkbox input "false"
click at [713, 477] on button "Close" at bounding box center [707, 476] width 133 height 32
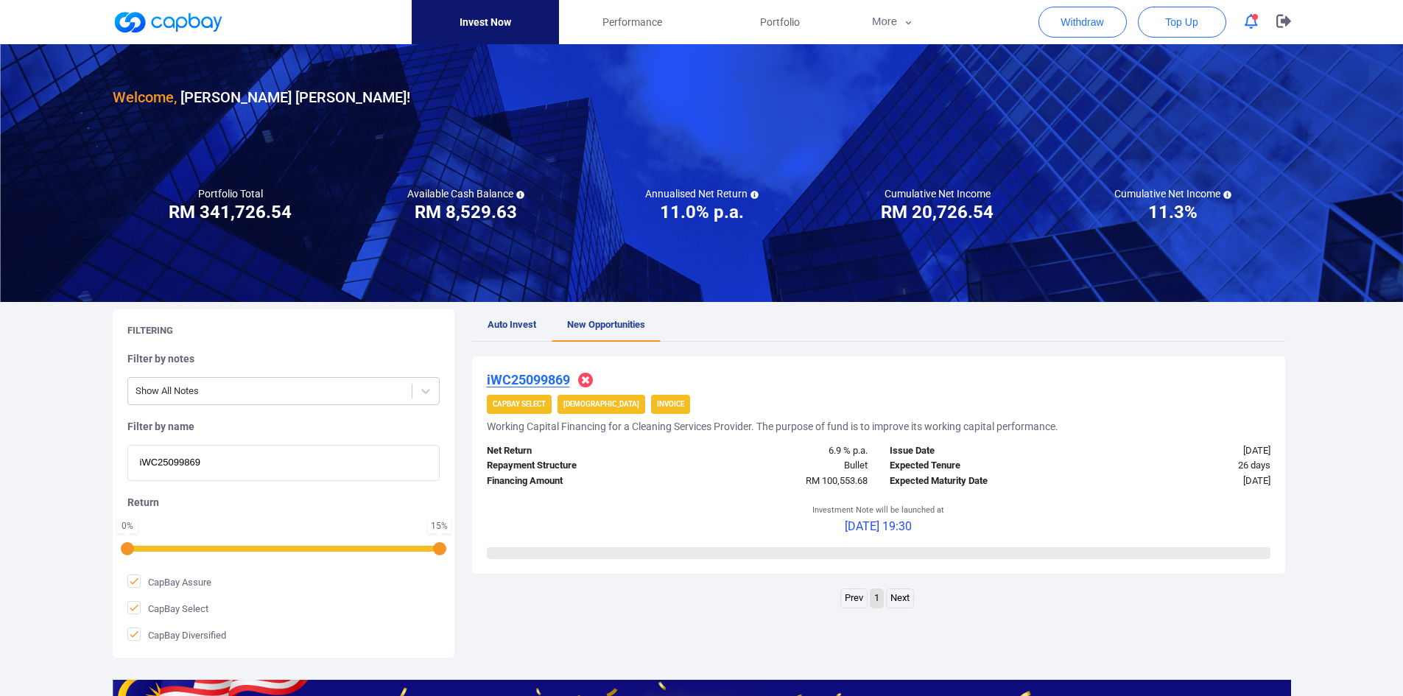
drag, startPoint x: 241, startPoint y: 461, endPoint x: 91, endPoint y: 445, distance: 150.4
click at [92, 446] on div "Welcome, [PERSON_NAME] [PERSON_NAME] ! Portfolio Total Portfolio Total RM *****…" at bounding box center [701, 491] width 1403 height 894
paste input "2110"
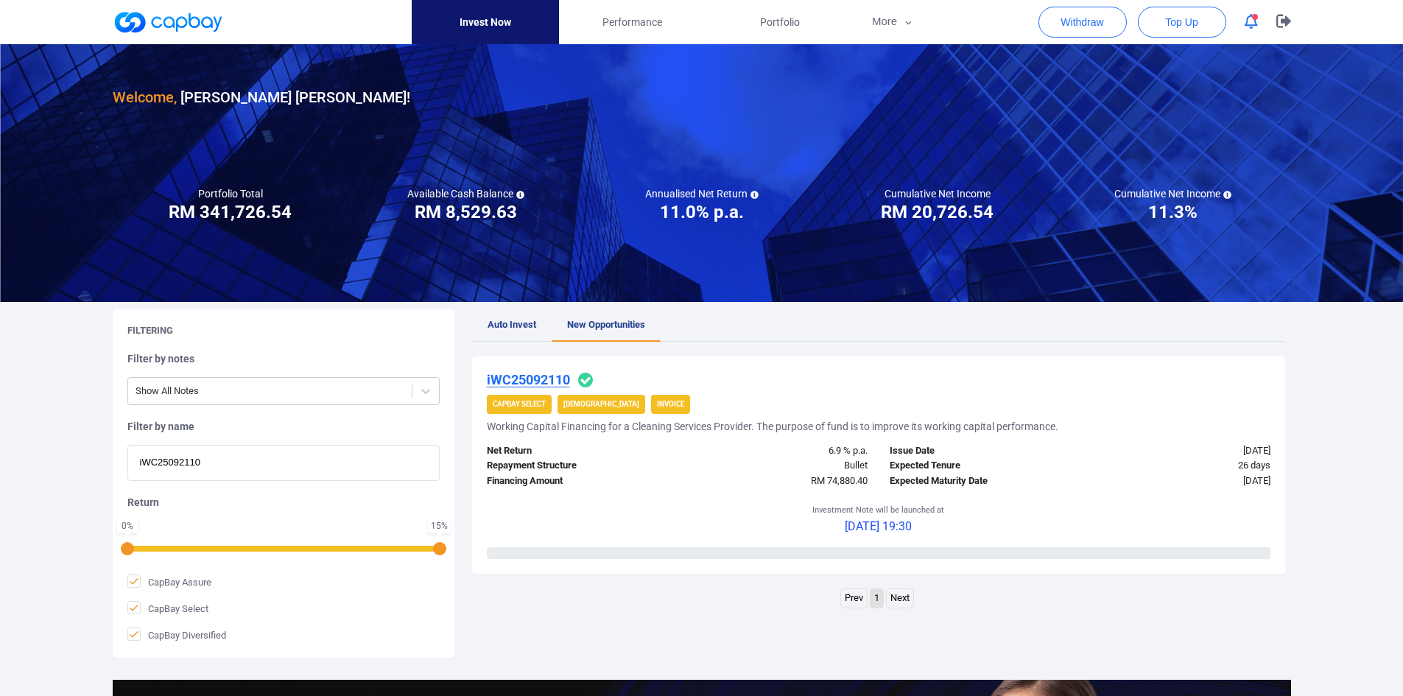
type input "iWC25092110"
click at [529, 381] on u "iWC25092110" at bounding box center [528, 379] width 83 height 15
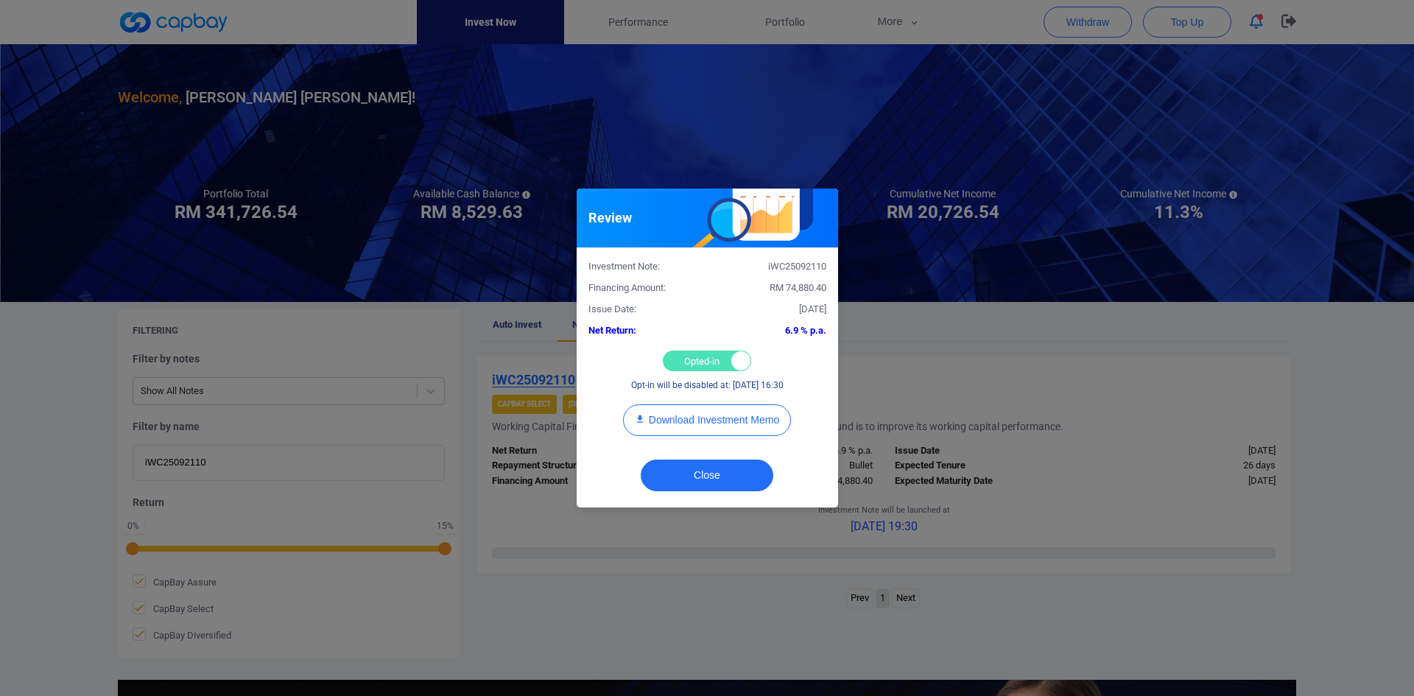
click at [695, 360] on div "Opted-in Opted-out" at bounding box center [707, 361] width 88 height 21
checkbox input "false"
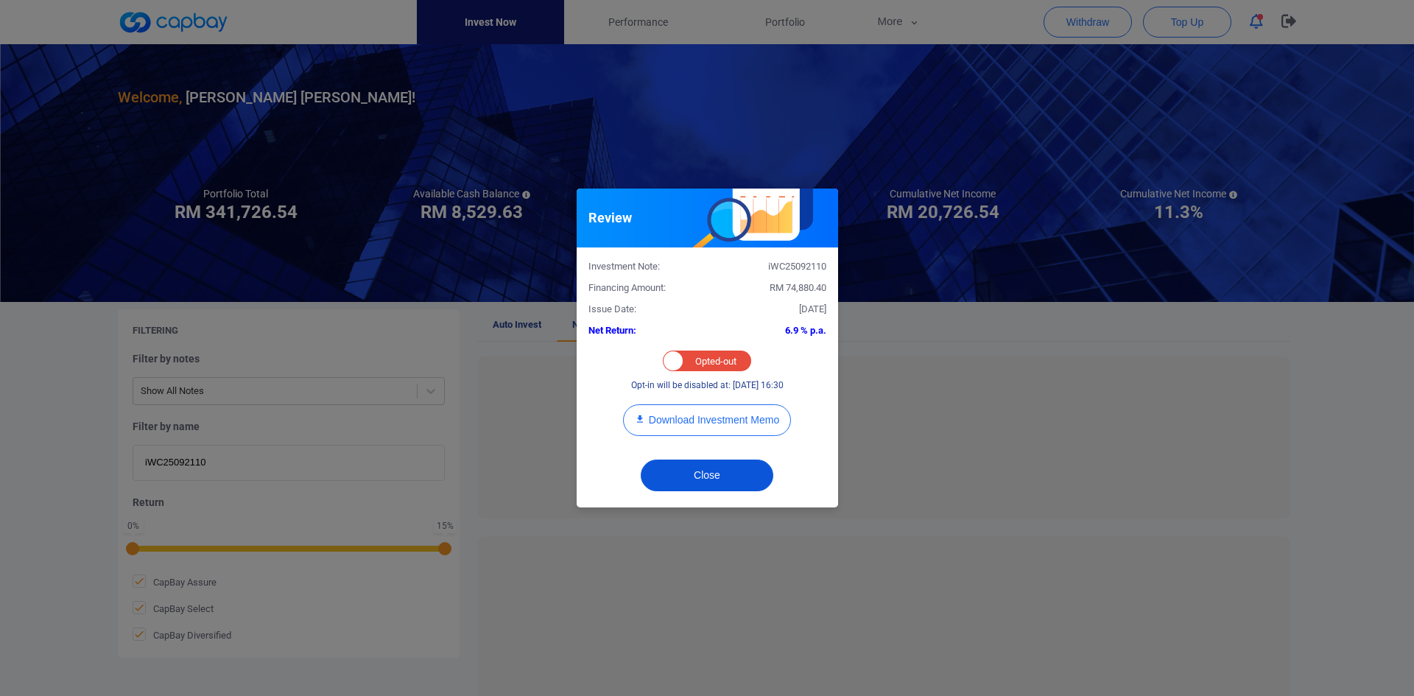
click at [709, 472] on button "Close" at bounding box center [707, 476] width 133 height 32
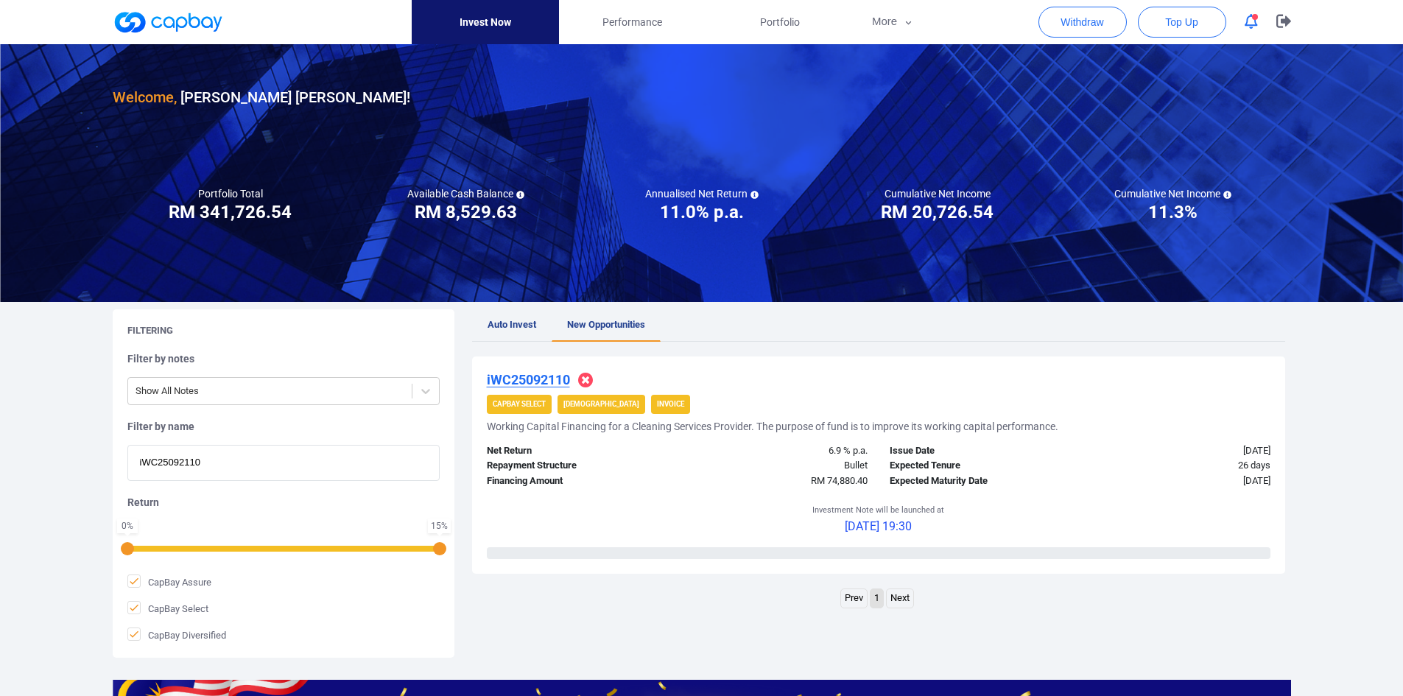
drag, startPoint x: 104, startPoint y: 460, endPoint x: 10, endPoint y: 455, distance: 93.7
click at [10, 455] on div "Welcome, [PERSON_NAME] [PERSON_NAME] ! Portfolio Total Portfolio Total RM *****…" at bounding box center [701, 491] width 1403 height 894
paste input "iWC25099327"
type input "iWC25099327"
click at [522, 376] on u "iWC25099327" at bounding box center [528, 379] width 83 height 15
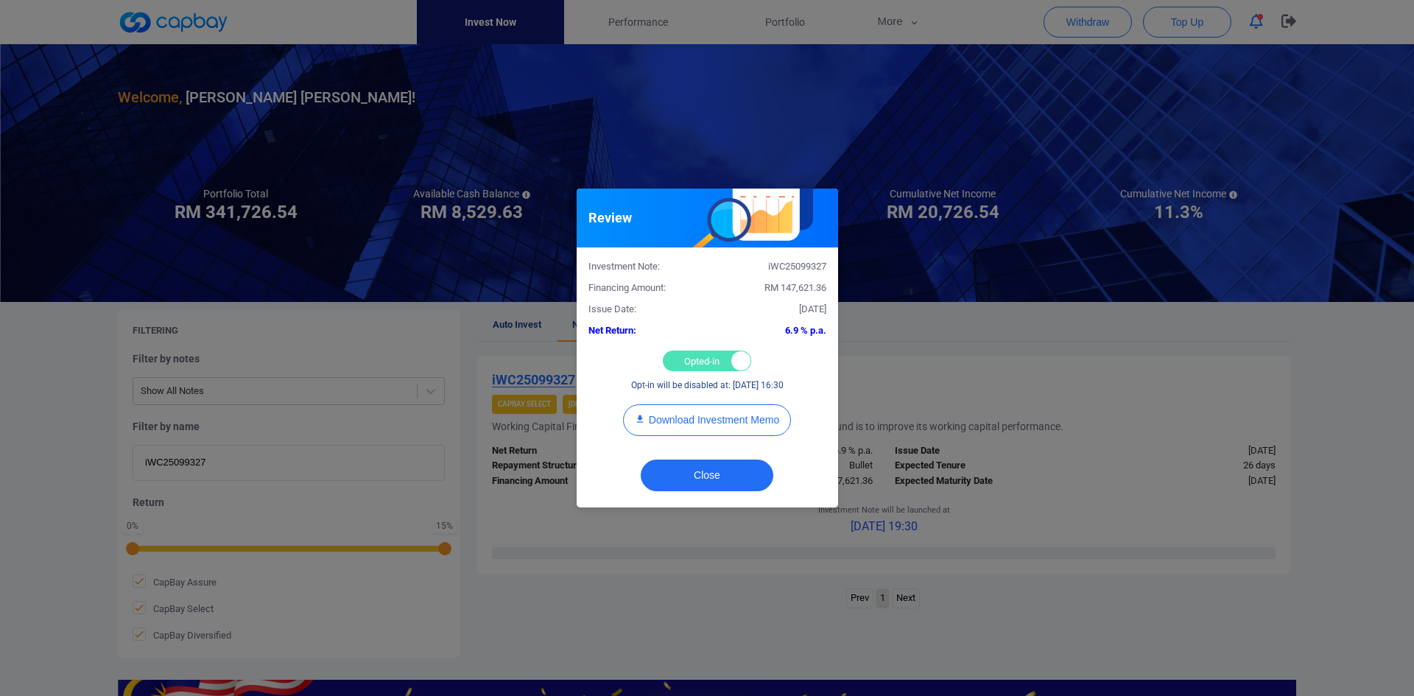
click at [689, 352] on div "Opted-in Opted-out" at bounding box center [707, 361] width 88 height 21
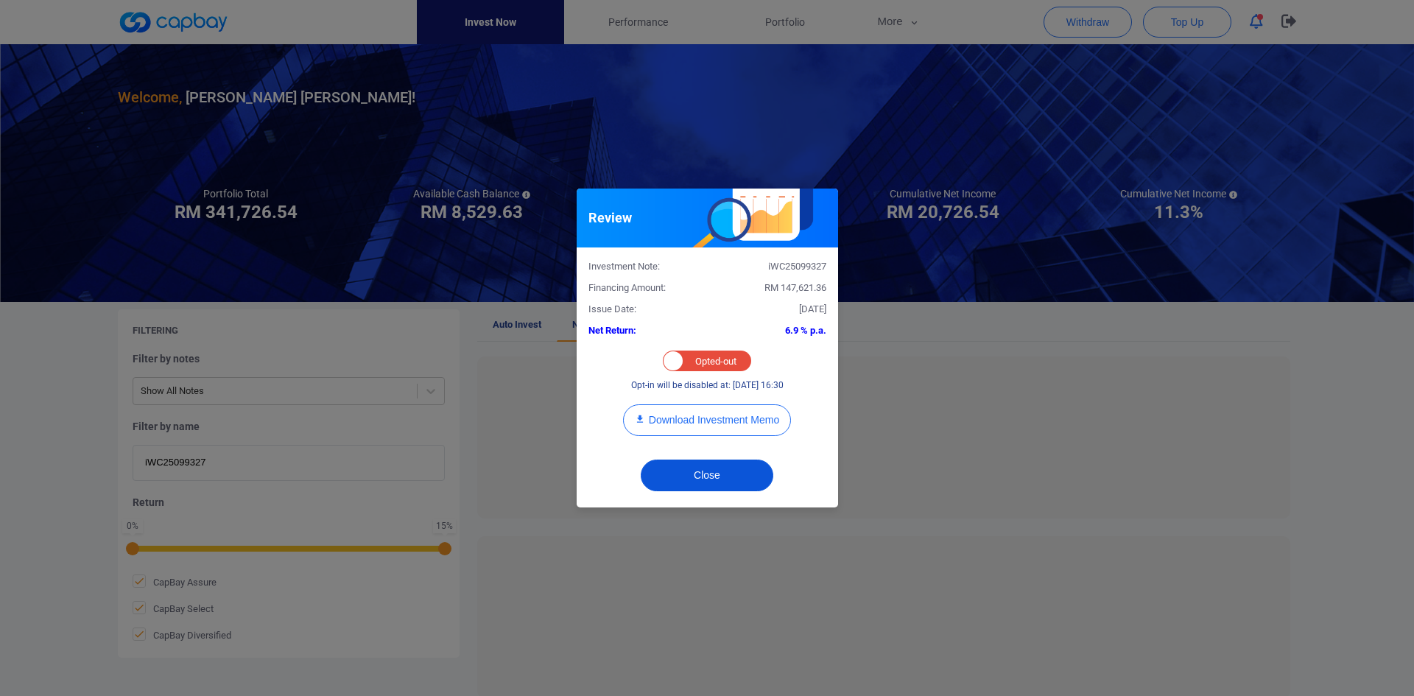
checkbox input "false"
click at [712, 466] on button "Close" at bounding box center [707, 476] width 133 height 32
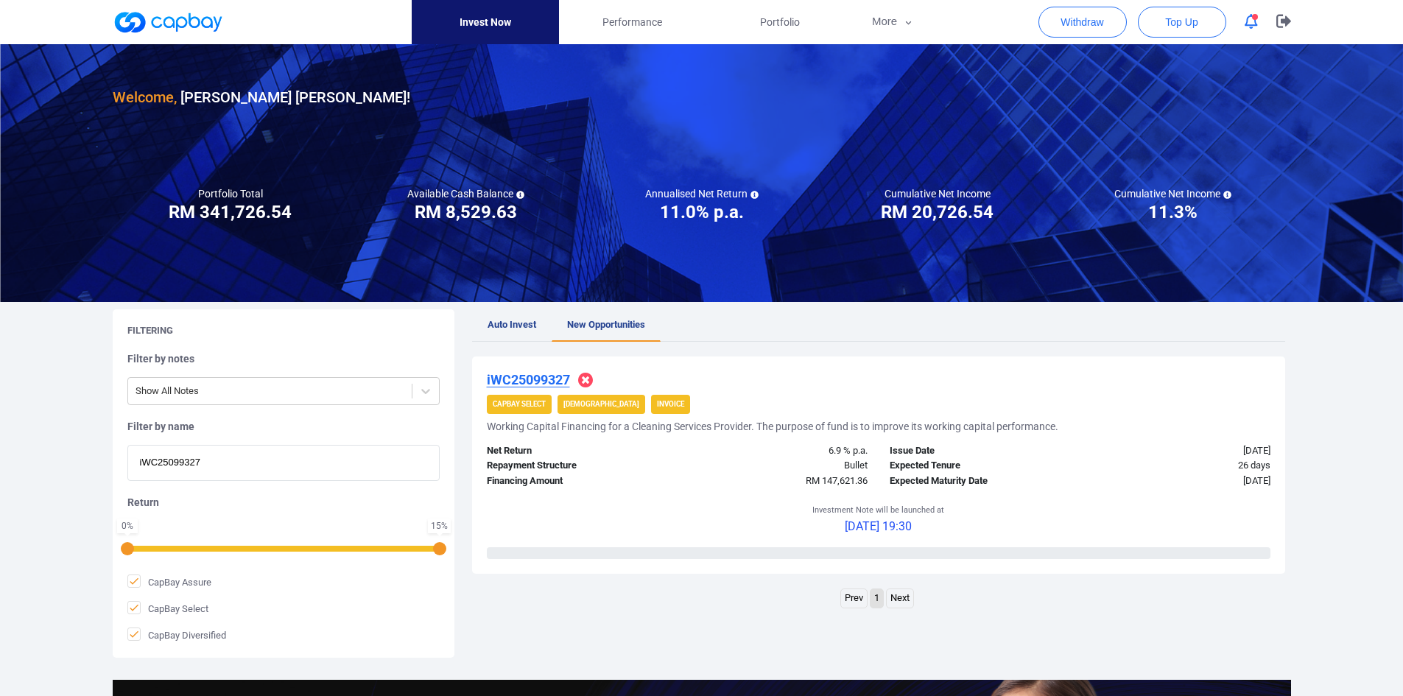
drag, startPoint x: 214, startPoint y: 472, endPoint x: 95, endPoint y: 455, distance: 120.7
click at [95, 455] on div "Welcome, [PERSON_NAME] [PERSON_NAME] ! Portfolio Total Portfolio Total RM *****…" at bounding box center [701, 491] width 1403 height 894
paste input "WC25093653"
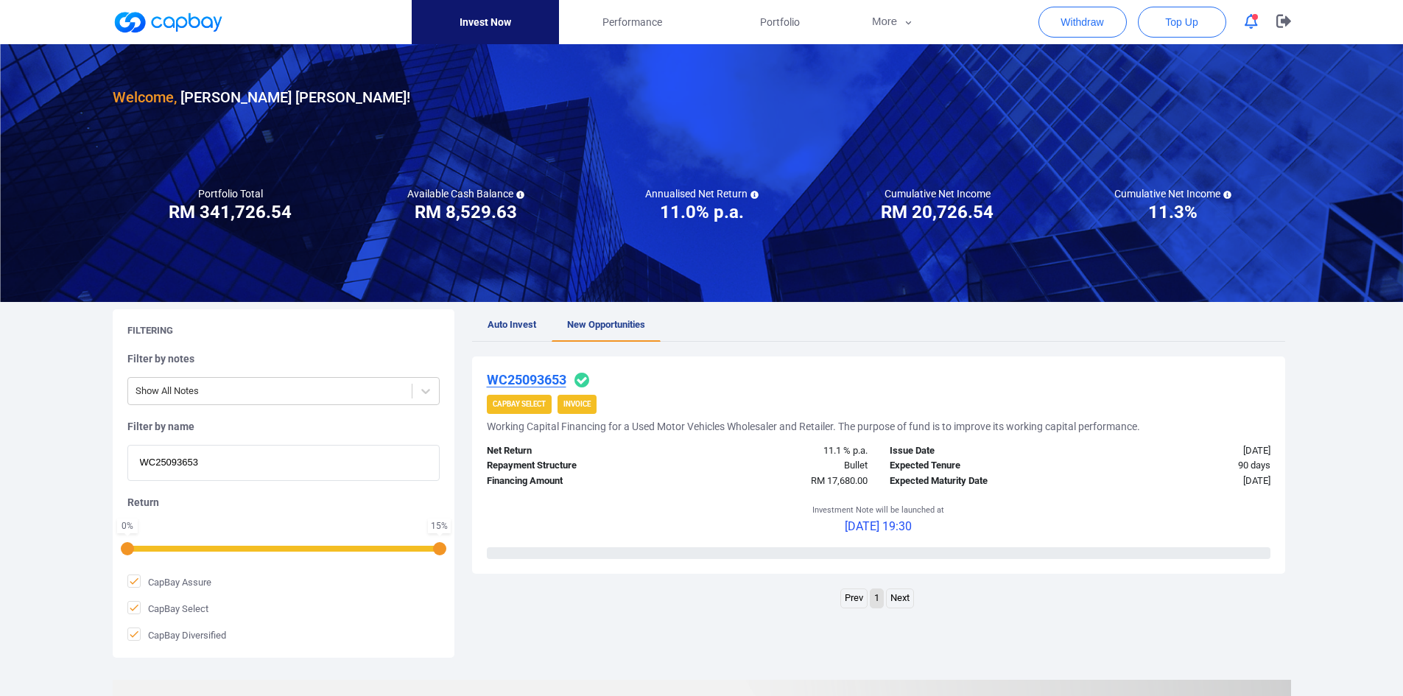
type input "WC25093653"
click at [548, 377] on u "WC25093653" at bounding box center [527, 379] width 80 height 15
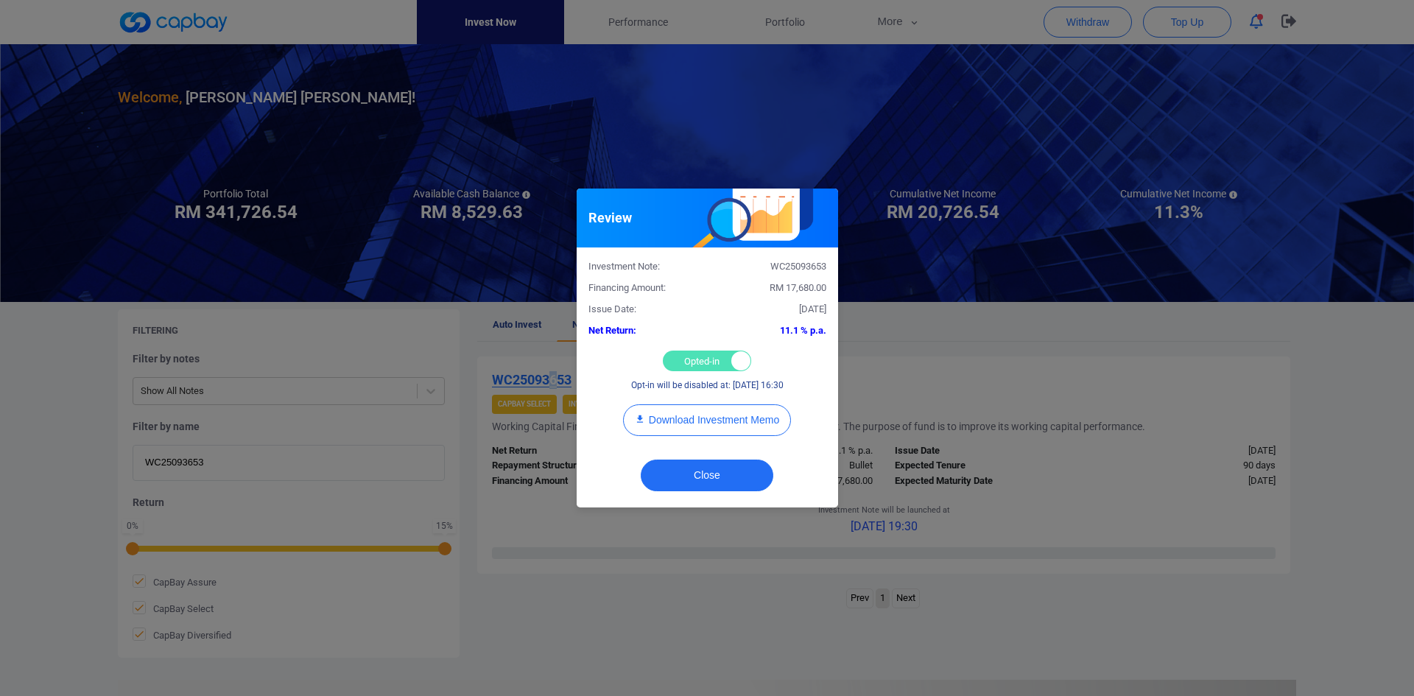
click at [699, 358] on div "Opted-in Opted-out" at bounding box center [707, 361] width 88 height 21
checkbox input "false"
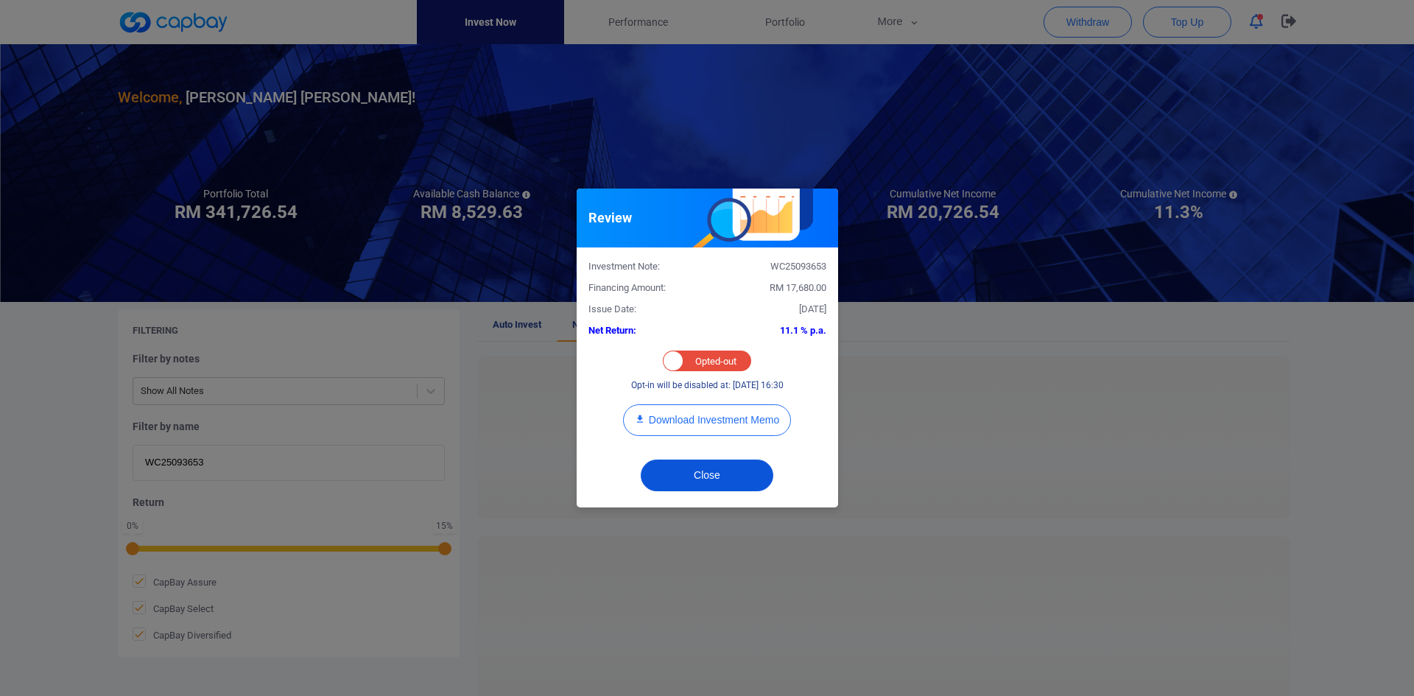
click at [718, 473] on button "Close" at bounding box center [707, 476] width 133 height 32
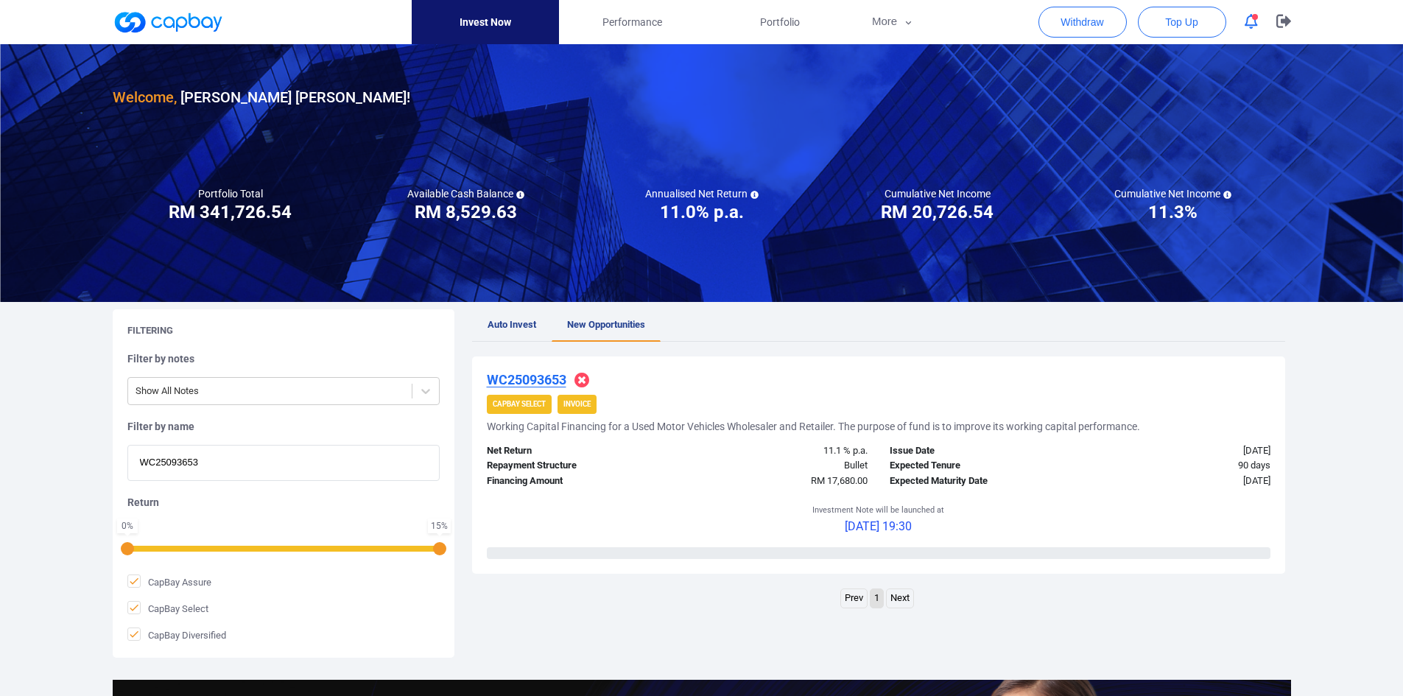
drag, startPoint x: 212, startPoint y: 463, endPoint x: -9, endPoint y: 434, distance: 223.0
click at [0, 434] on html "Invest Now Performance Portfolio More Transaction My Statements My Profile FAQs…" at bounding box center [701, 506] width 1403 height 1012
paste input "iWC25094770"
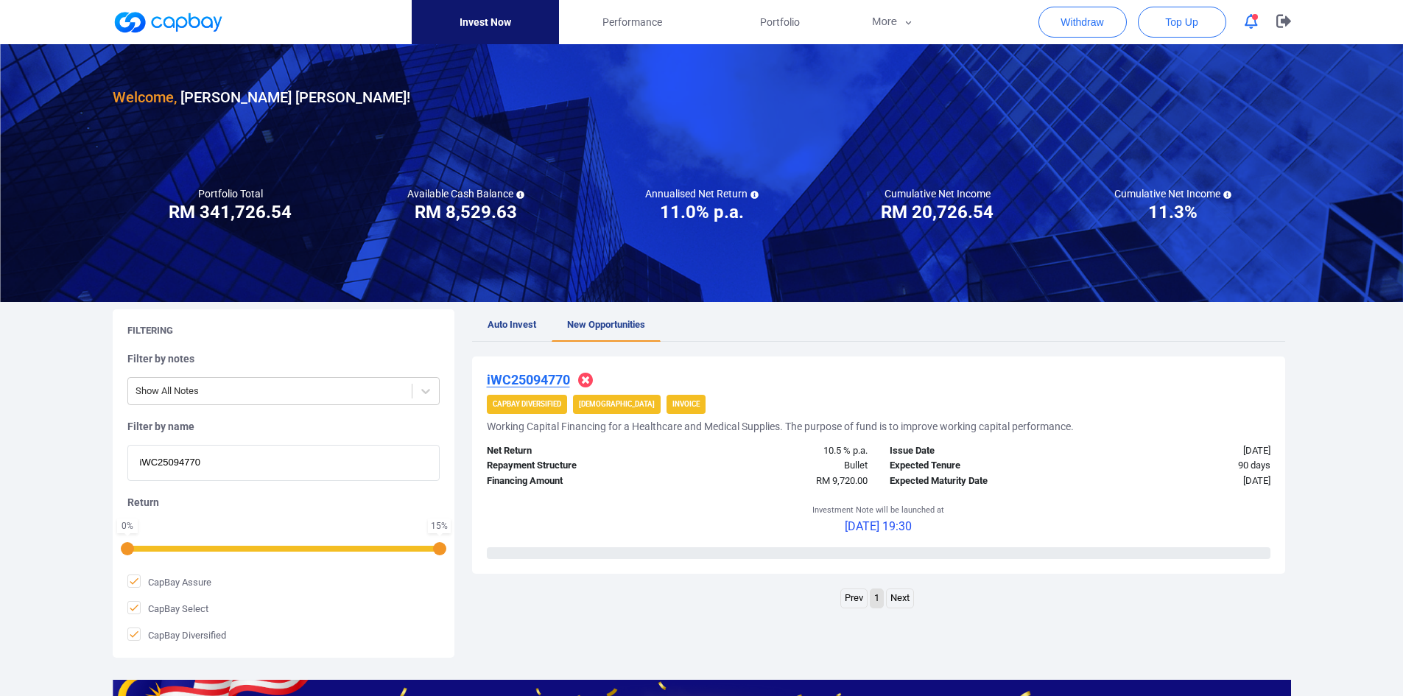
drag, startPoint x: 241, startPoint y: 462, endPoint x: 66, endPoint y: 459, distance: 174.6
click at [69, 461] on div "Welcome, [PERSON_NAME] [PERSON_NAME] ! Portfolio Total Portfolio Total RM *****…" at bounding box center [701, 491] width 1403 height 894
paste input "iWC25093518"
type input "iWC25093518"
click at [541, 379] on u "iWC25093518" at bounding box center [528, 379] width 83 height 15
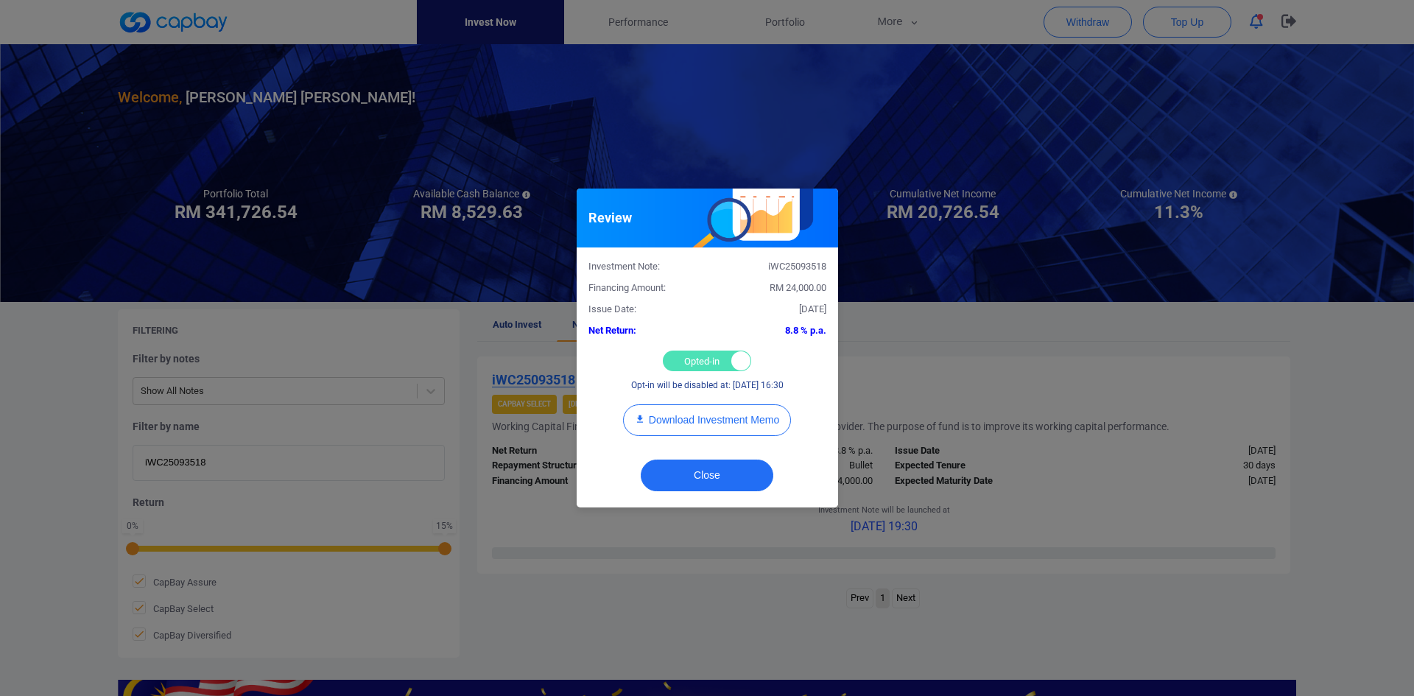
click at [690, 357] on div "Opted-in Opted-out" at bounding box center [707, 361] width 88 height 21
checkbox input "false"
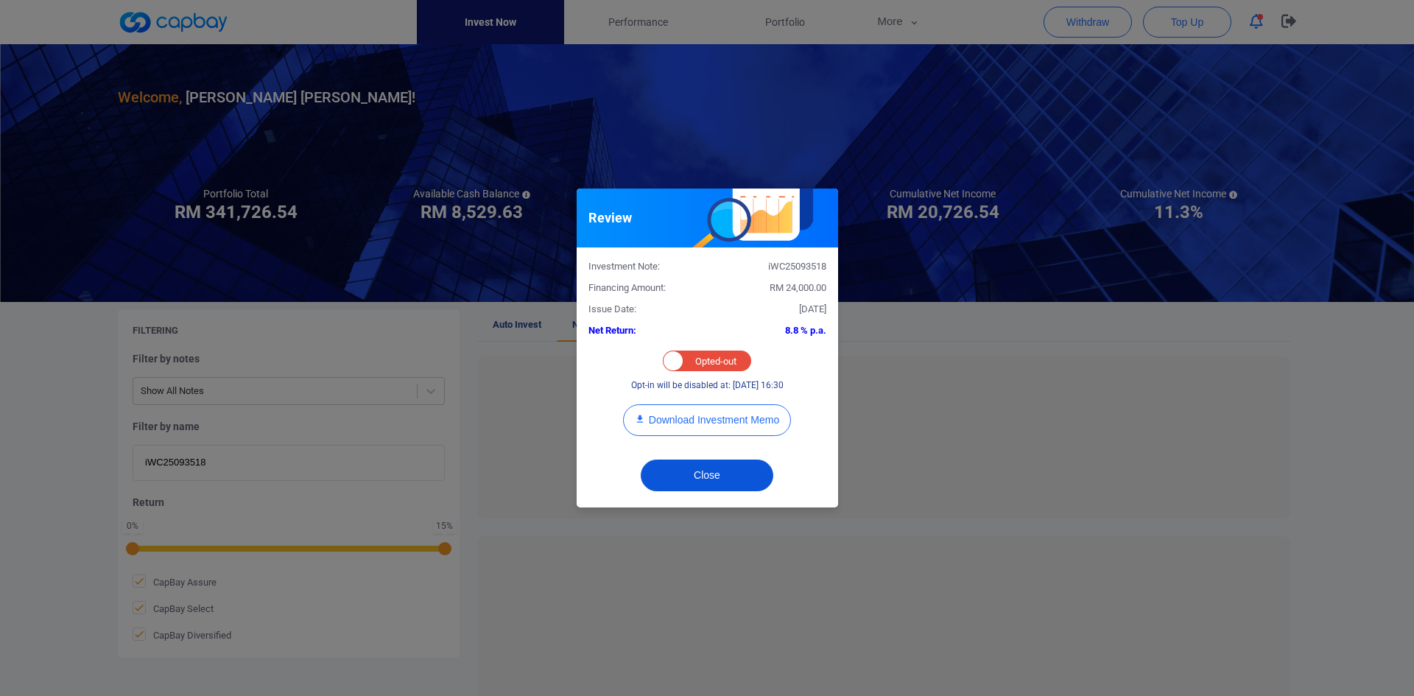
click at [716, 467] on button "Close" at bounding box center [707, 476] width 133 height 32
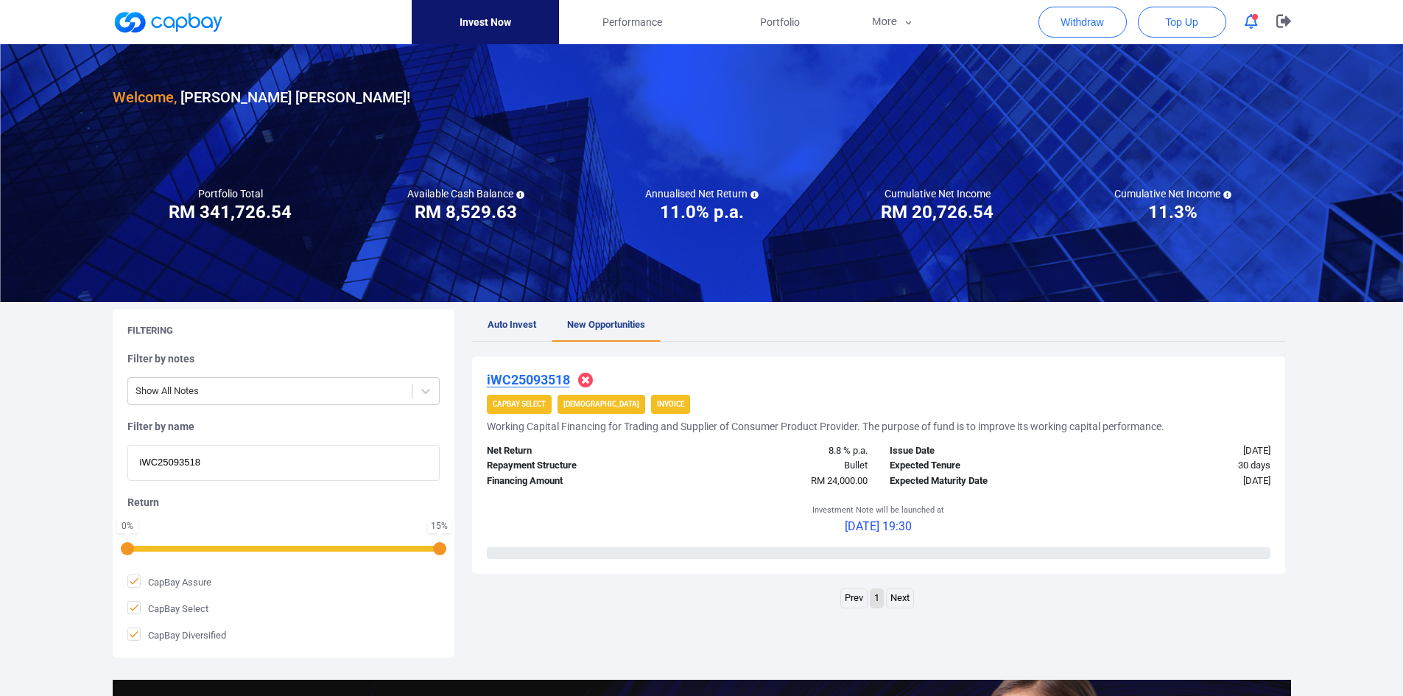
drag, startPoint x: 214, startPoint y: 455, endPoint x: 113, endPoint y: 446, distance: 102.1
click at [113, 446] on div "Filtering Filter by notes Show All Notes Filter by name iWC25093518 Return 0 % …" at bounding box center [284, 483] width 342 height 348
paste input "AWC25092652"
type input "iAWC25092652"
click at [539, 377] on u "iAWC25092652" at bounding box center [533, 379] width 92 height 15
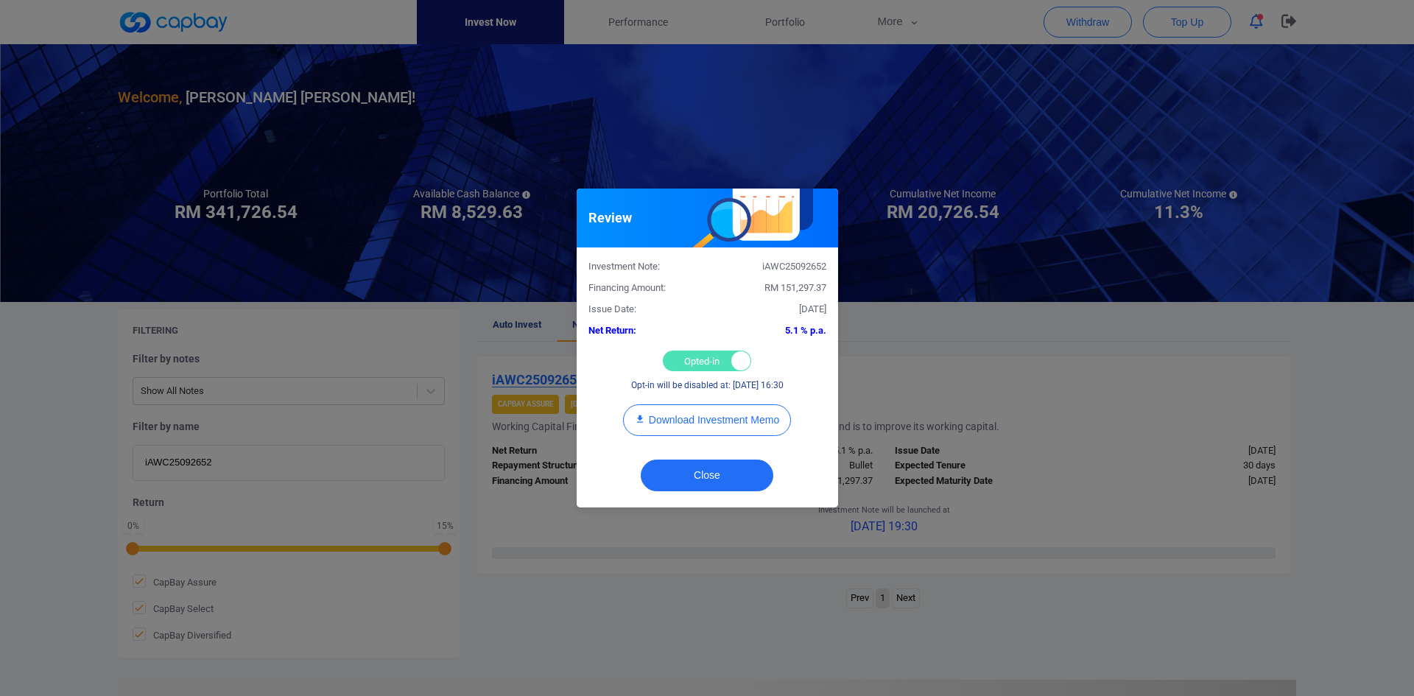
click at [679, 365] on div "Opted-in Opted-out" at bounding box center [707, 361] width 88 height 21
checkbox input "false"
click at [712, 467] on button "Close" at bounding box center [707, 476] width 133 height 32
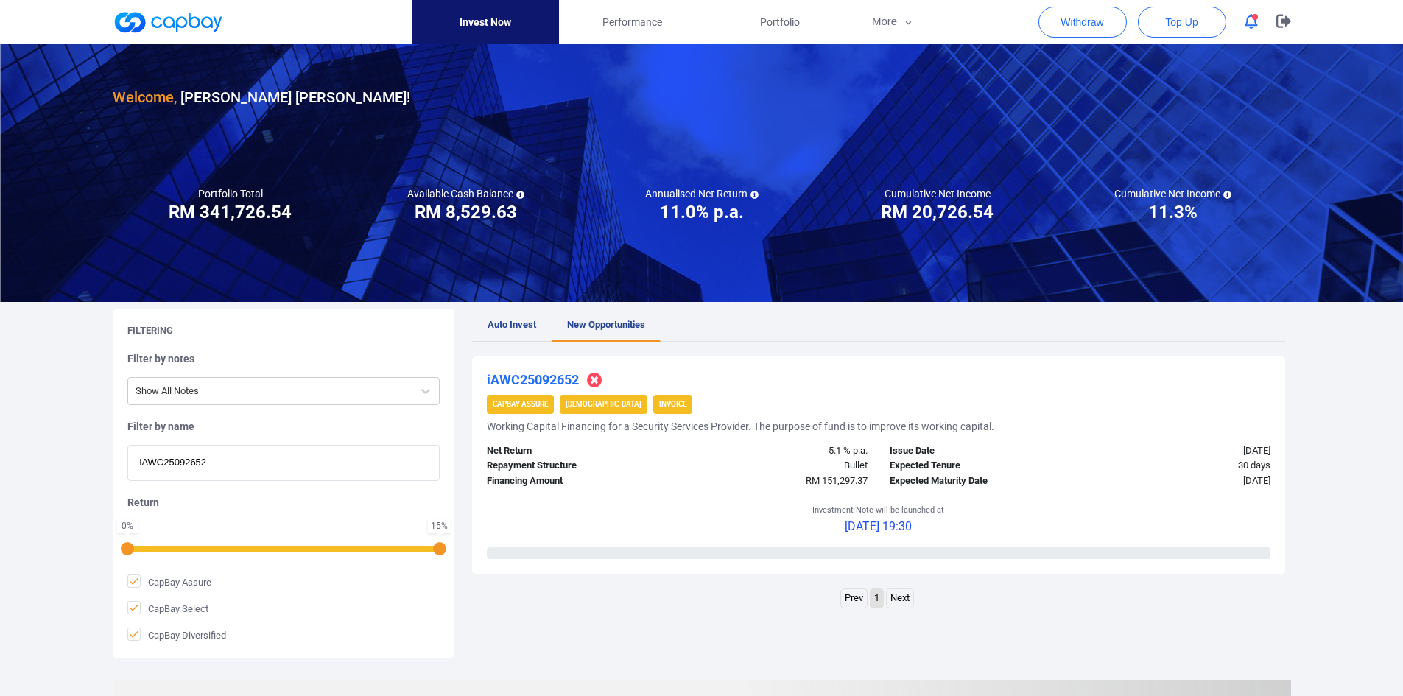
click at [500, 324] on span "Auto Invest" at bounding box center [512, 324] width 49 height 11
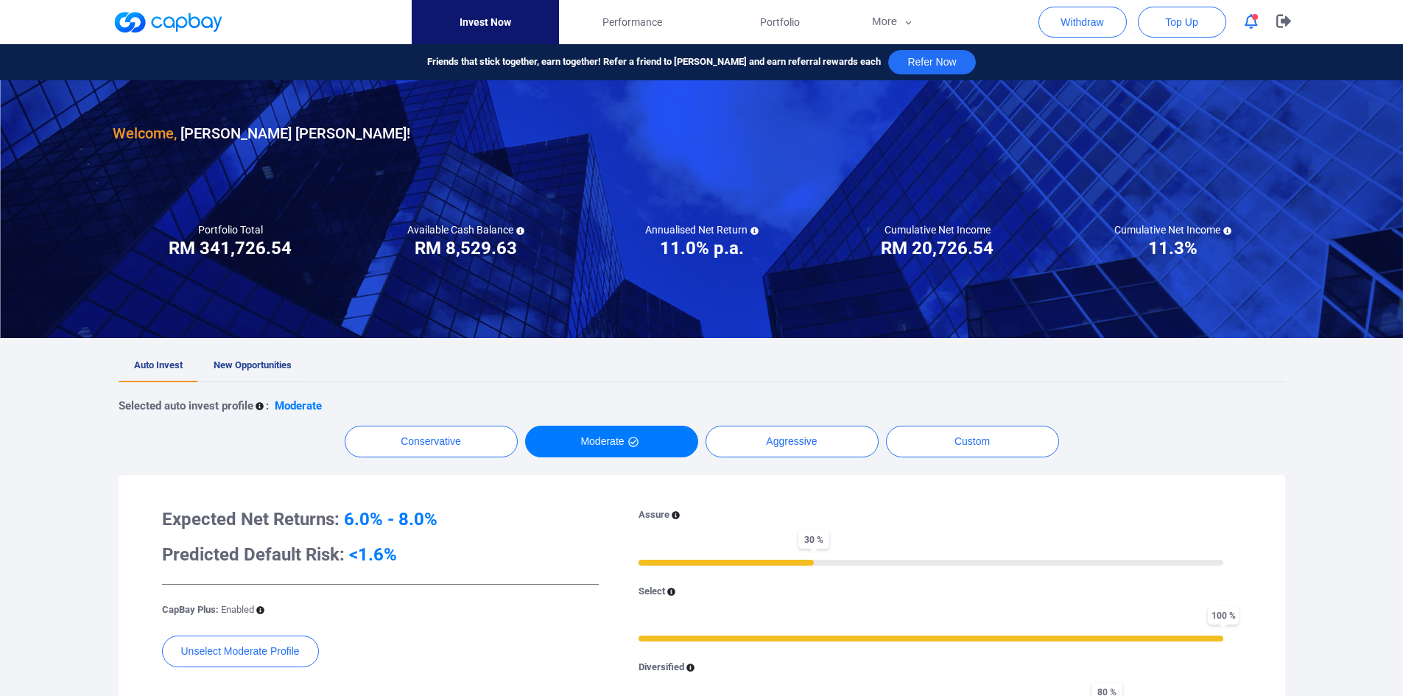
click at [252, 367] on span "New Opportunities" at bounding box center [253, 365] width 78 height 11
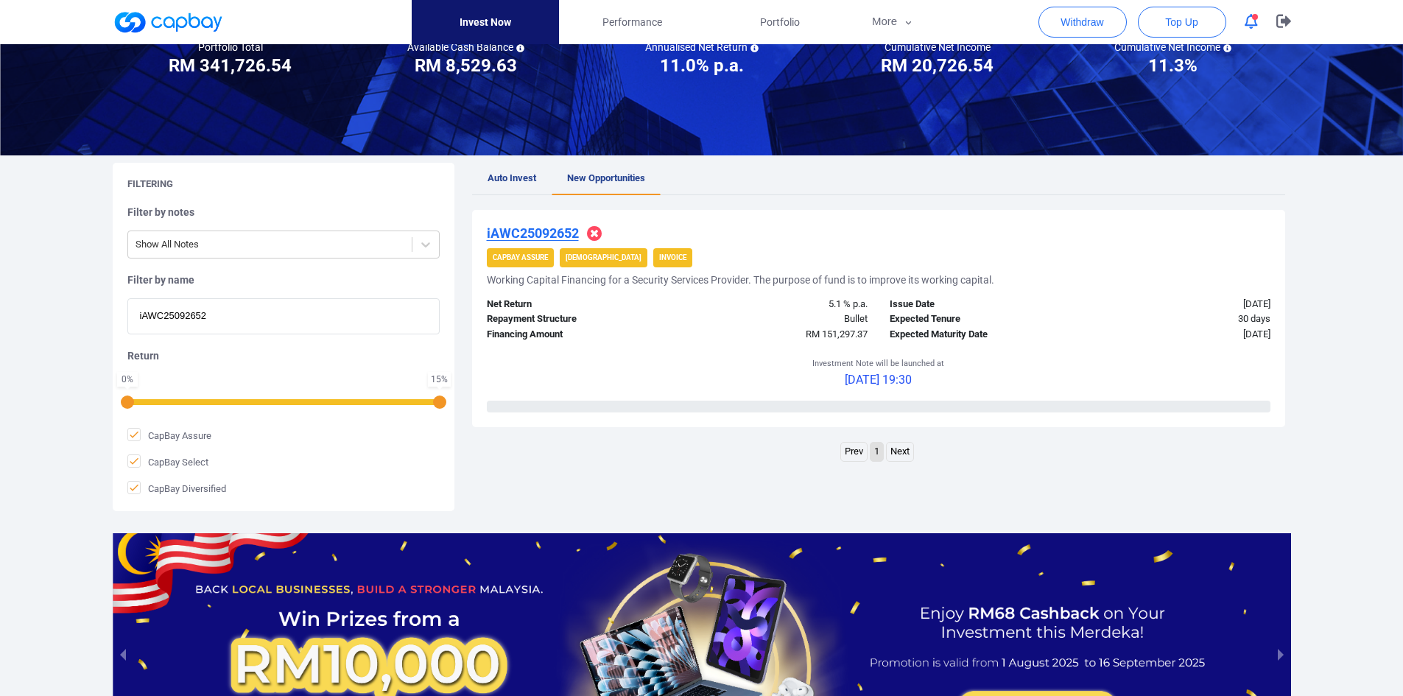
scroll to position [147, 0]
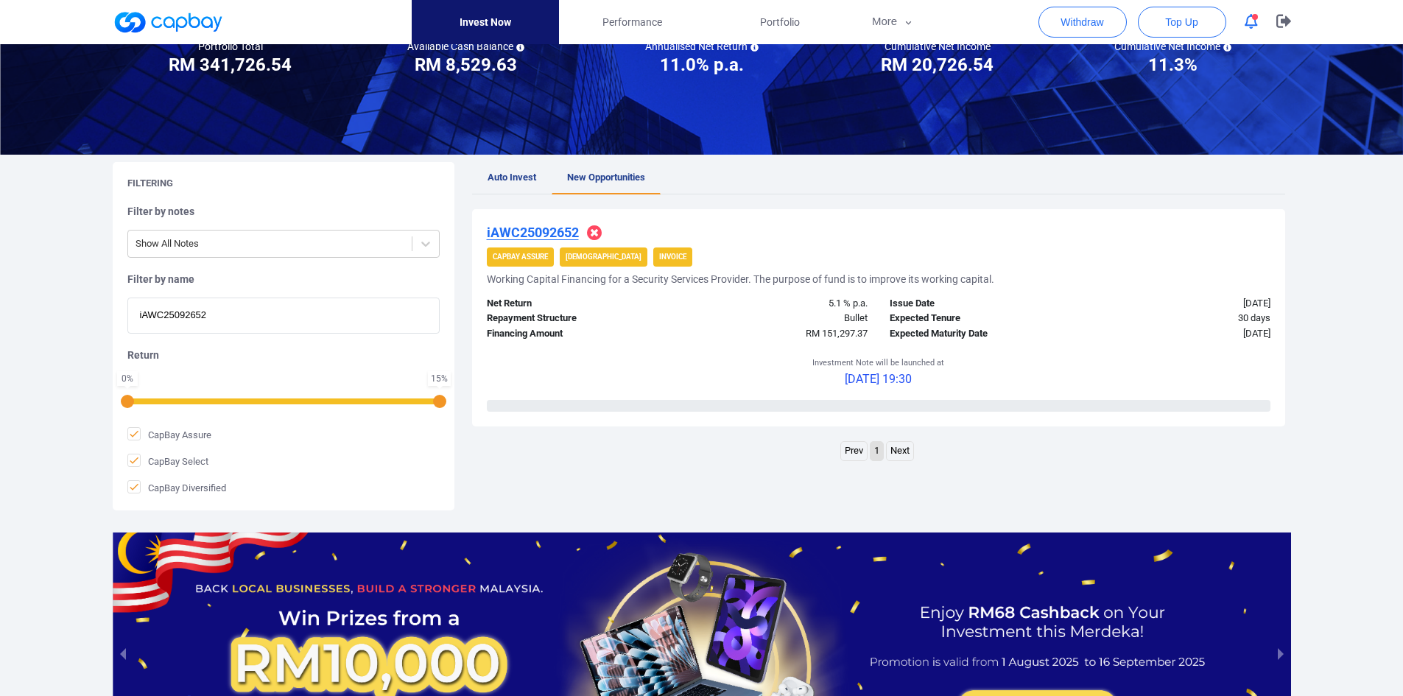
drag, startPoint x: 169, startPoint y: 306, endPoint x: 74, endPoint y: 299, distance: 95.3
click at [74, 300] on div "Welcome, [PERSON_NAME] [PERSON_NAME] ! Portfolio Total Portfolio Total RM *****…" at bounding box center [701, 344] width 1403 height 894
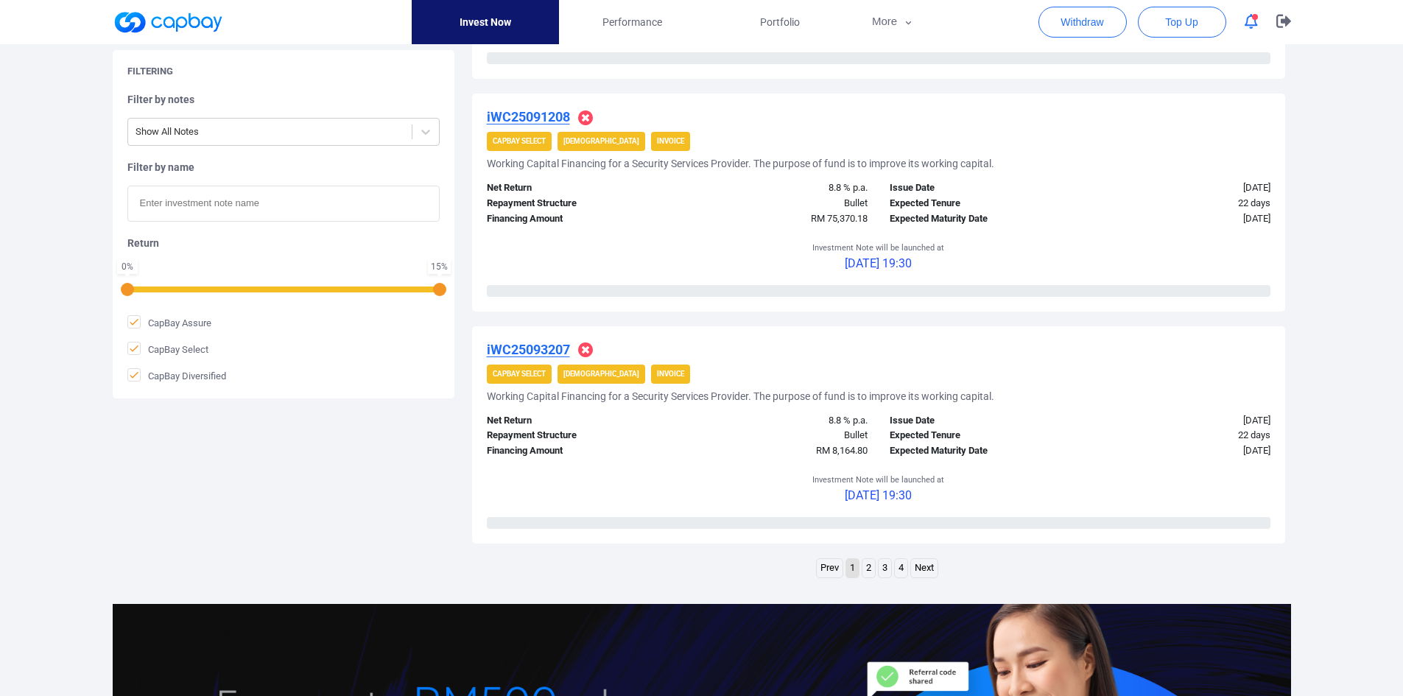
scroll to position [2360, 0]
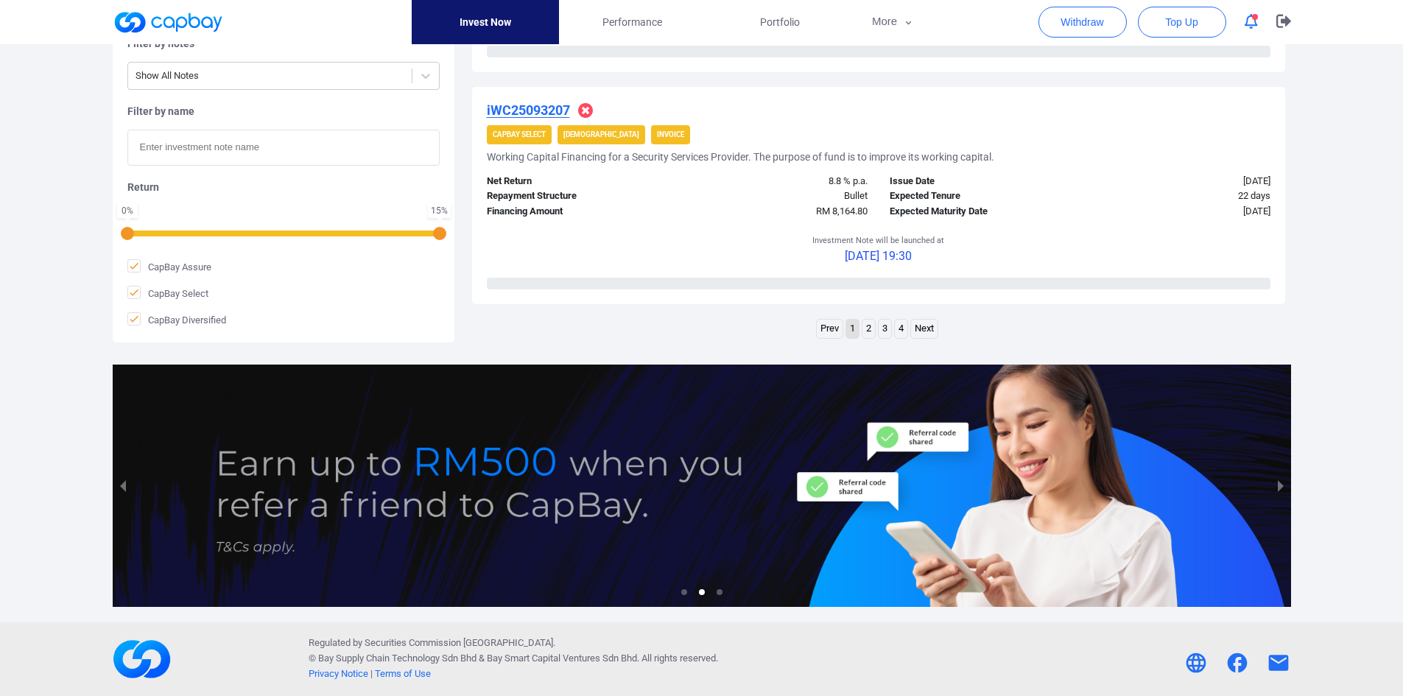
click at [868, 334] on link "2" at bounding box center [869, 329] width 13 height 18
click at [884, 326] on link "3" at bounding box center [885, 329] width 13 height 18
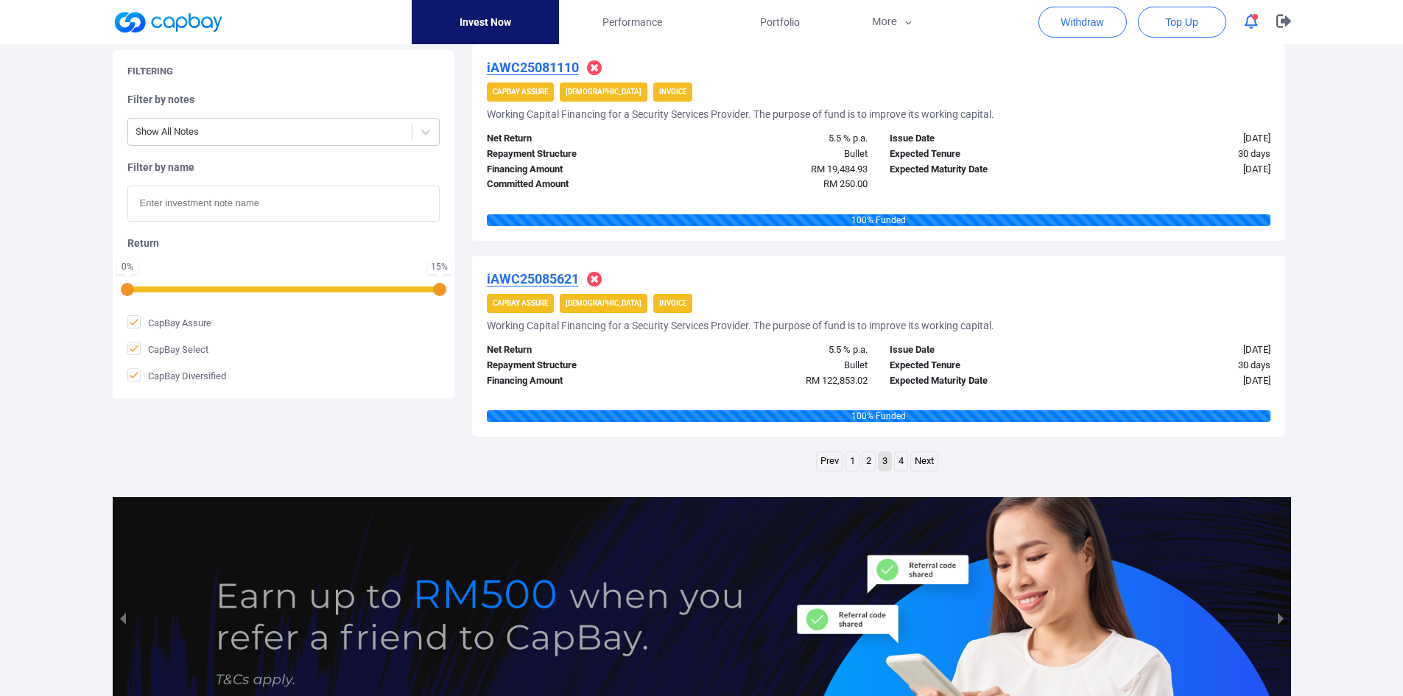
scroll to position [2267, 0]
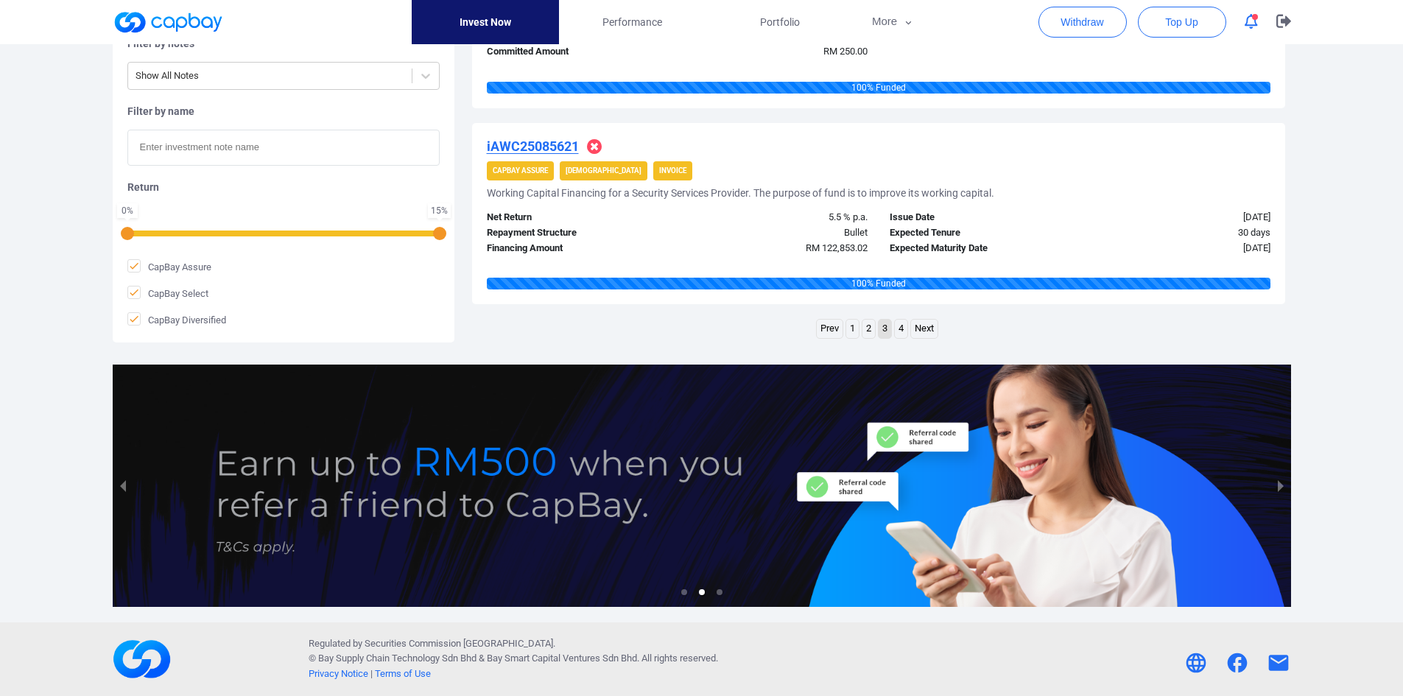
click at [900, 326] on link "4" at bounding box center [901, 329] width 13 height 18
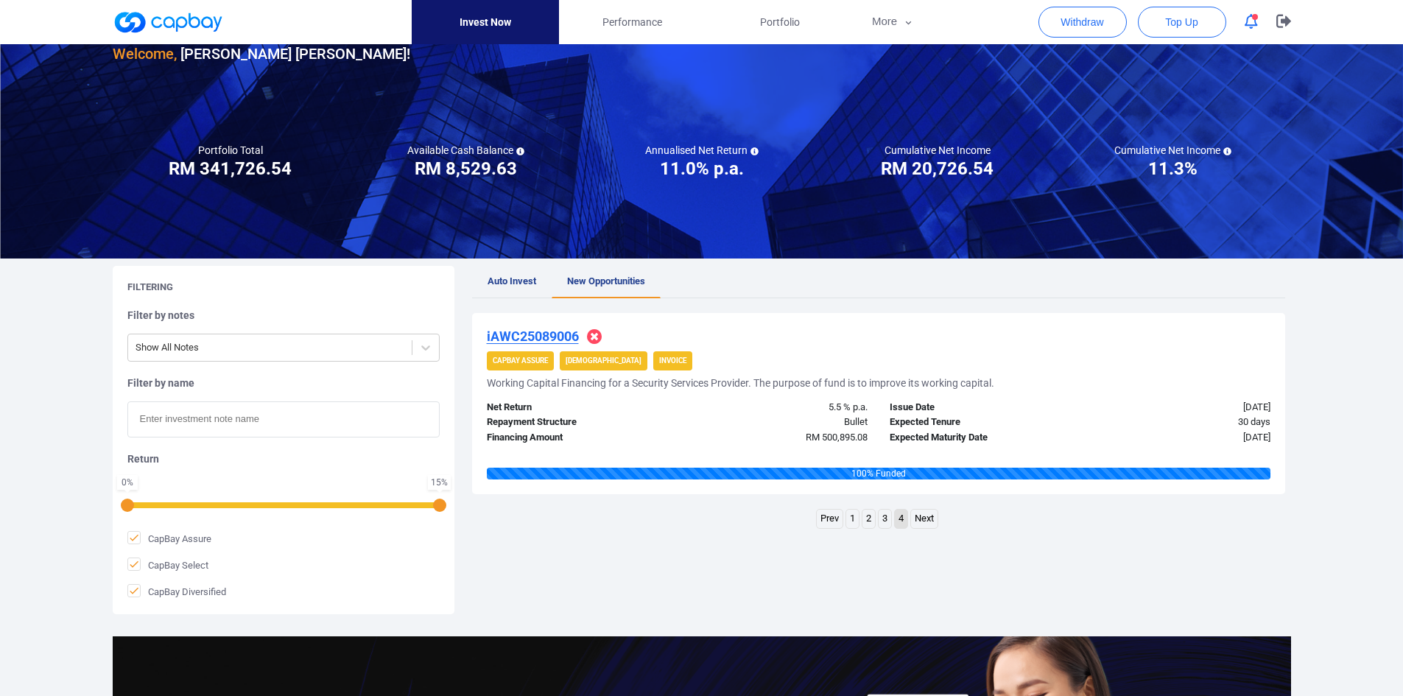
scroll to position [74, 0]
